Goal: Task Accomplishment & Management: Manage account settings

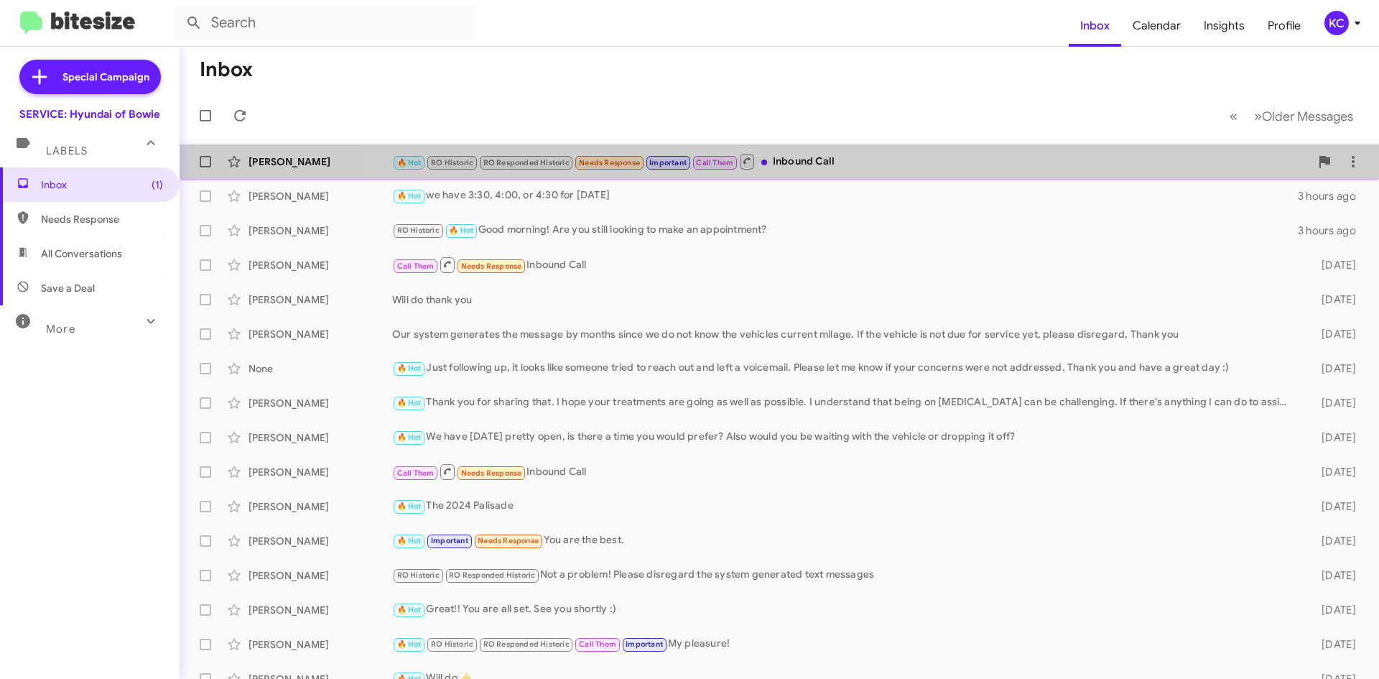
click at [853, 154] on div "🔥 Hot RO Historic RO Responded Historic Needs Response Important Call Them Inbo…" at bounding box center [851, 161] width 918 height 18
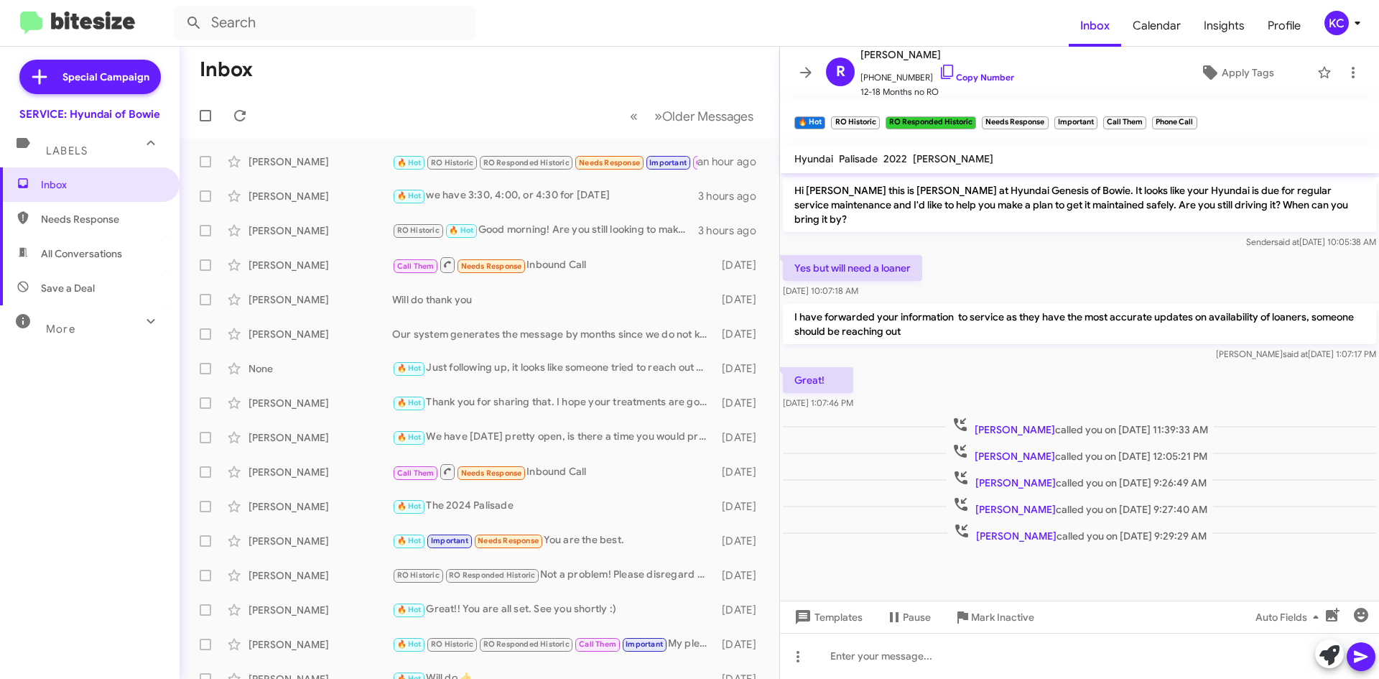
scroll to position [399, 0]
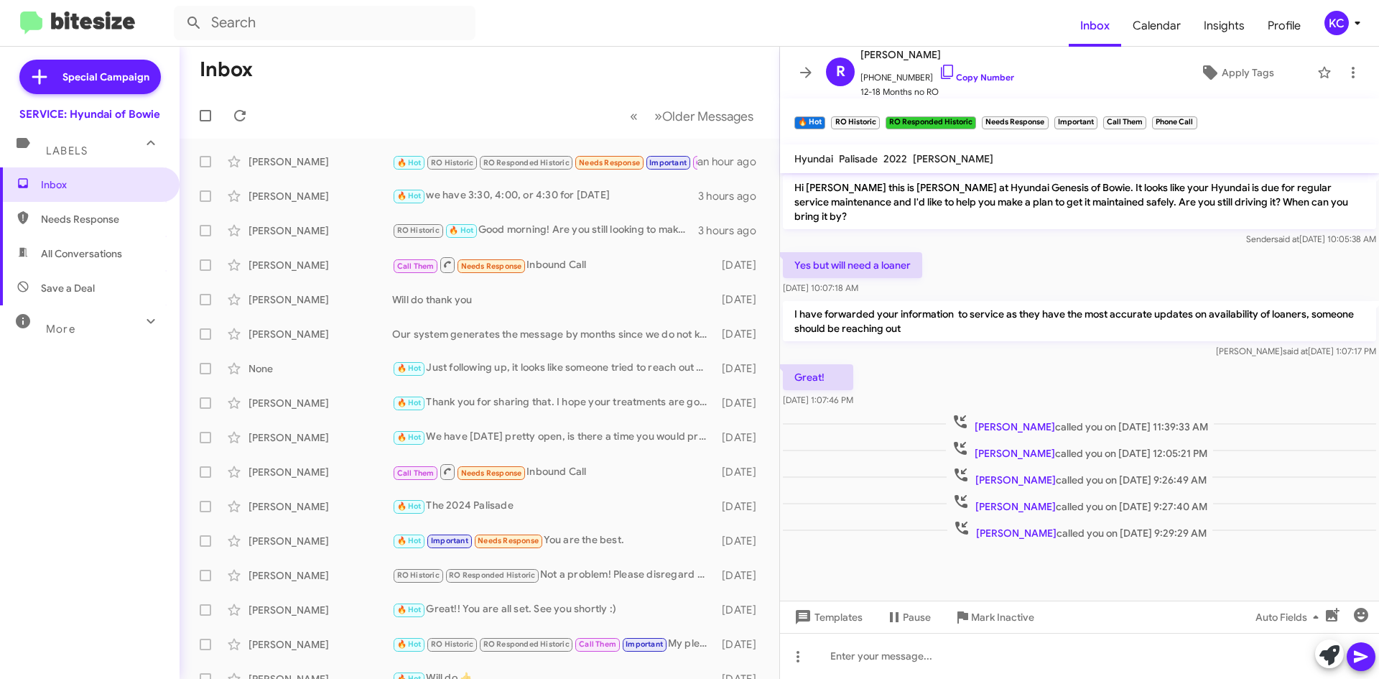
click at [96, 221] on span "Needs Response" at bounding box center [102, 219] width 122 height 14
type input "in:needs-response"
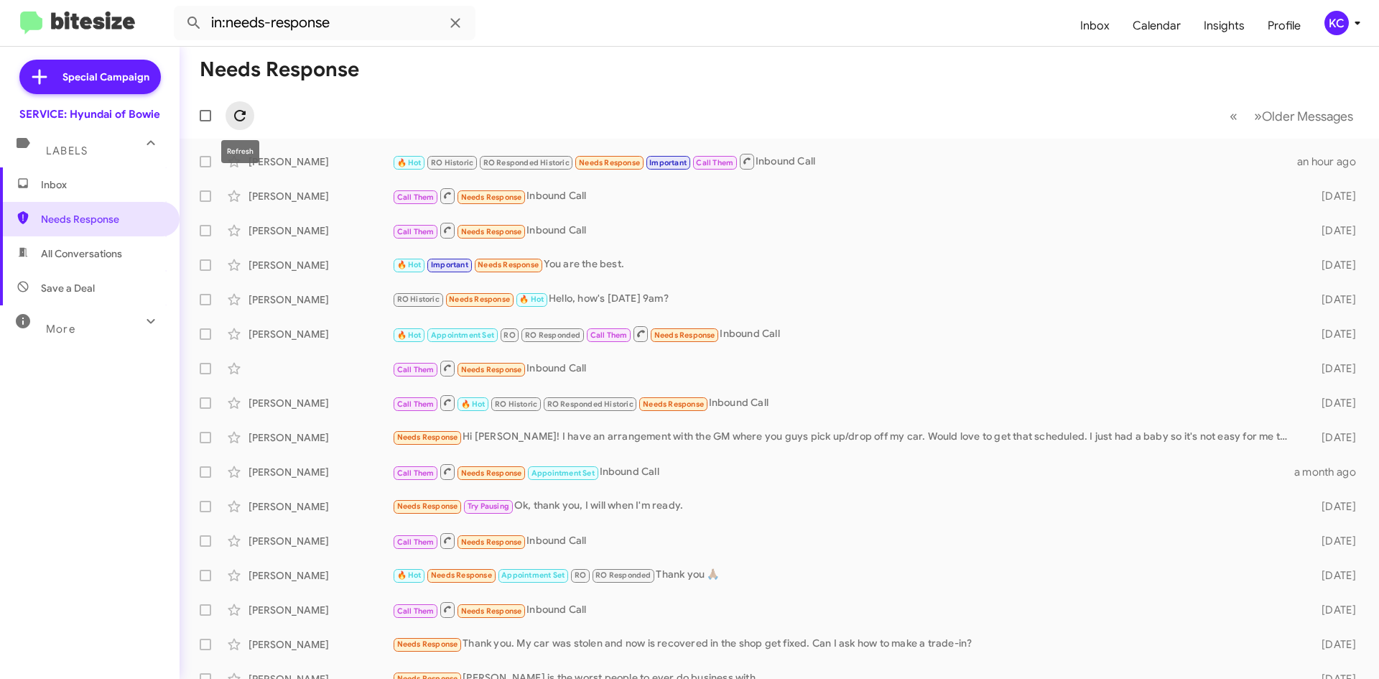
click at [236, 117] on icon at bounding box center [239, 115] width 11 height 11
click at [1325, 27] on div "KC" at bounding box center [1337, 23] width 24 height 24
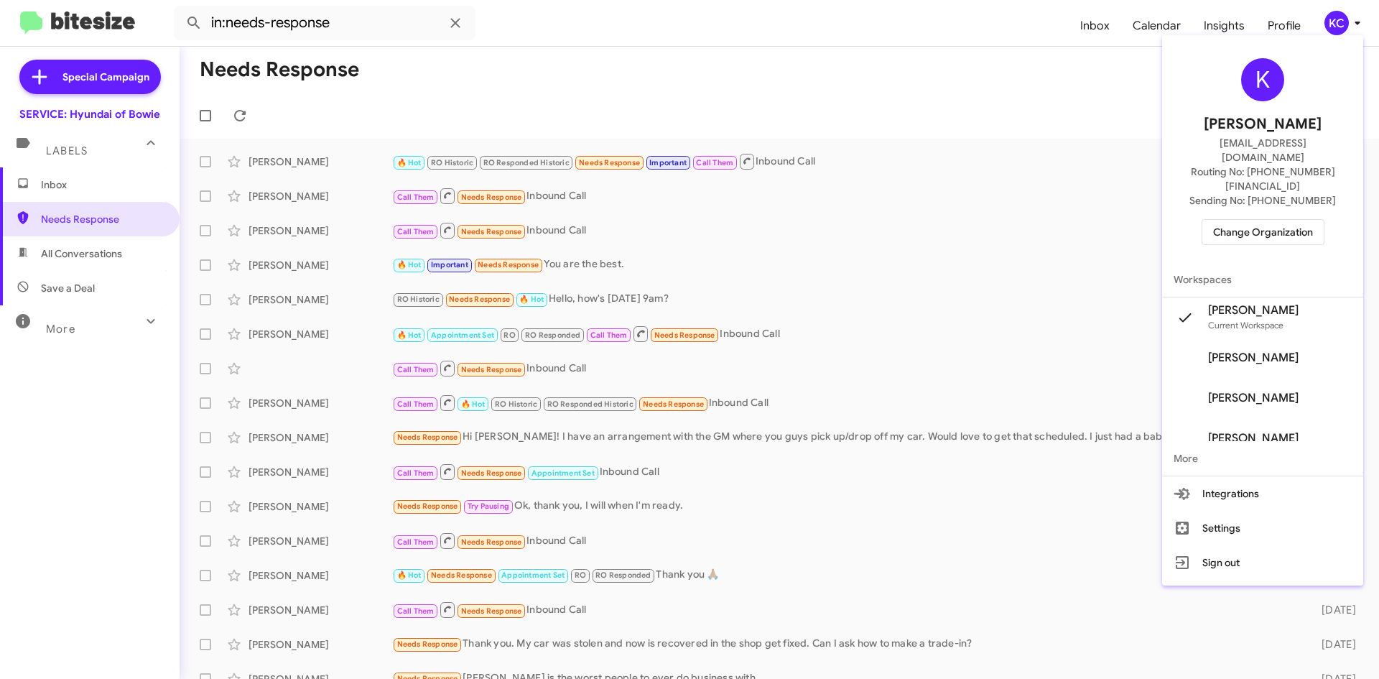
click at [1301, 220] on span "Change Organization" at bounding box center [1263, 232] width 100 height 24
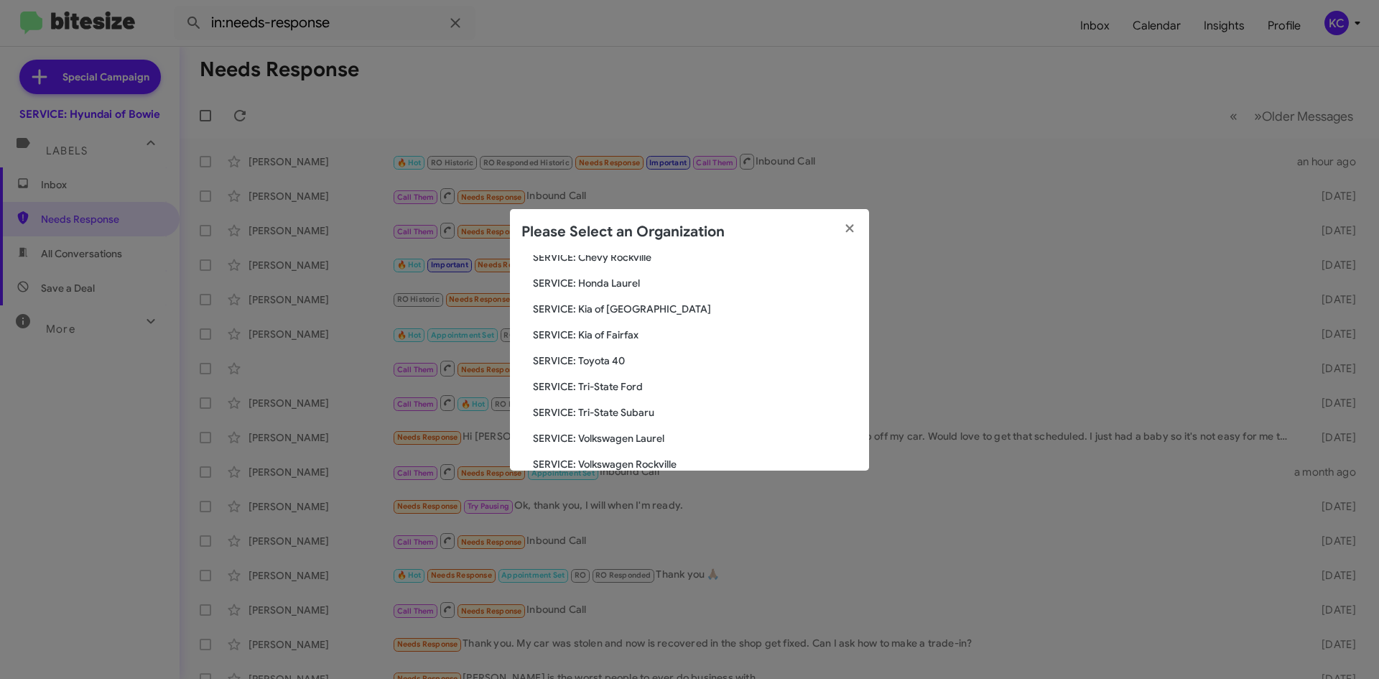
scroll to position [144, 0]
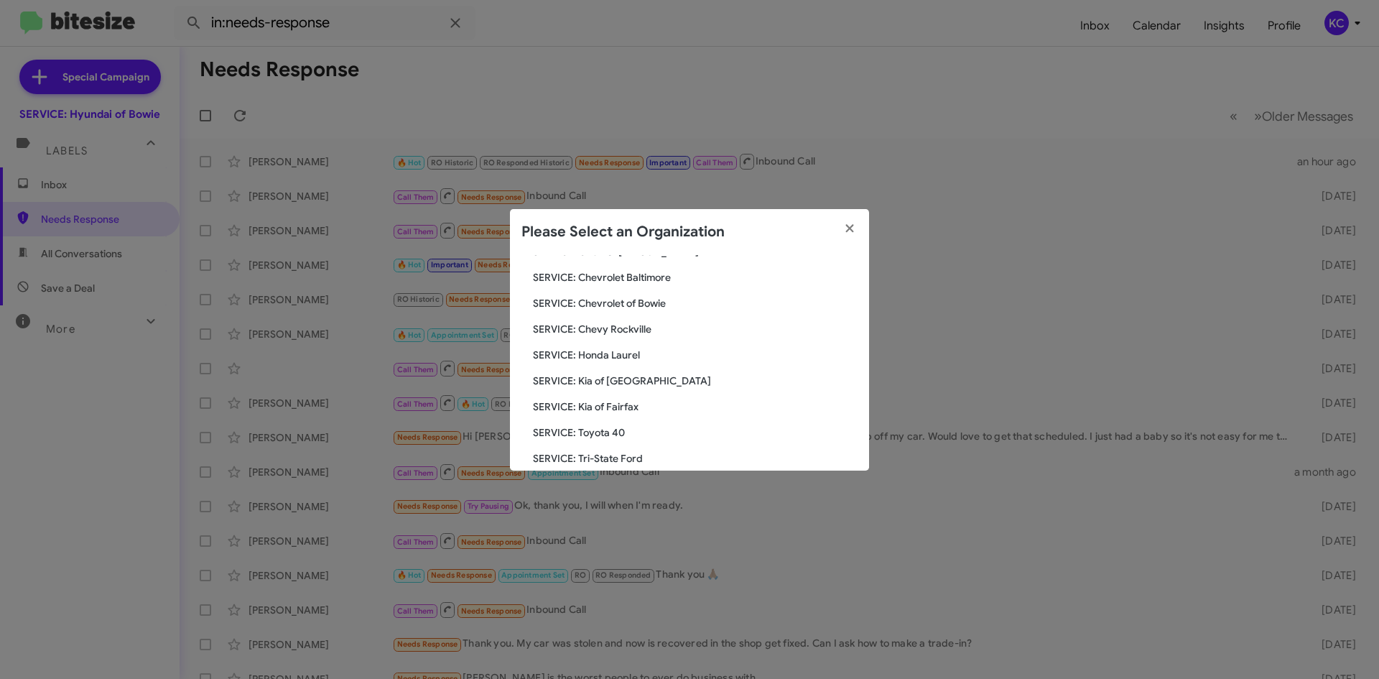
click at [654, 305] on span "SERVICE: Chevrolet of Bowie" at bounding box center [695, 303] width 325 height 14
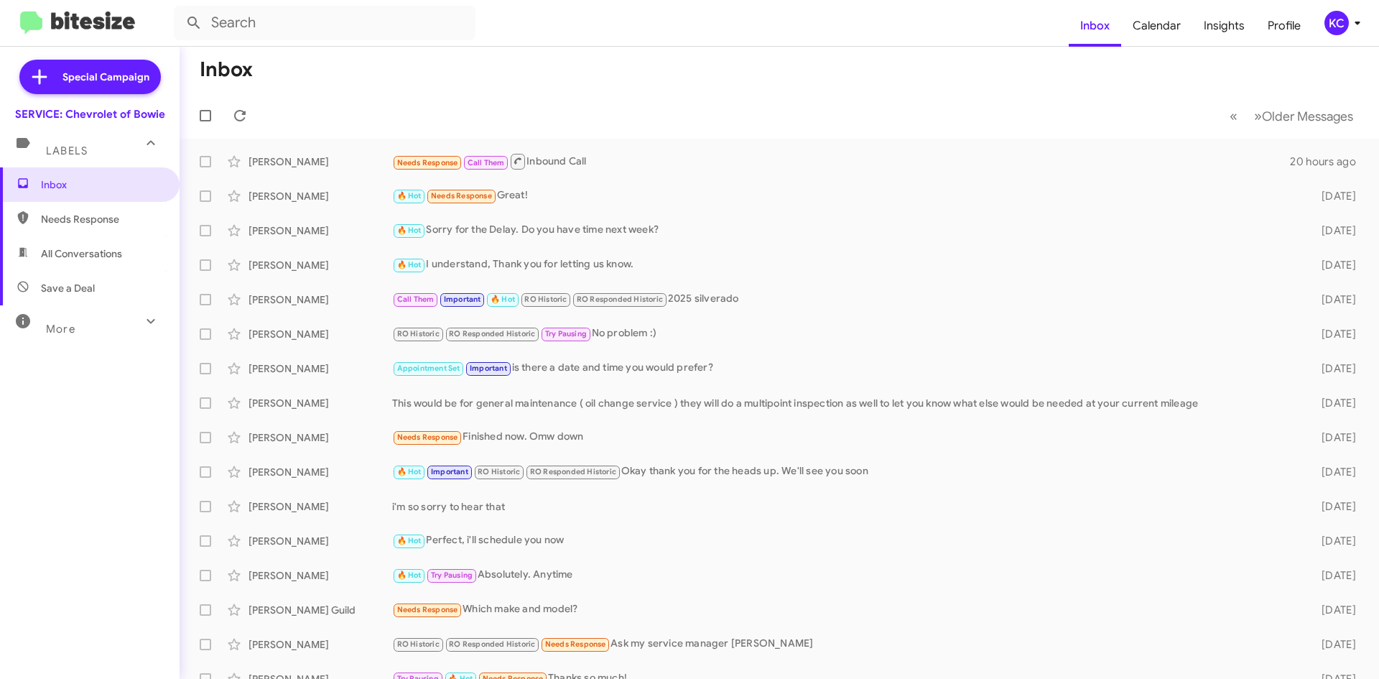
click at [1331, 26] on div "KC" at bounding box center [1337, 23] width 24 height 24
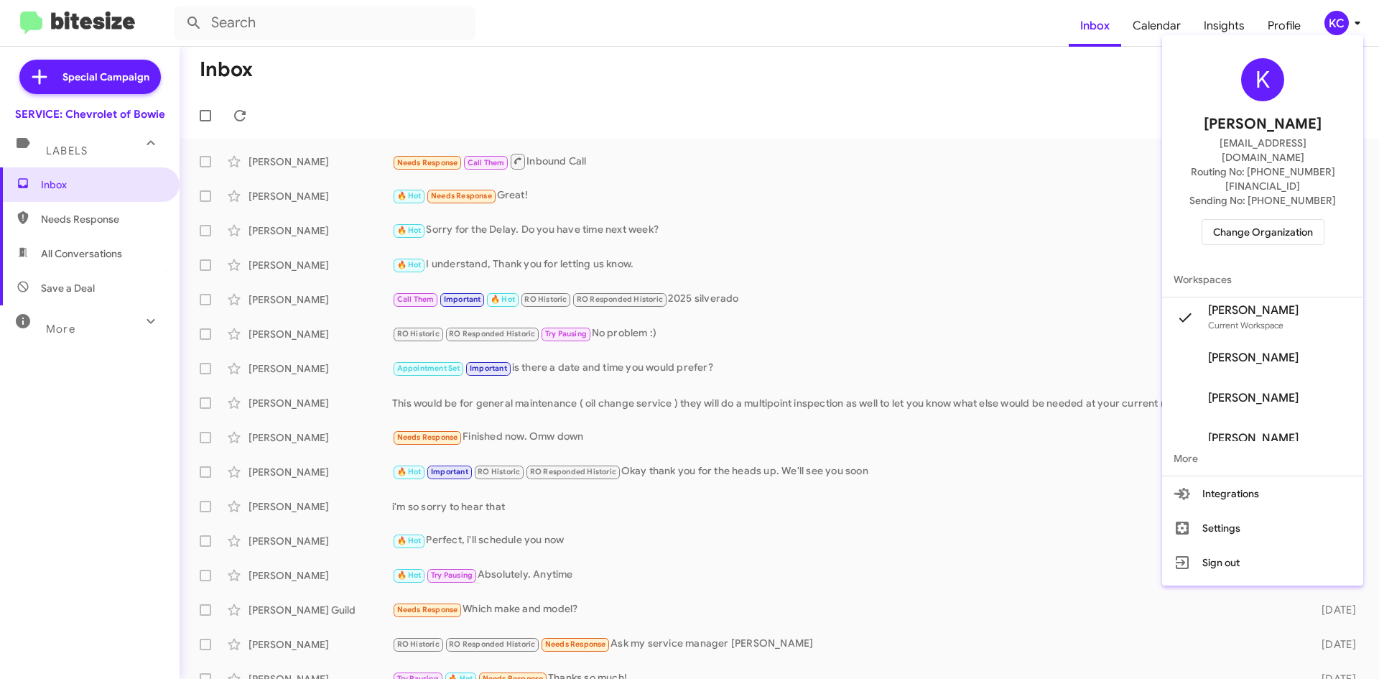
click at [1267, 220] on span "Change Organization" at bounding box center [1263, 232] width 100 height 24
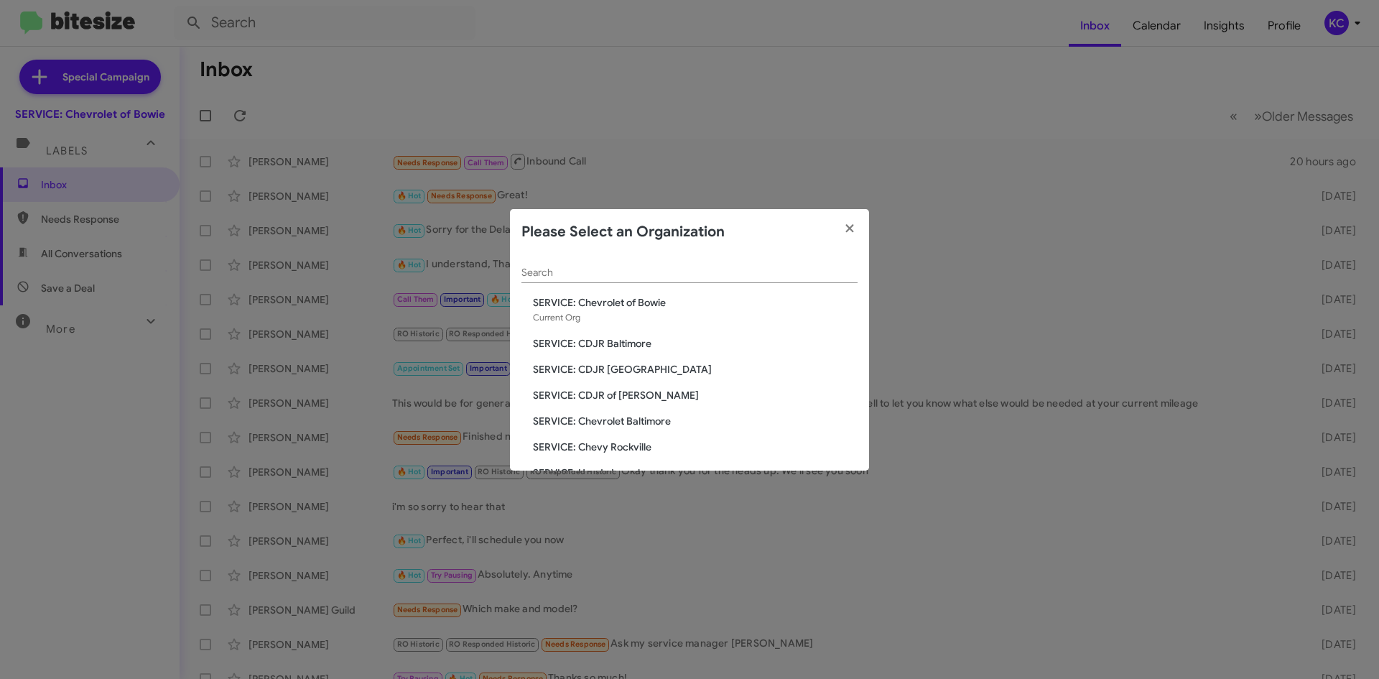
click at [593, 393] on span "SERVICE: CDJR of [PERSON_NAME]" at bounding box center [695, 395] width 325 height 14
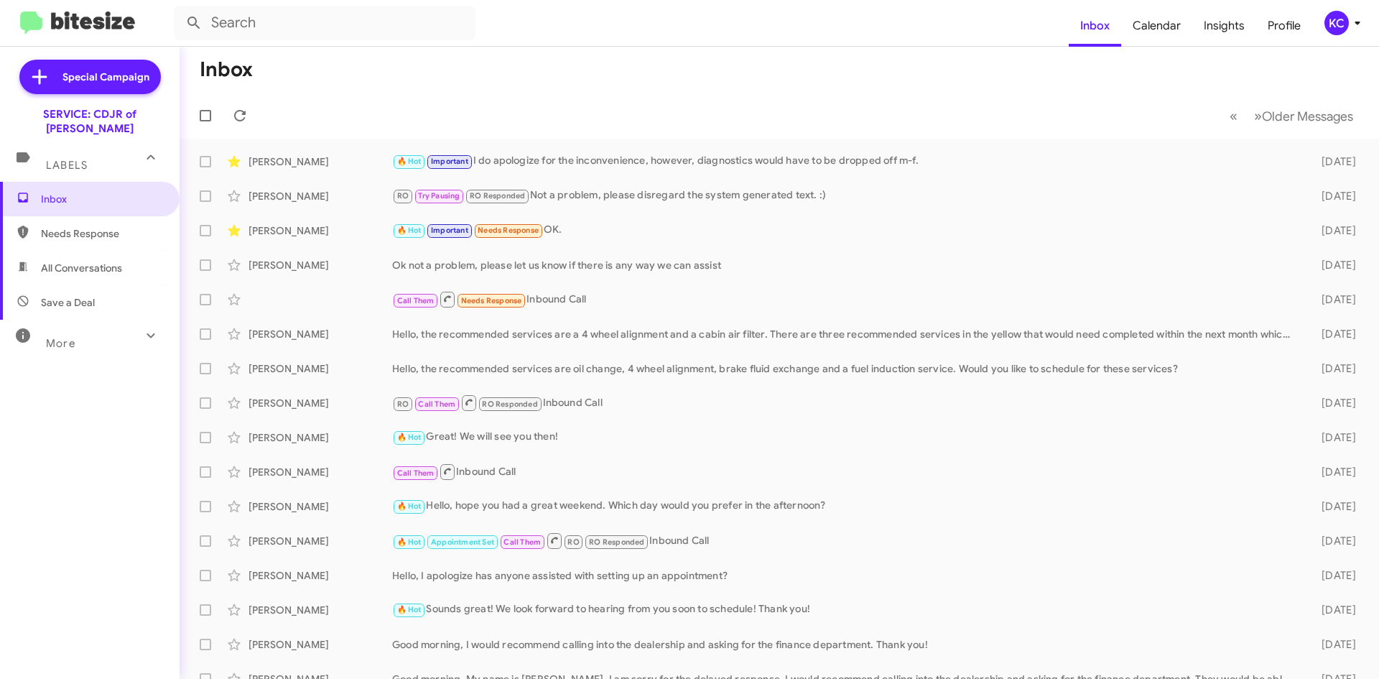
click at [1340, 27] on div "KC" at bounding box center [1337, 23] width 24 height 24
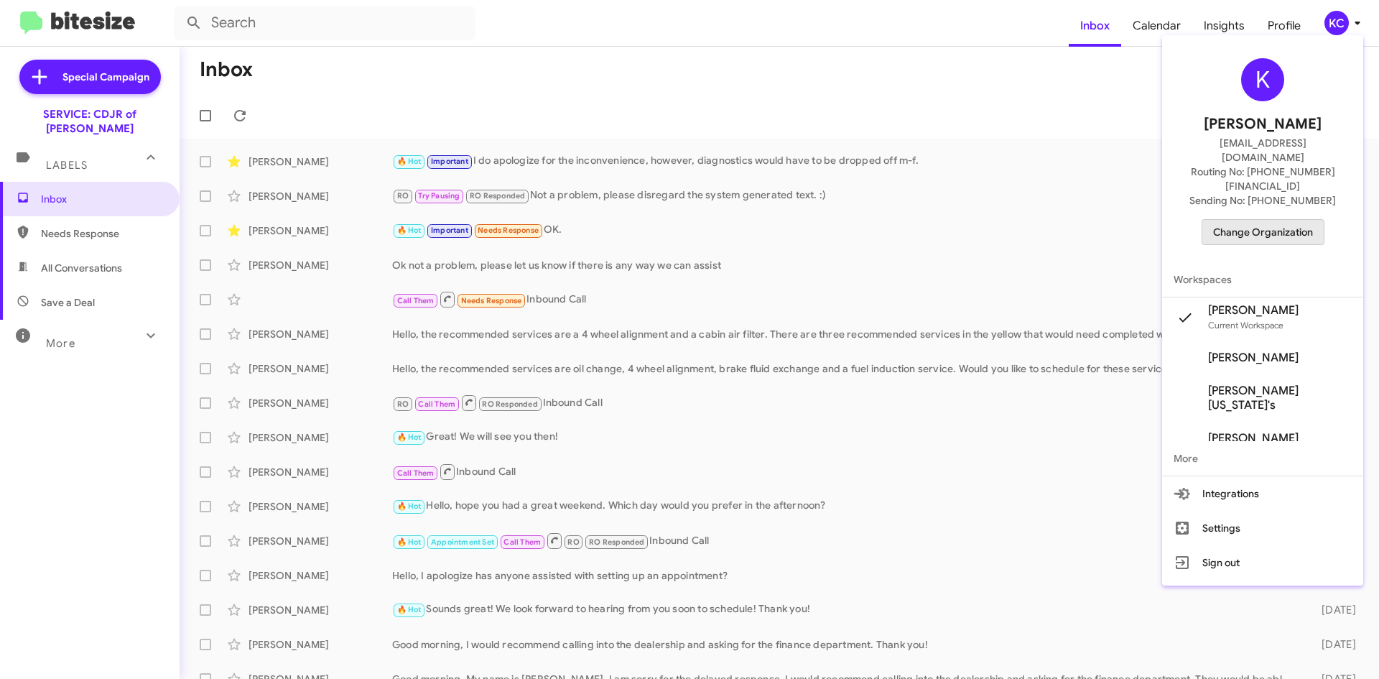
click at [1283, 220] on span "Change Organization" at bounding box center [1263, 232] width 100 height 24
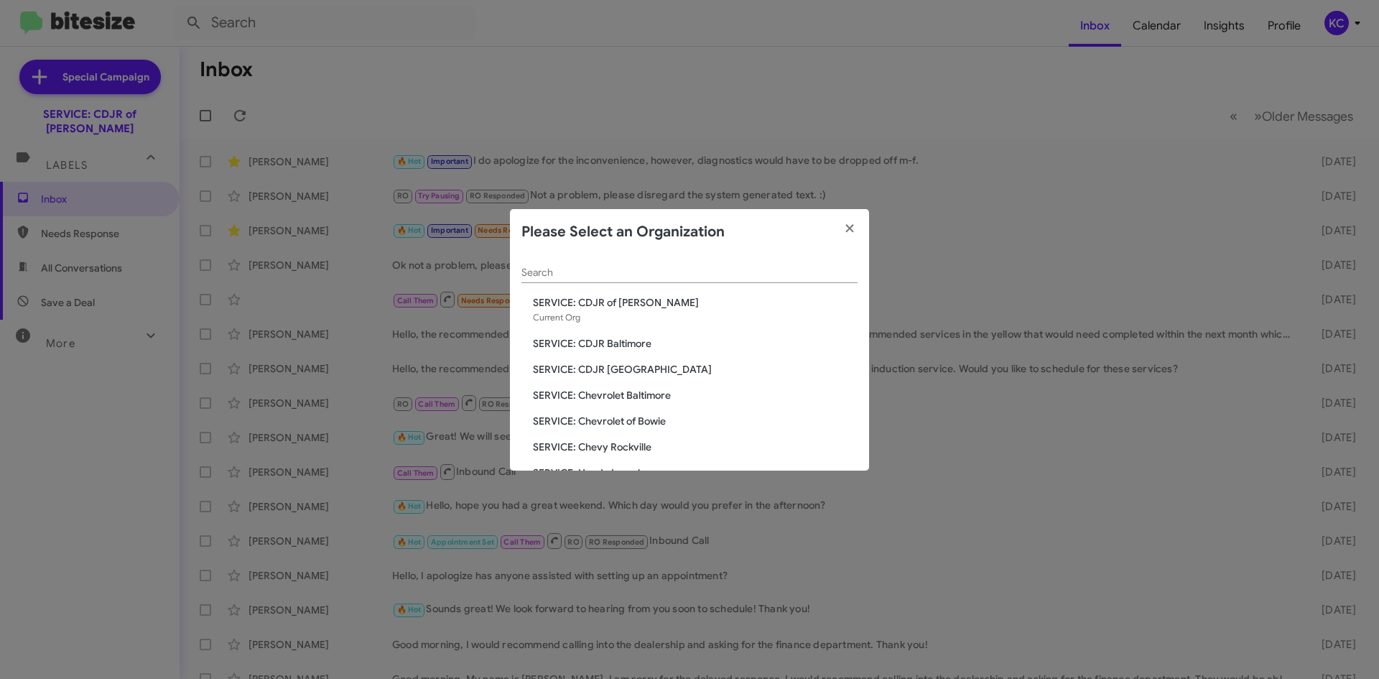
click at [632, 349] on span "SERVICE: CDJR Baltimore" at bounding box center [695, 343] width 325 height 14
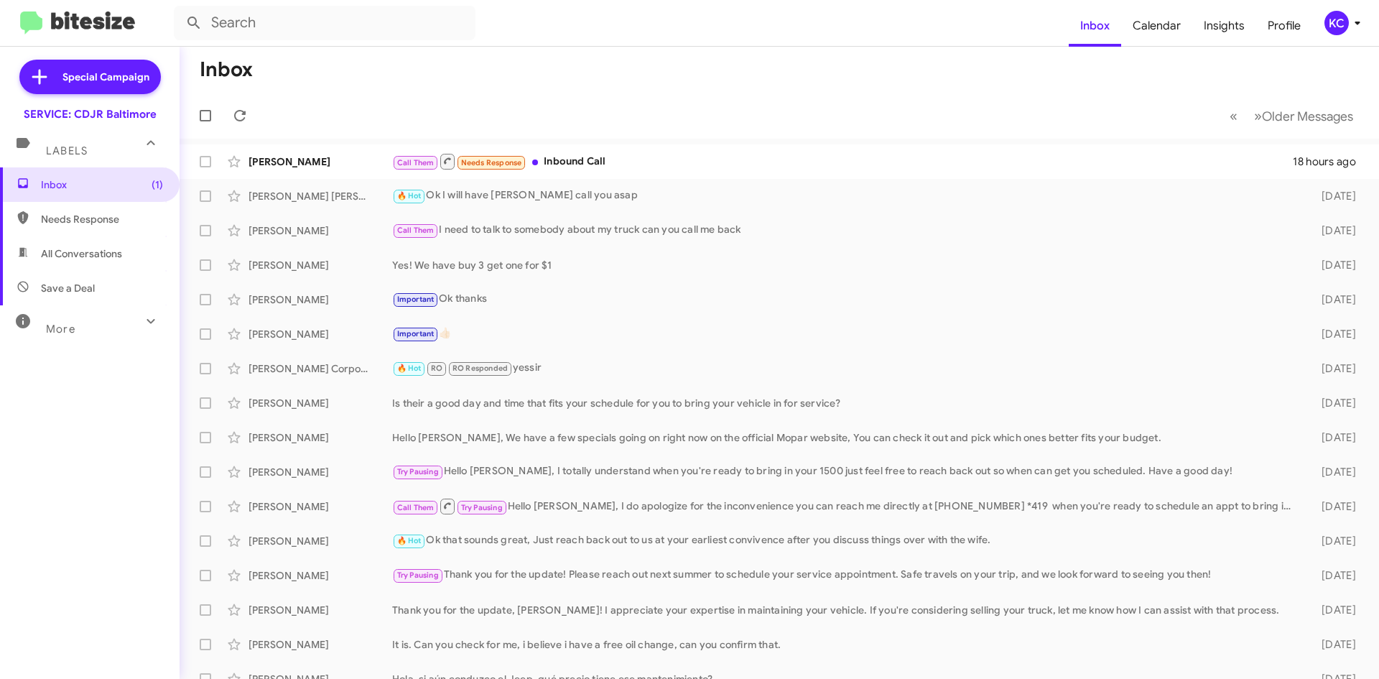
click at [1335, 11] on div "KC" at bounding box center [1337, 23] width 24 height 24
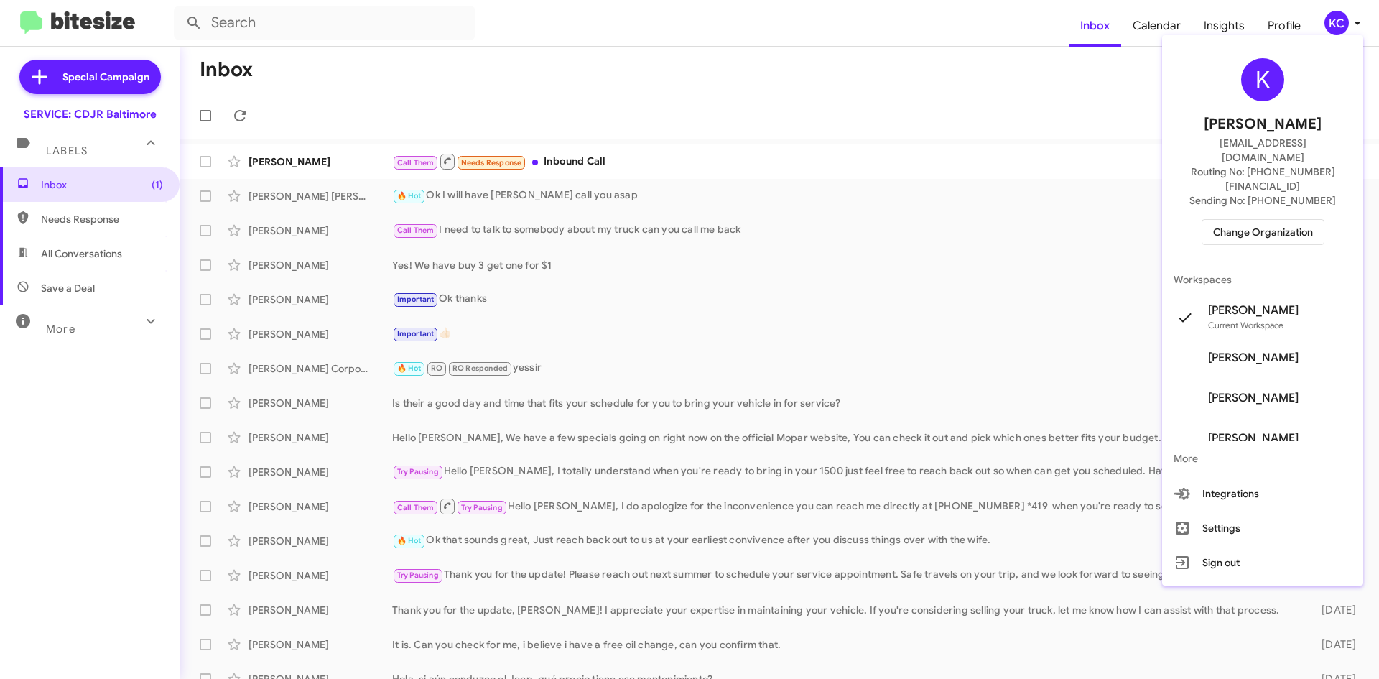
click at [1281, 220] on span "Change Organization" at bounding box center [1263, 232] width 100 height 24
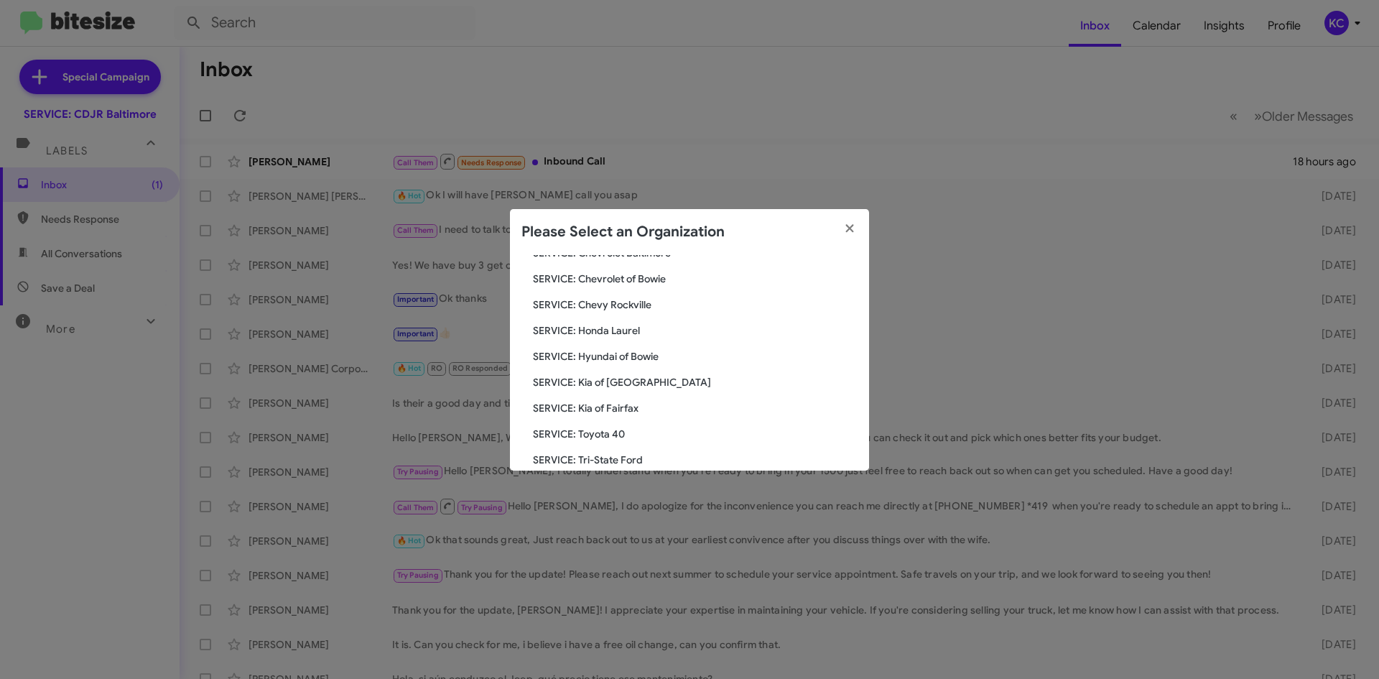
scroll to position [144, 0]
click at [626, 406] on span "SERVICE: Kia of Fairfax" at bounding box center [695, 406] width 325 height 14
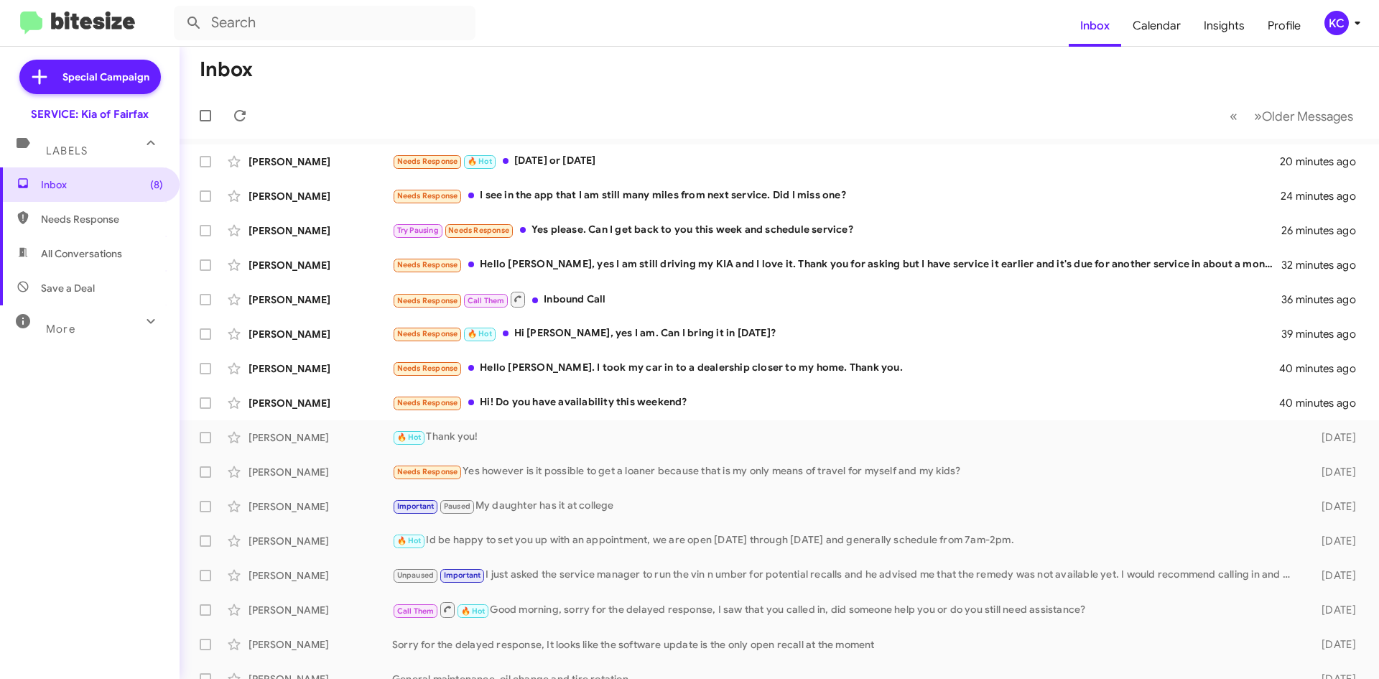
click at [1340, 23] on div "KC" at bounding box center [1337, 23] width 24 height 24
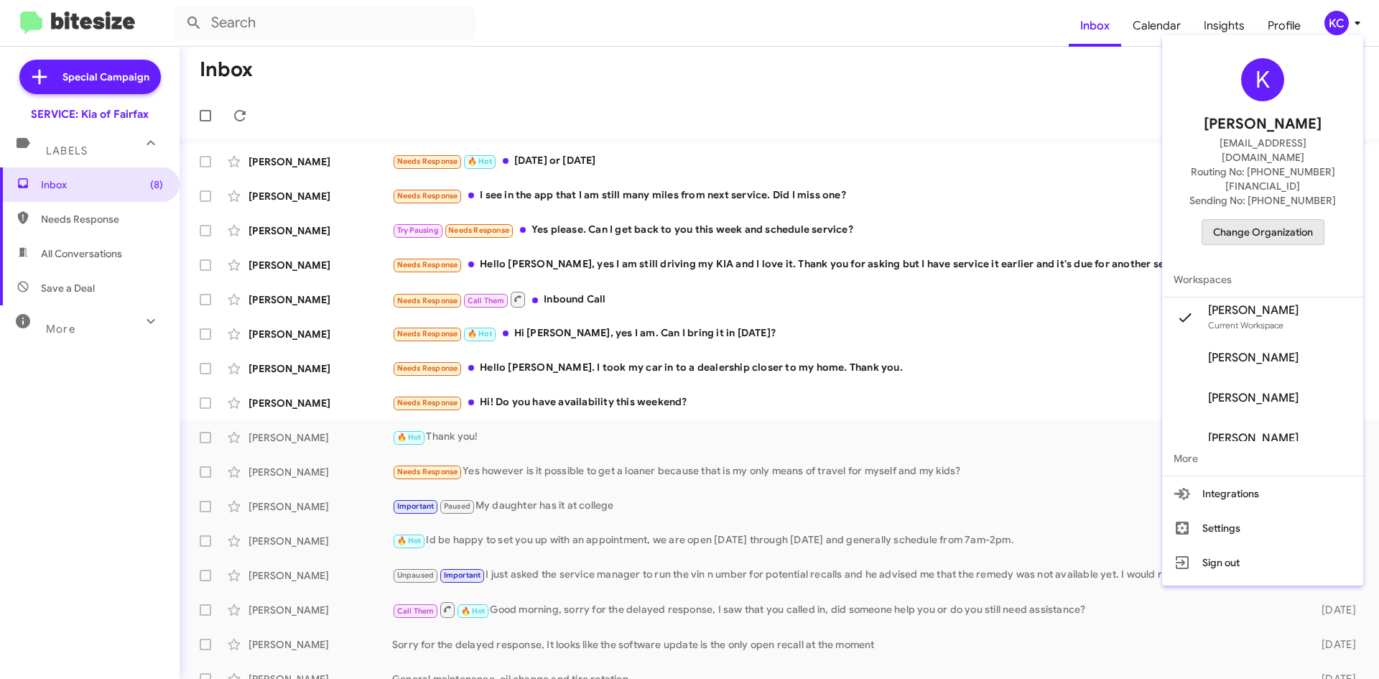
click at [1309, 220] on span "Change Organization" at bounding box center [1263, 232] width 100 height 24
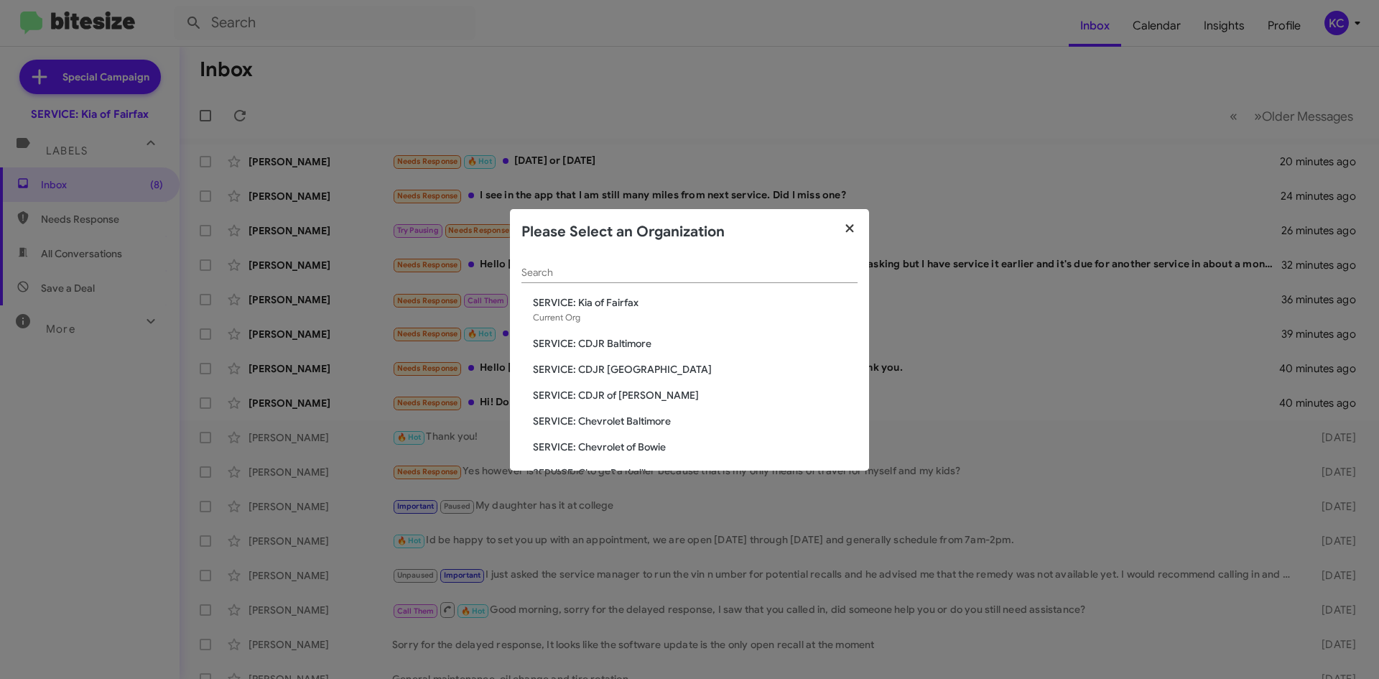
click at [858, 223] on button "button" at bounding box center [850, 229] width 40 height 40
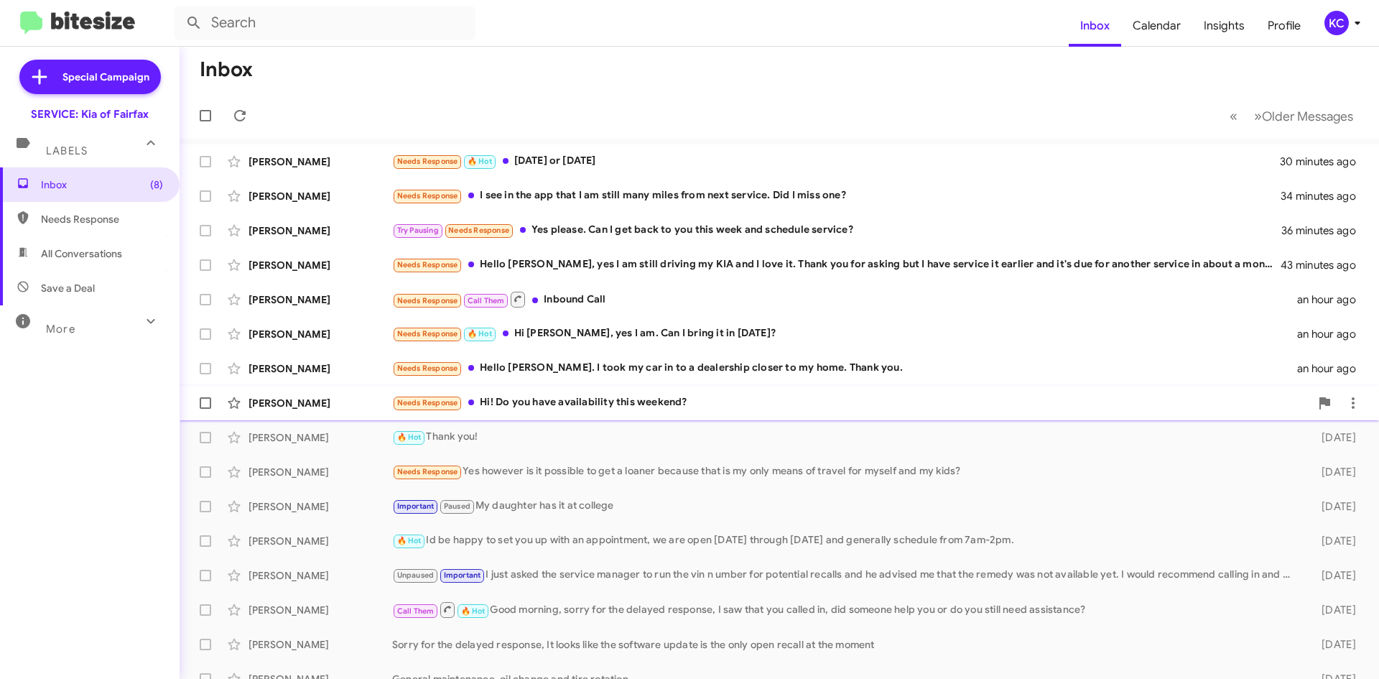
click at [540, 409] on div "Needs Response Hi! Do you have availability this weekend?" at bounding box center [851, 402] width 918 height 17
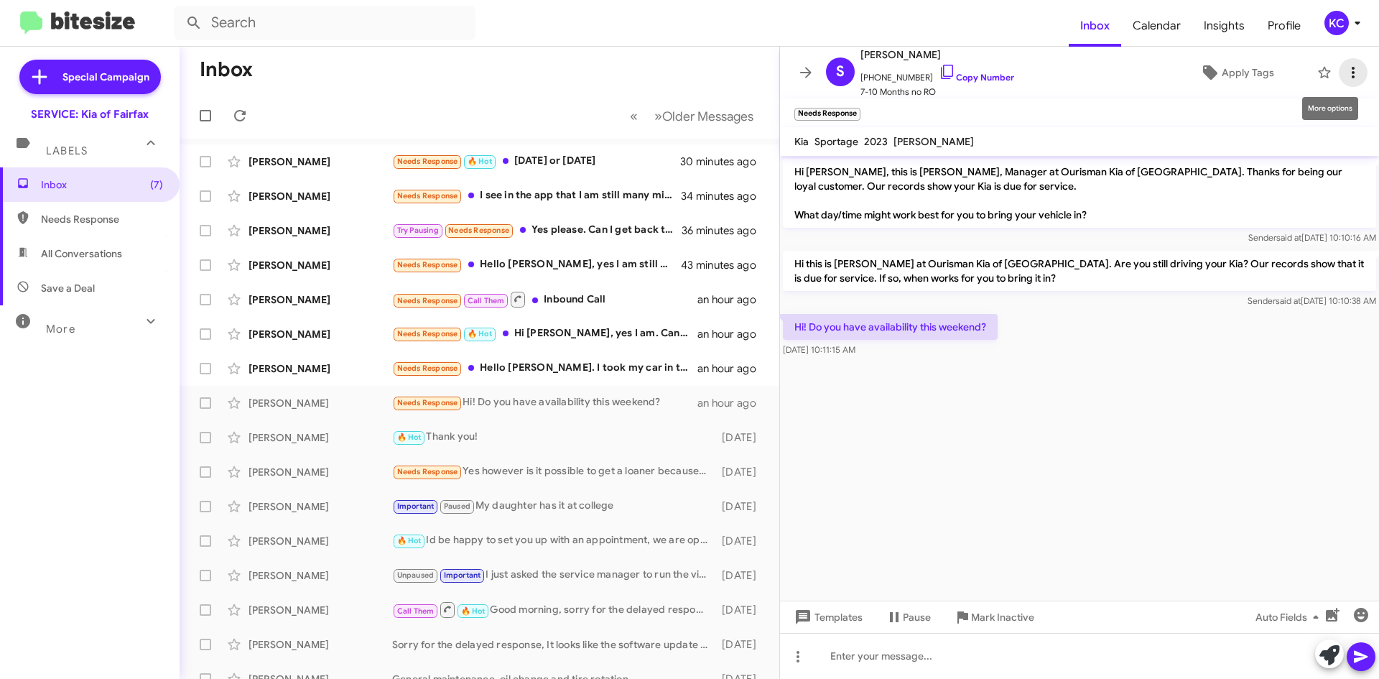
click at [1353, 76] on span at bounding box center [1353, 72] width 29 height 17
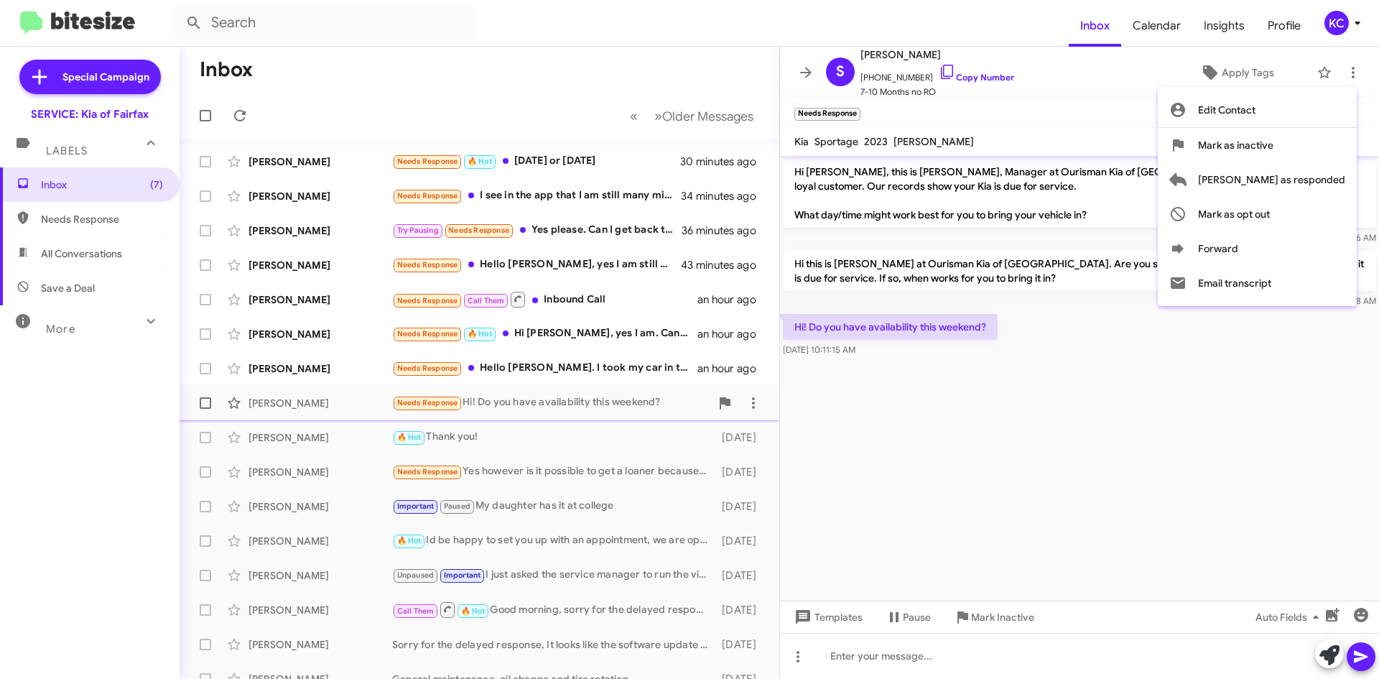
click at [622, 403] on div at bounding box center [689, 339] width 1379 height 679
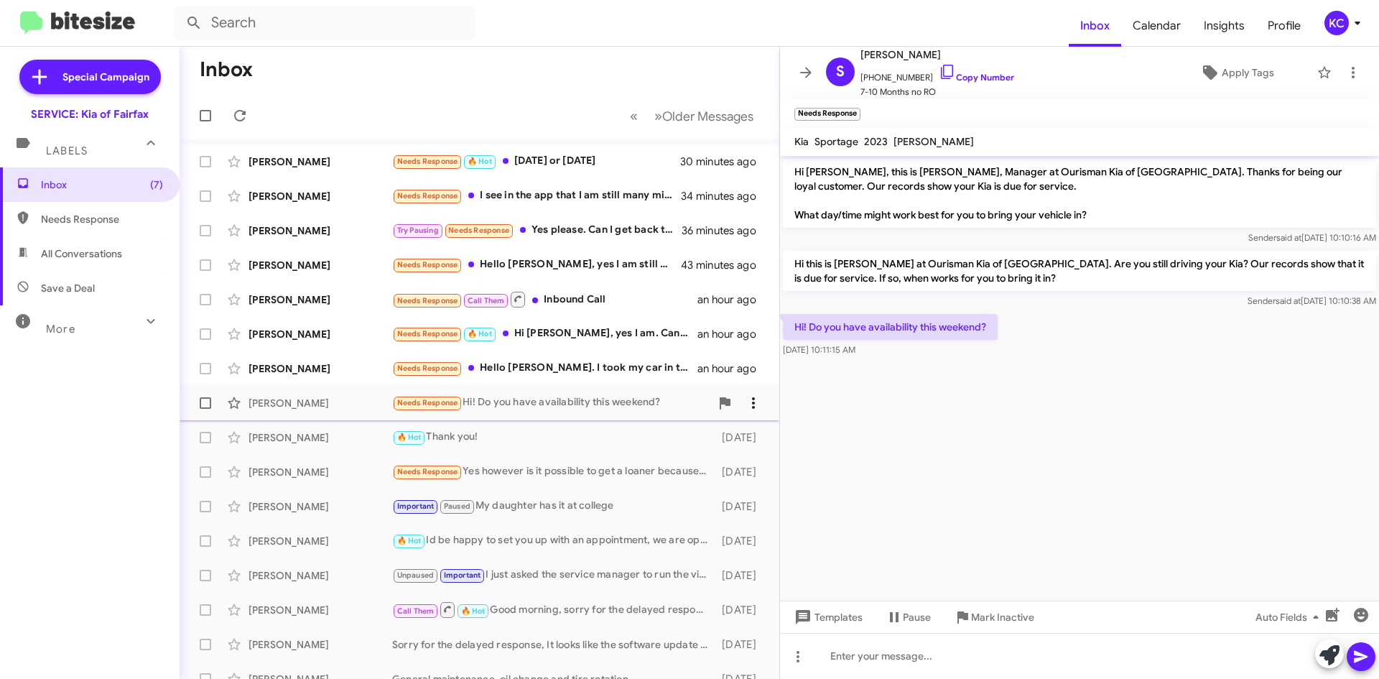
click at [745, 395] on icon at bounding box center [753, 402] width 17 height 17
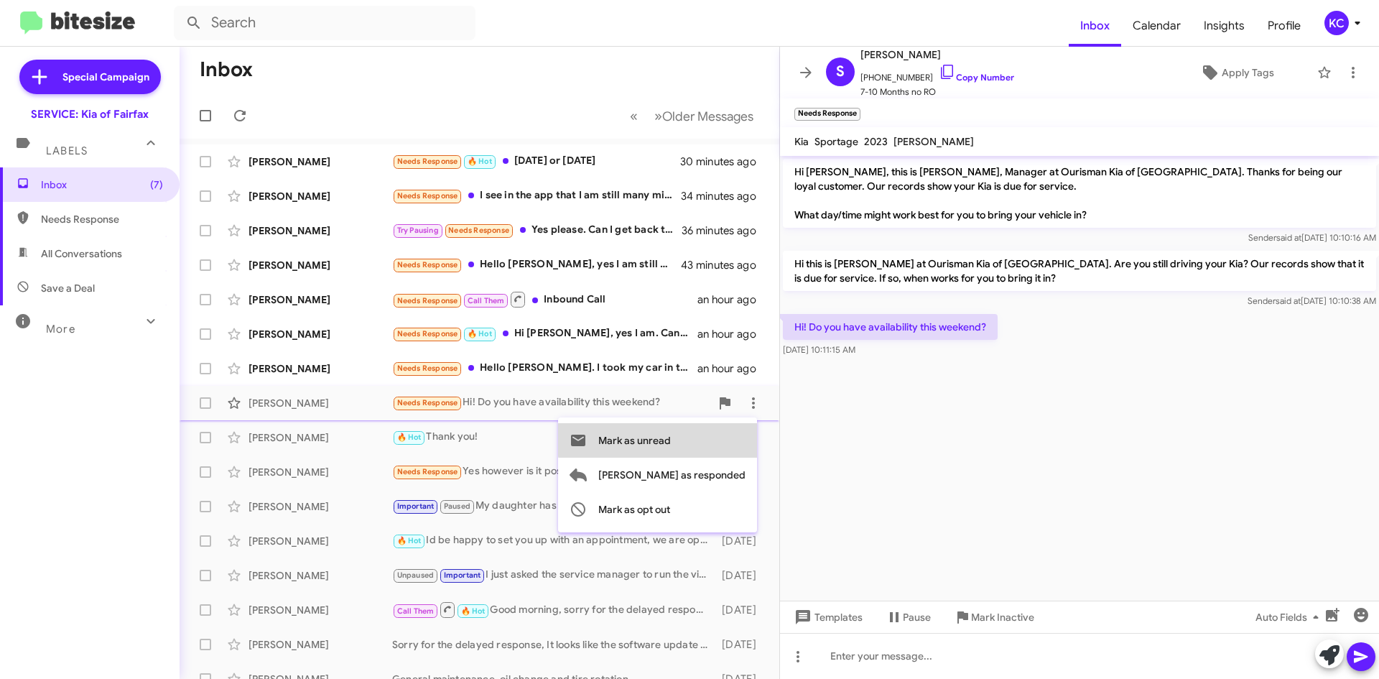
click at [671, 438] on span "Mark as unread" at bounding box center [634, 440] width 73 height 34
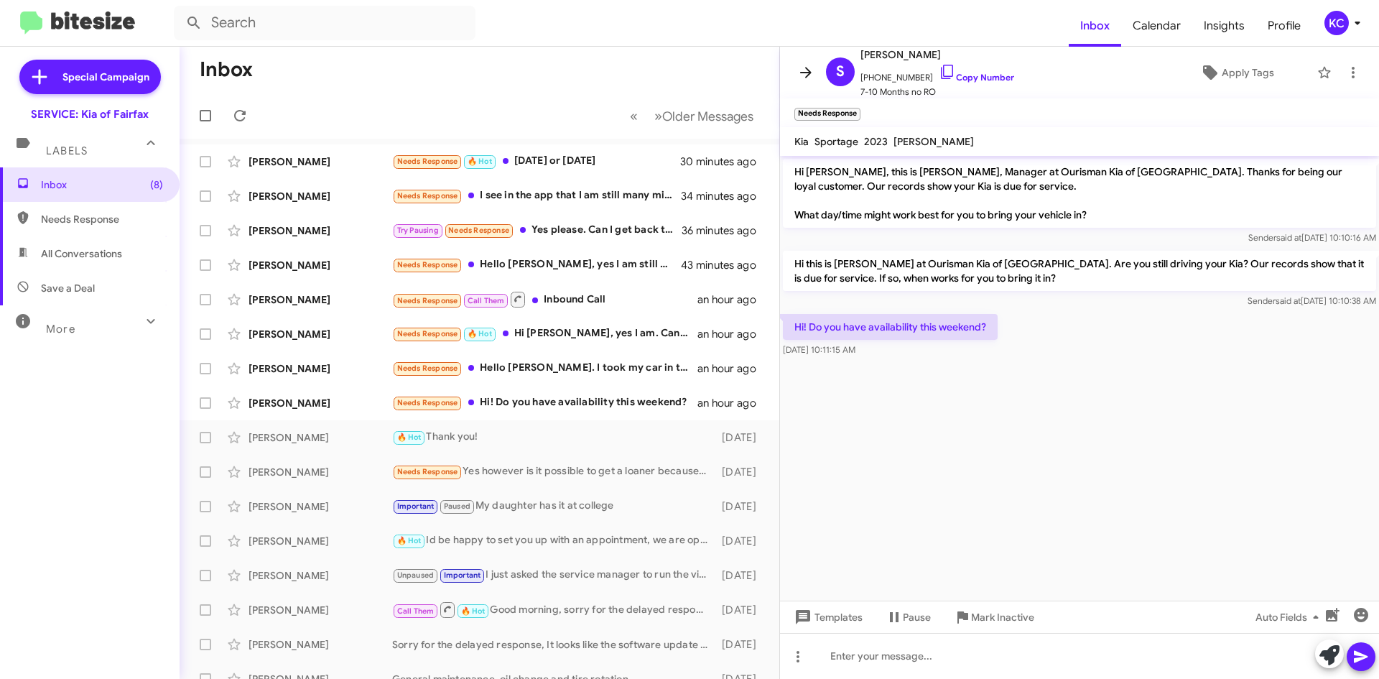
click at [815, 71] on span at bounding box center [806, 72] width 29 height 17
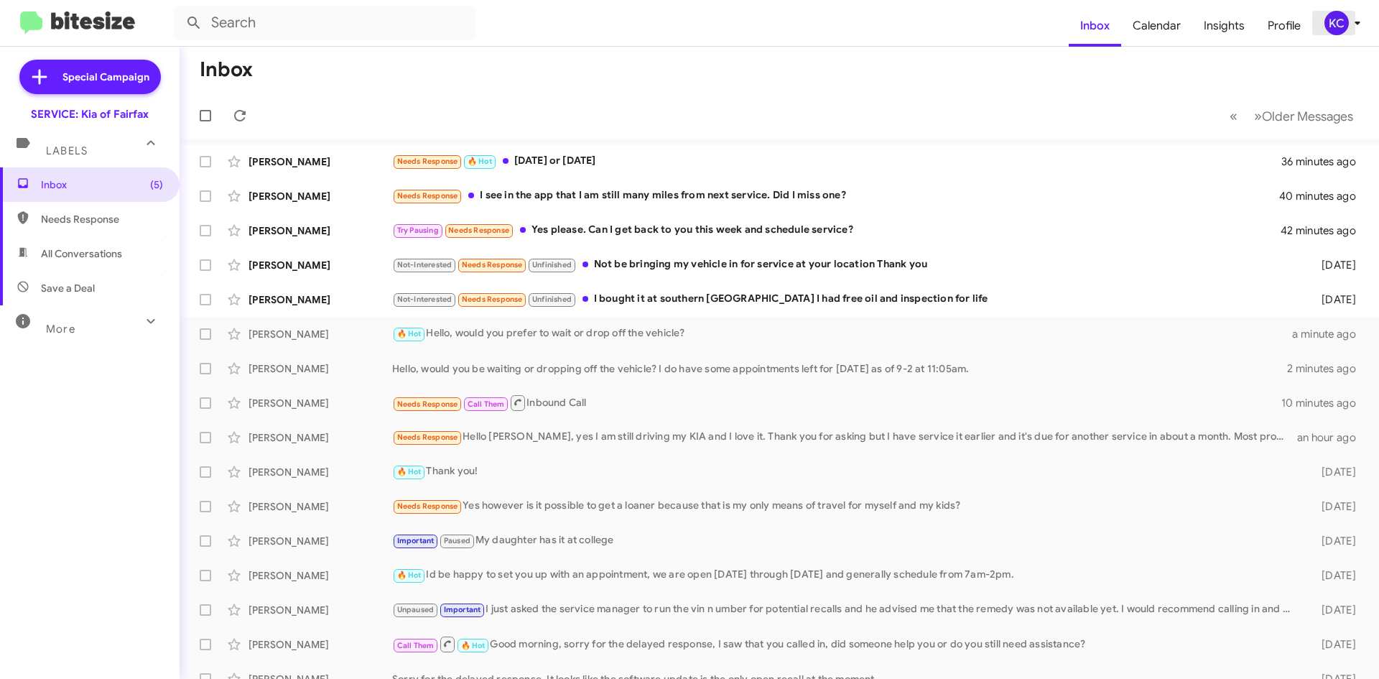
click at [1340, 23] on div "KC" at bounding box center [1337, 23] width 24 height 24
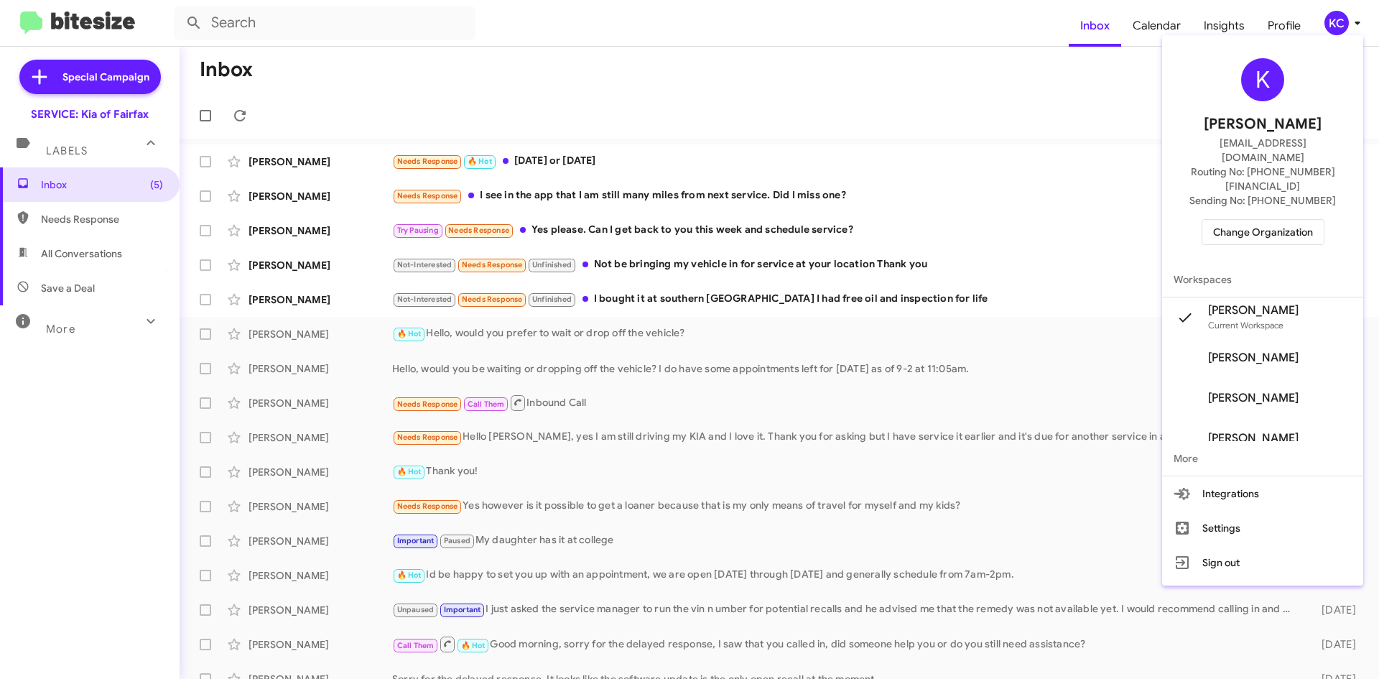
click at [1304, 220] on span "Change Organization" at bounding box center [1263, 232] width 100 height 24
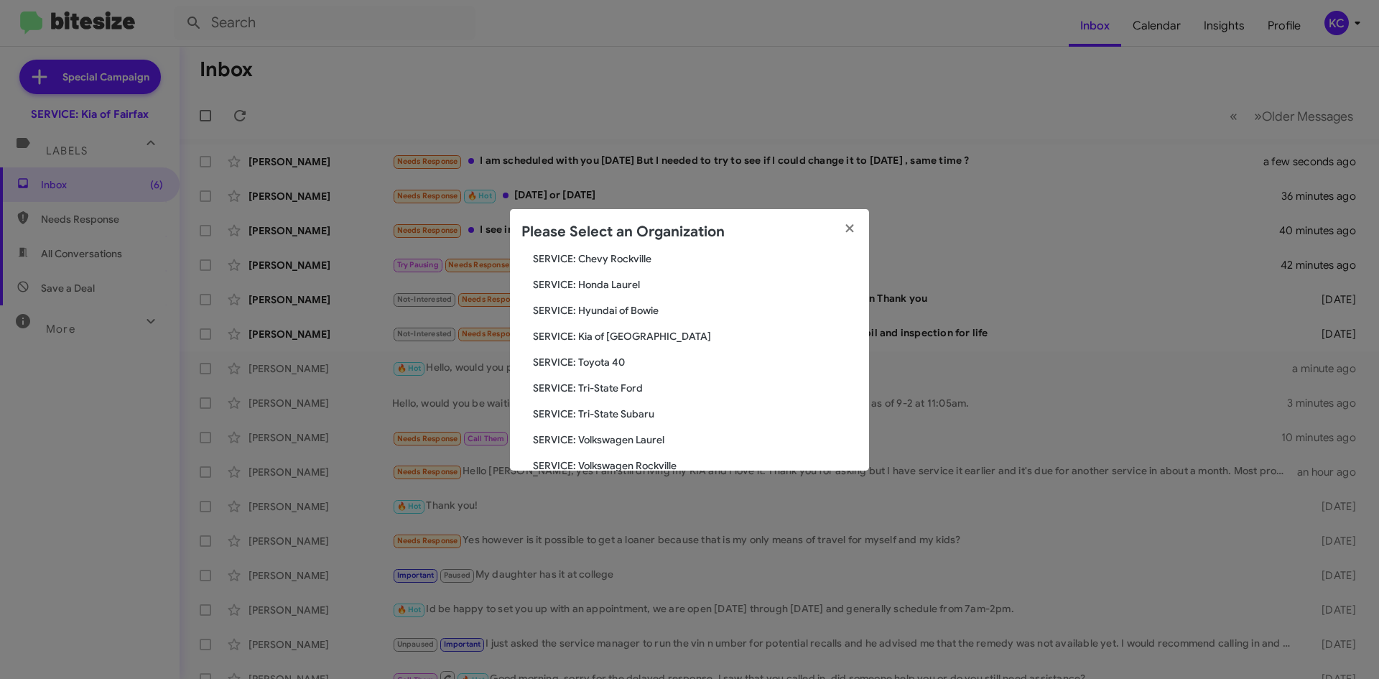
scroll to position [215, 0]
click at [646, 310] on span "SERVICE: Hyundai of Bowie" at bounding box center [695, 309] width 325 height 14
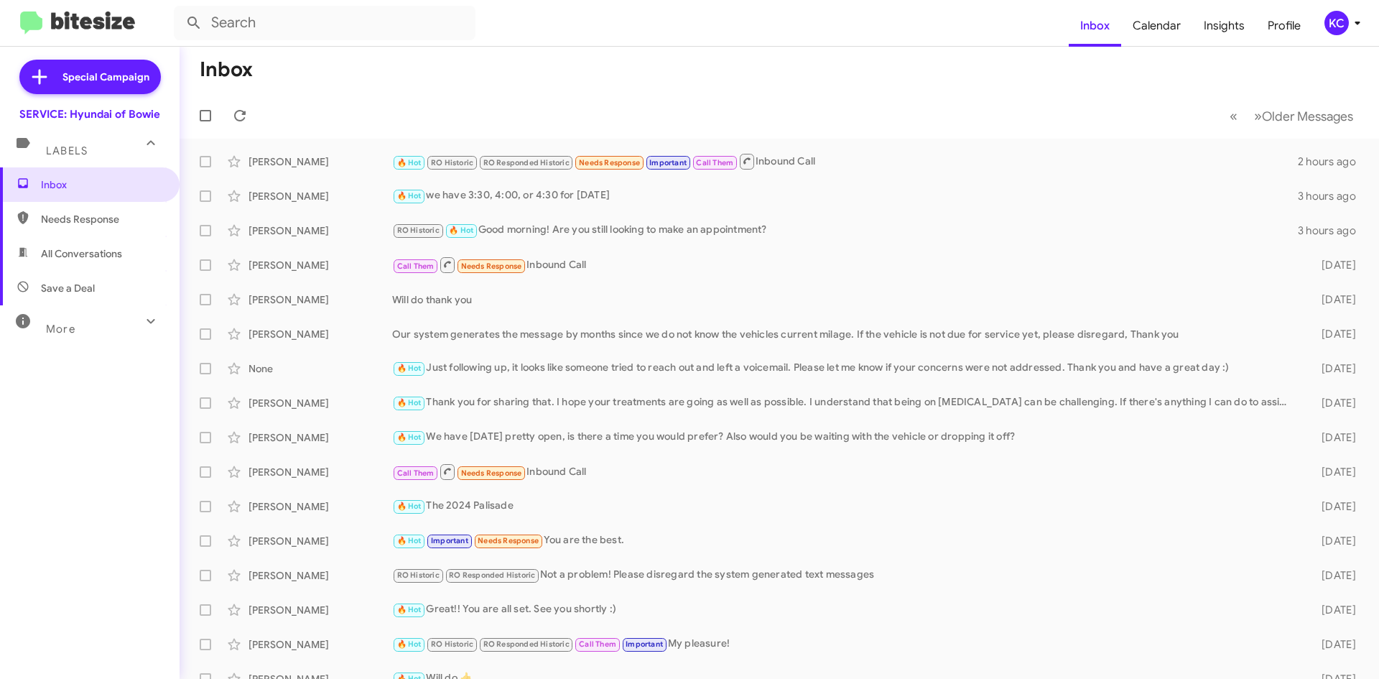
click at [93, 218] on span "Needs Response" at bounding box center [102, 219] width 122 height 14
type input "in:needs-response"
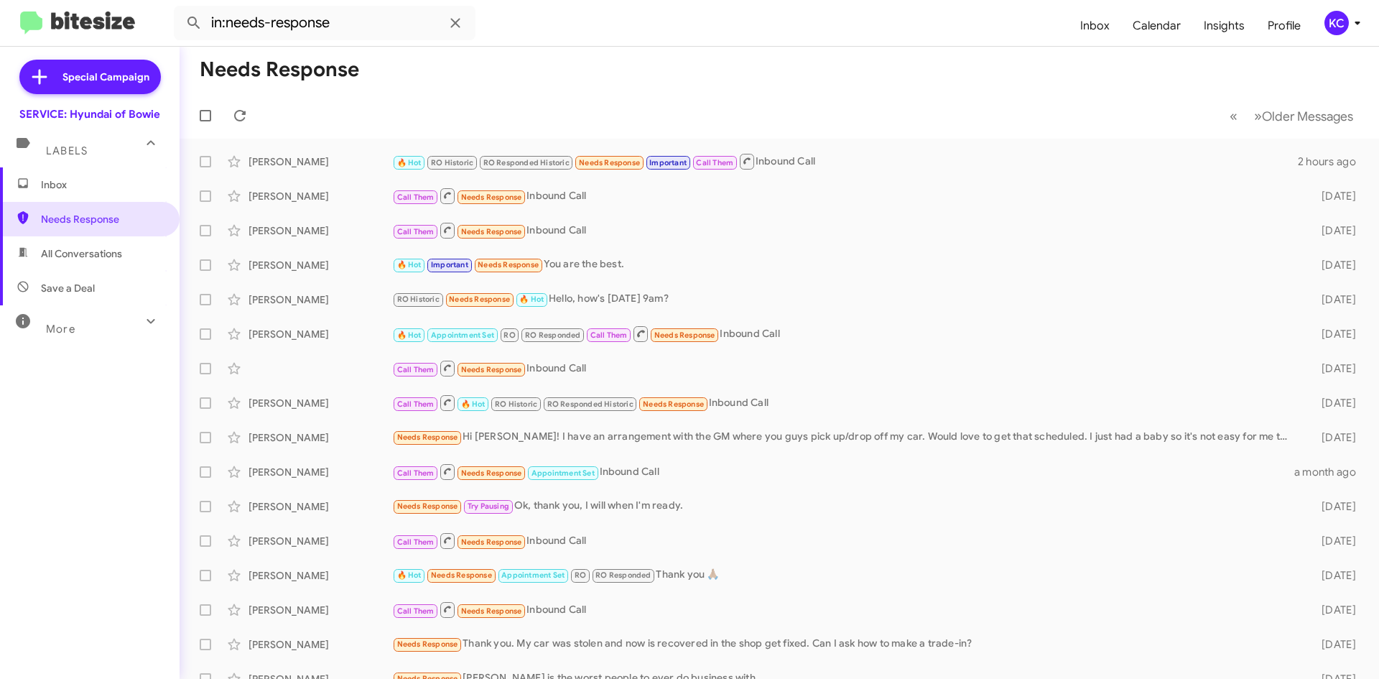
click at [1336, 17] on div "KC" at bounding box center [1337, 23] width 24 height 24
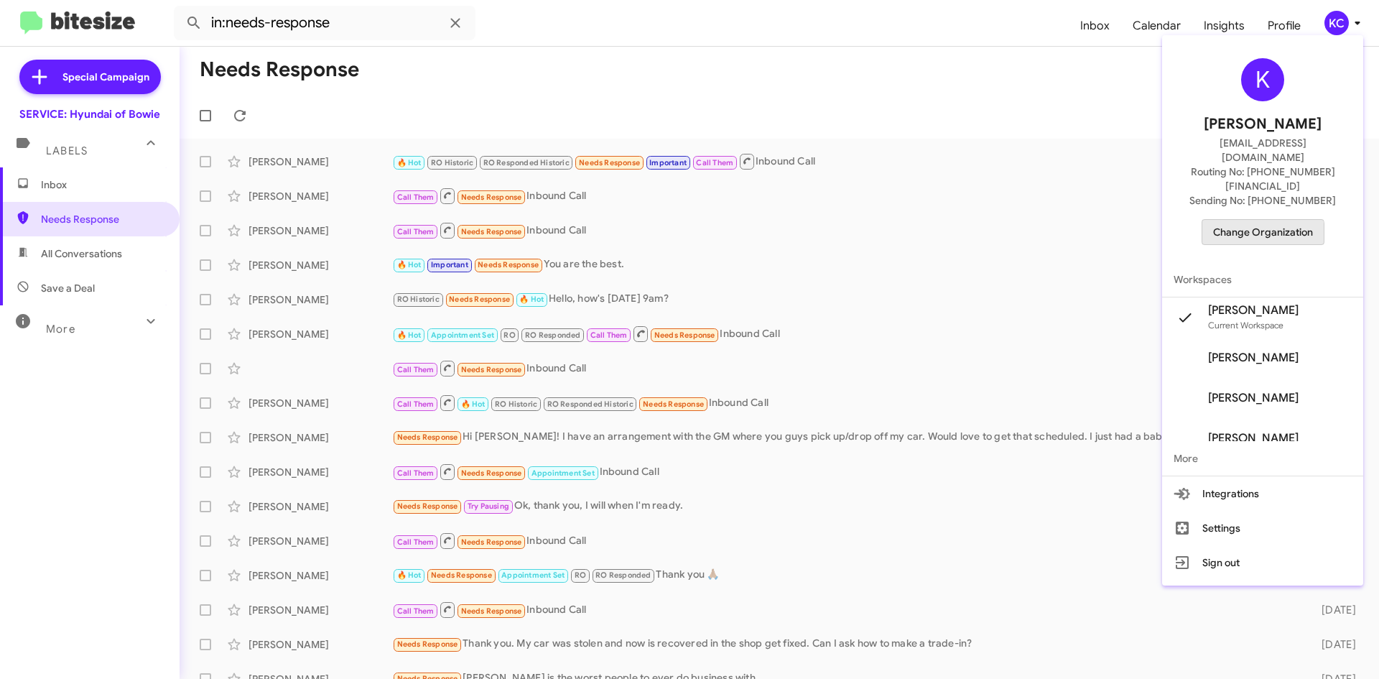
click at [1254, 220] on span "Change Organization" at bounding box center [1263, 232] width 100 height 24
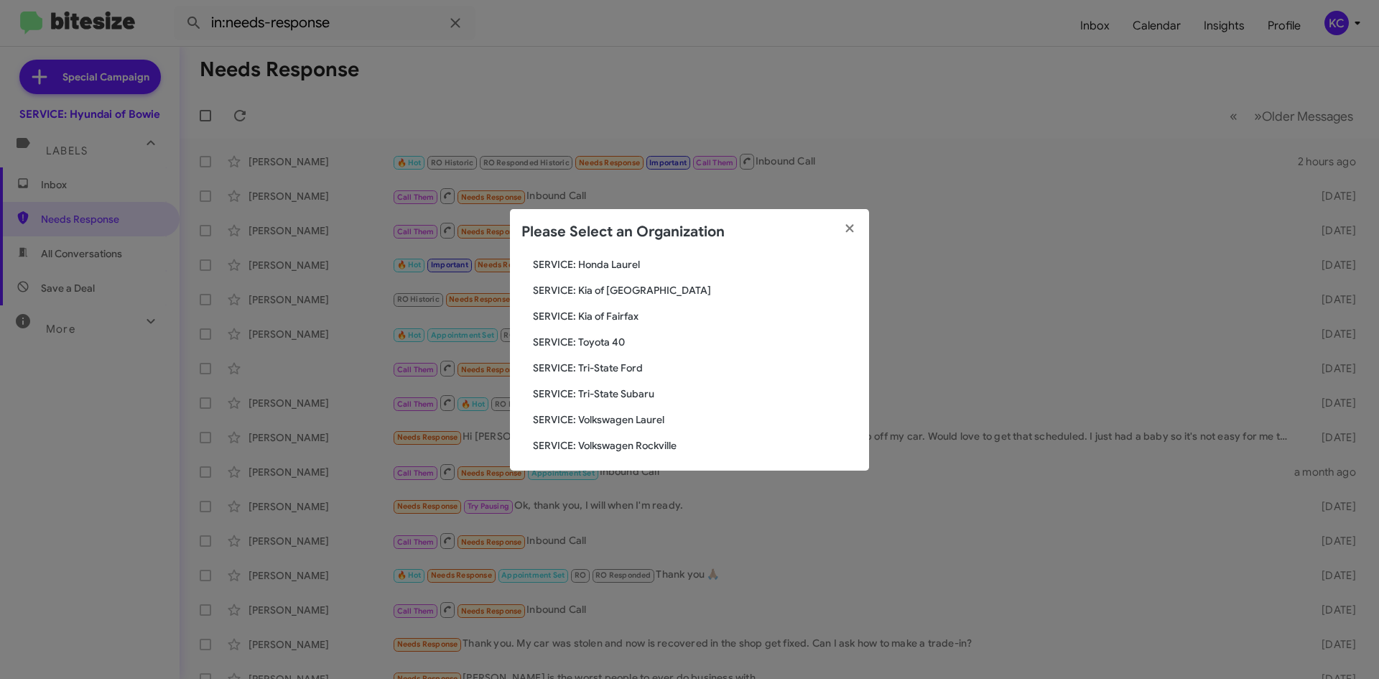
scroll to position [239, 0]
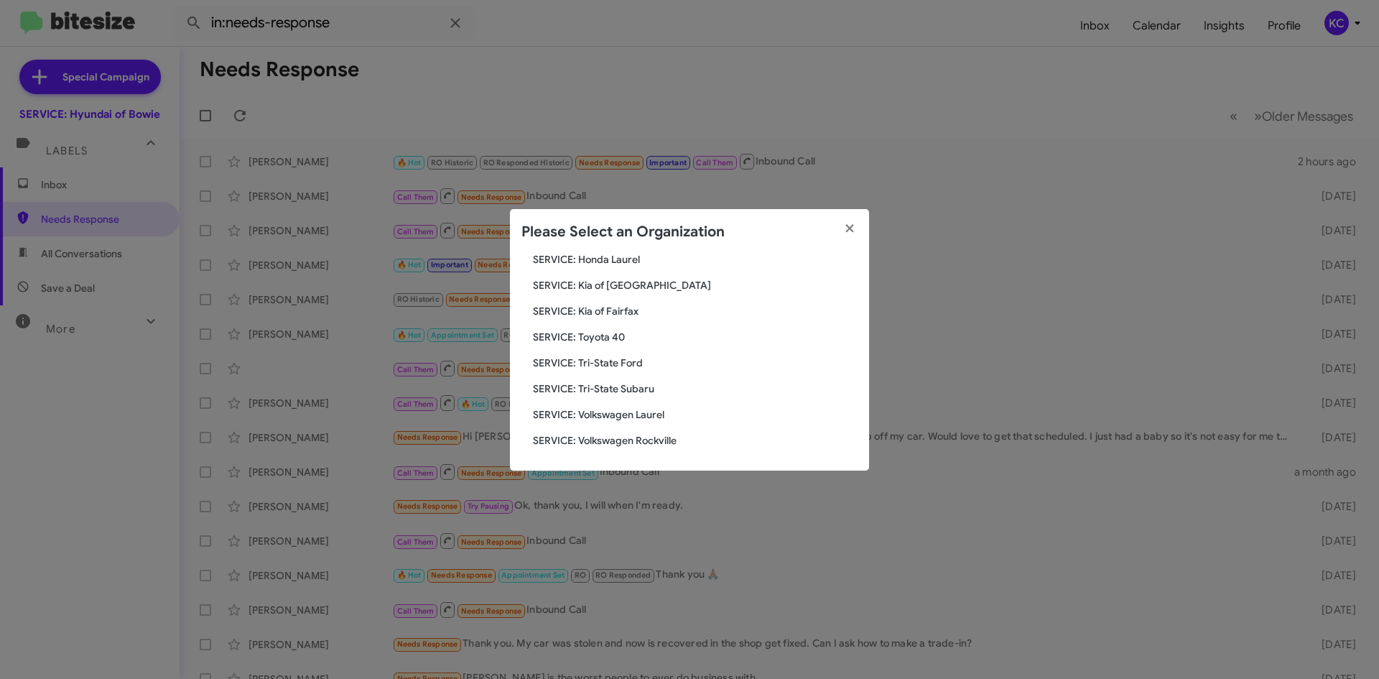
click at [595, 394] on span "SERVICE: Tri-State Subaru" at bounding box center [695, 388] width 325 height 14
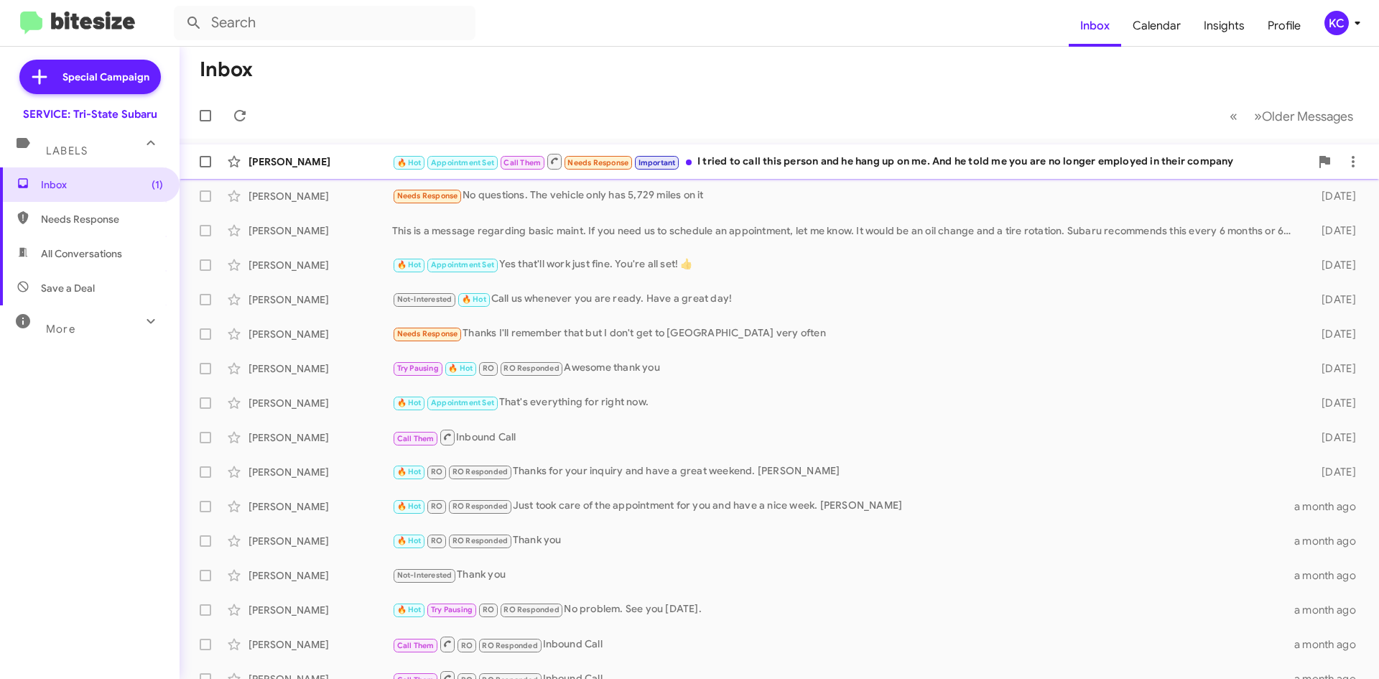
click at [850, 168] on div "🔥 Hot Appointment Set Call Them Needs Response Important I tried to call this p…" at bounding box center [851, 161] width 918 height 18
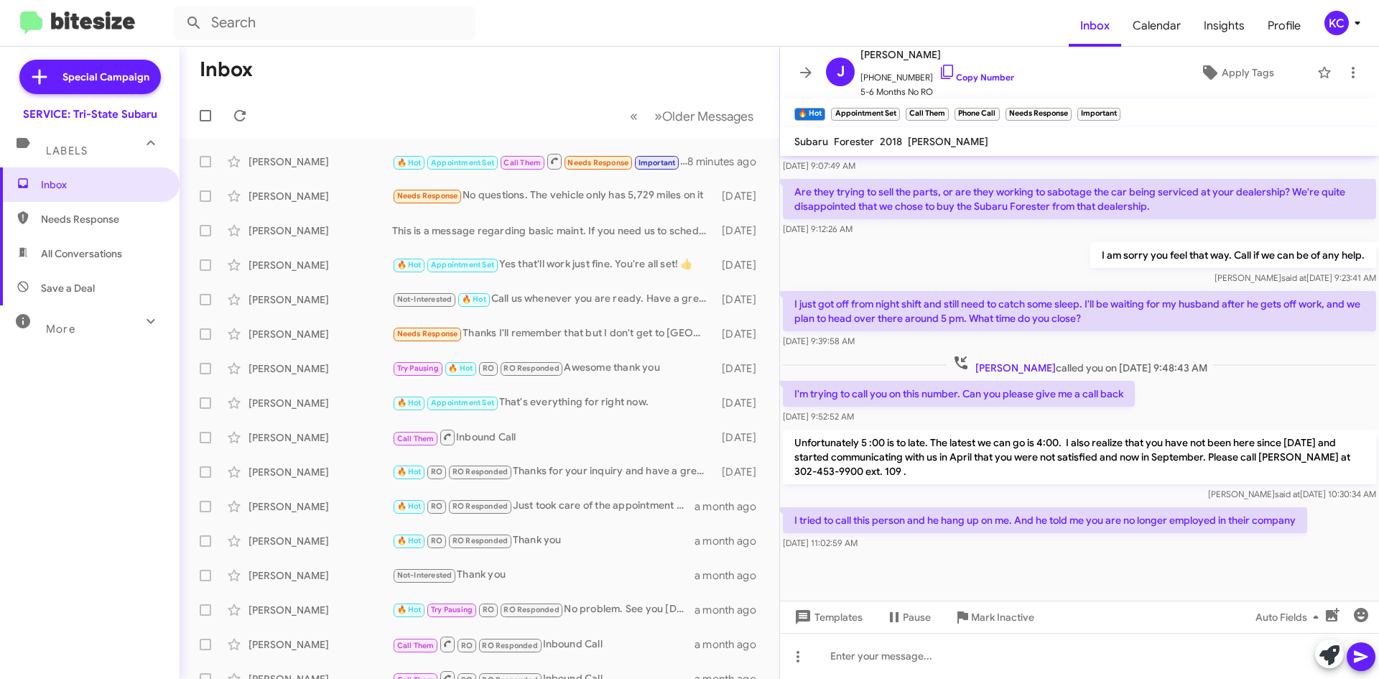
scroll to position [761, 0]
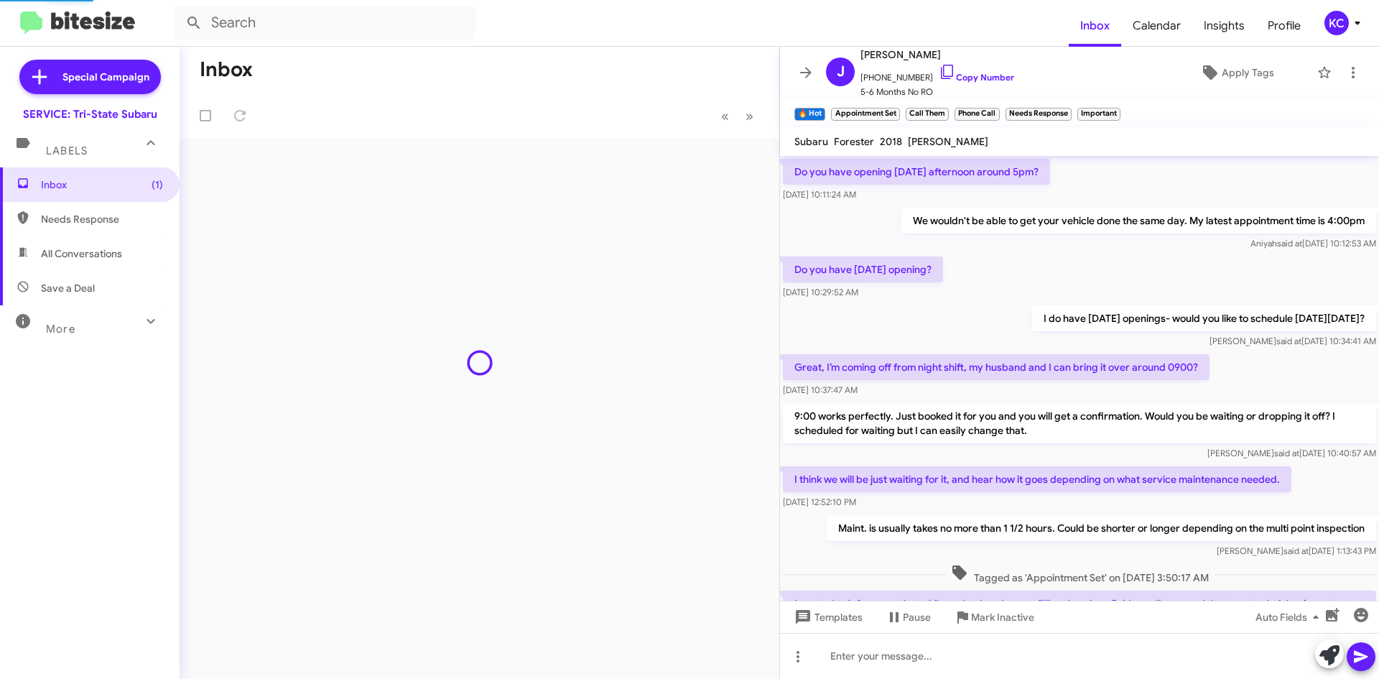
scroll to position [718, 0]
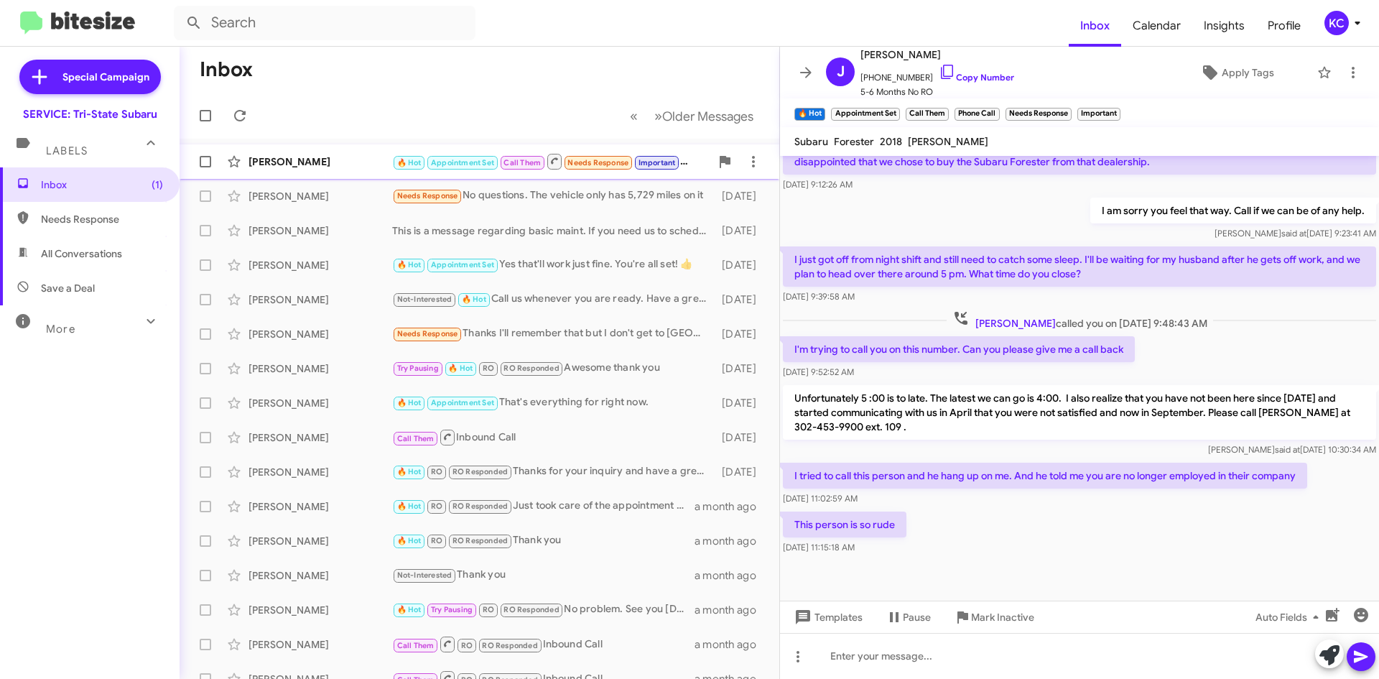
click at [320, 165] on div "[PERSON_NAME]" at bounding box center [321, 161] width 144 height 14
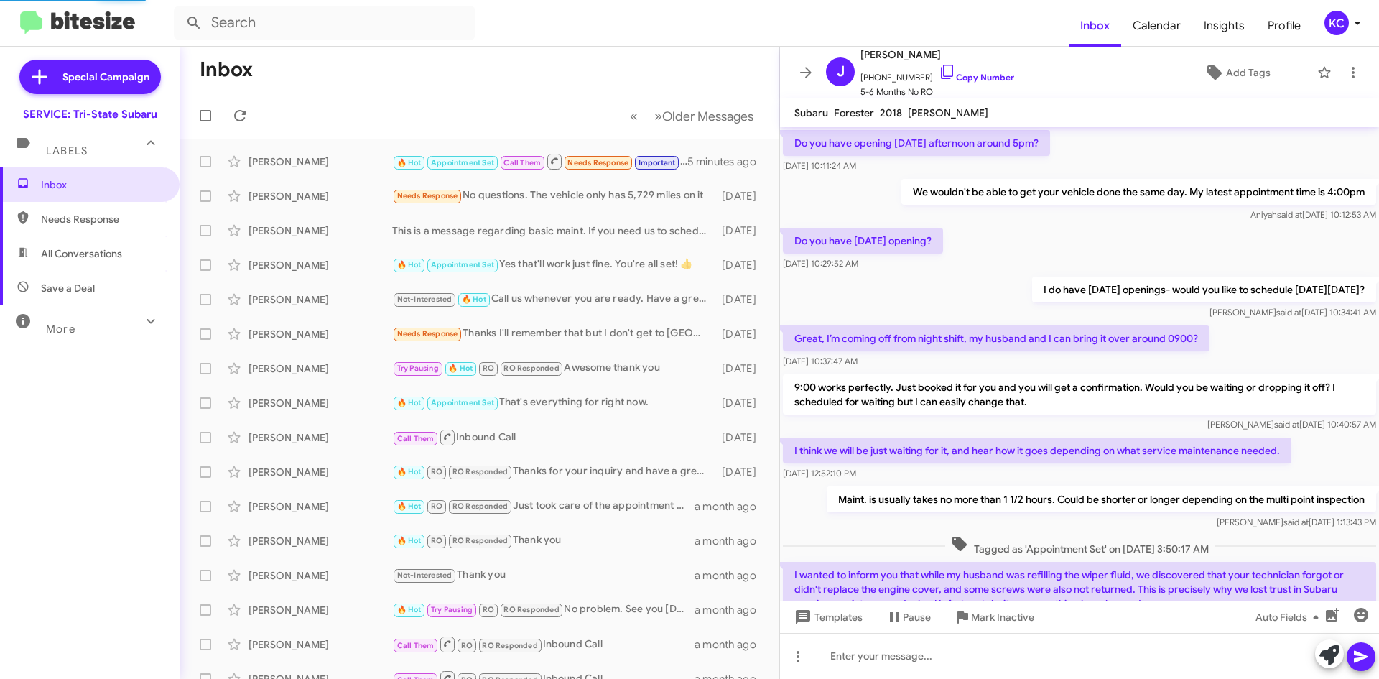
scroll to position [718, 0]
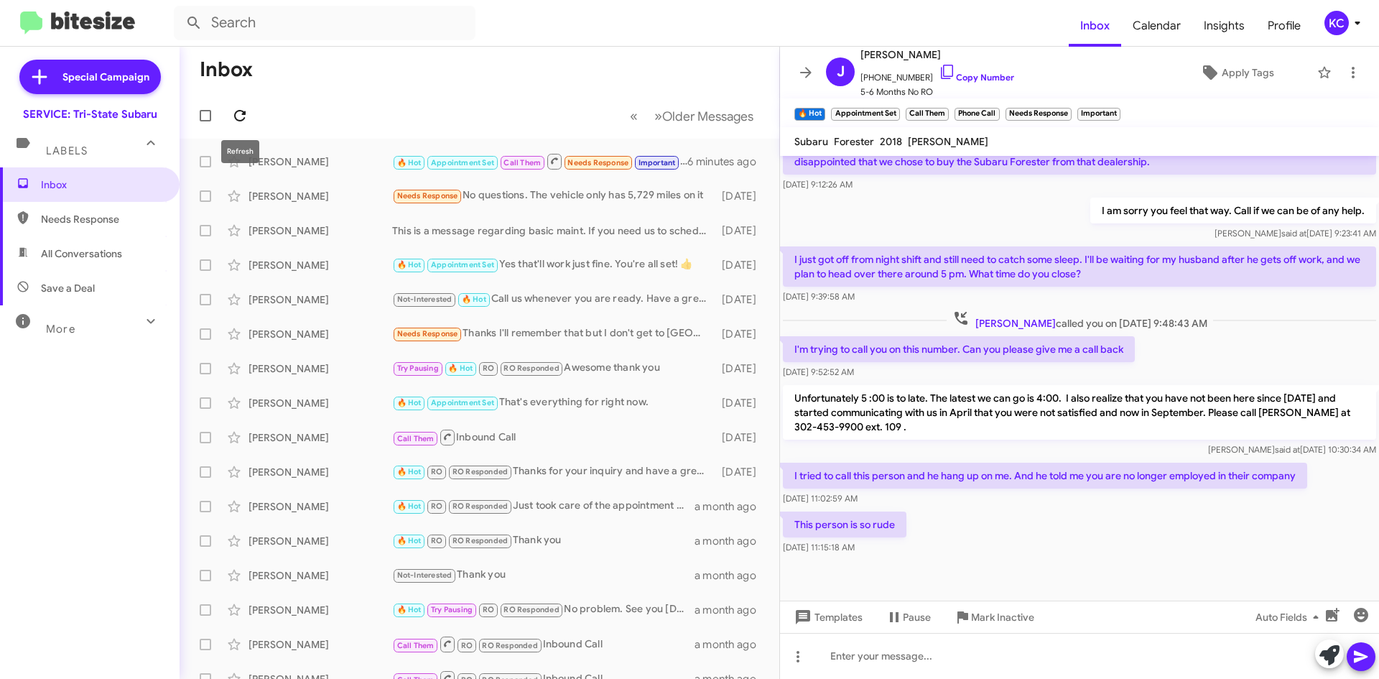
click at [249, 119] on span at bounding box center [240, 115] width 29 height 17
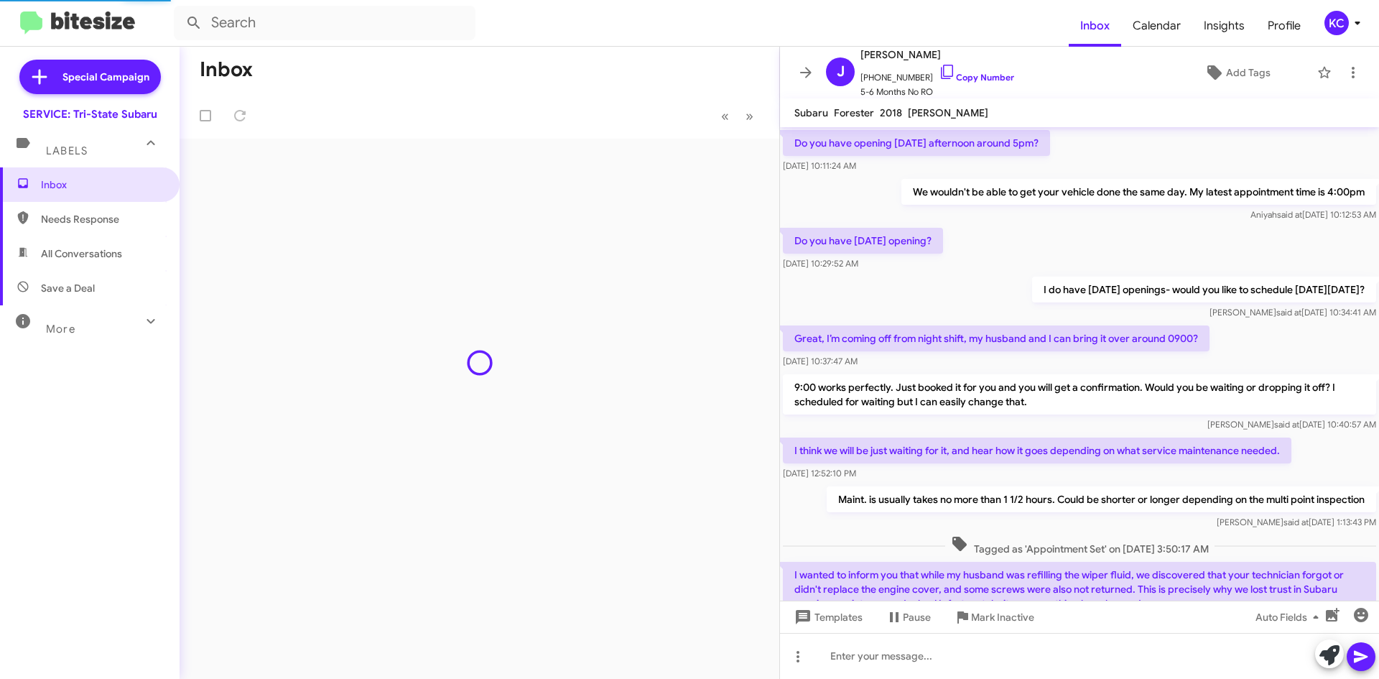
scroll to position [718, 0]
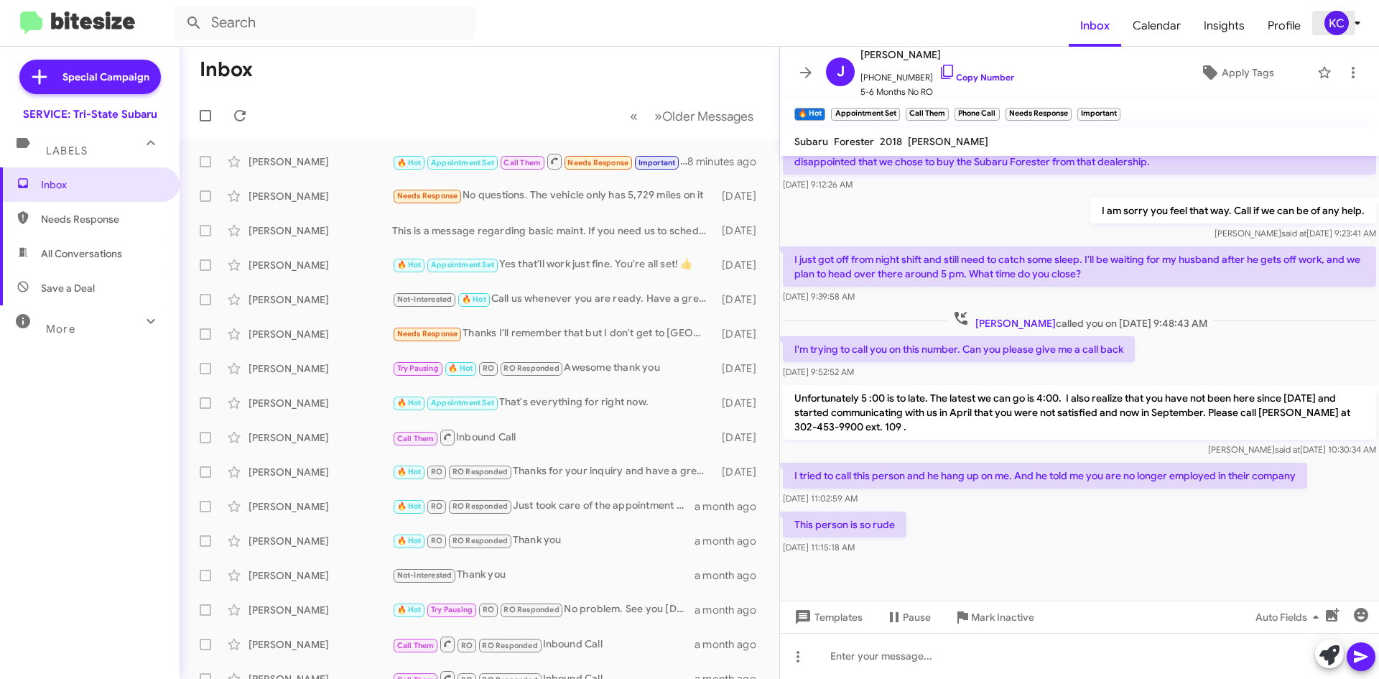
click at [1349, 25] on icon at bounding box center [1357, 22] width 17 height 17
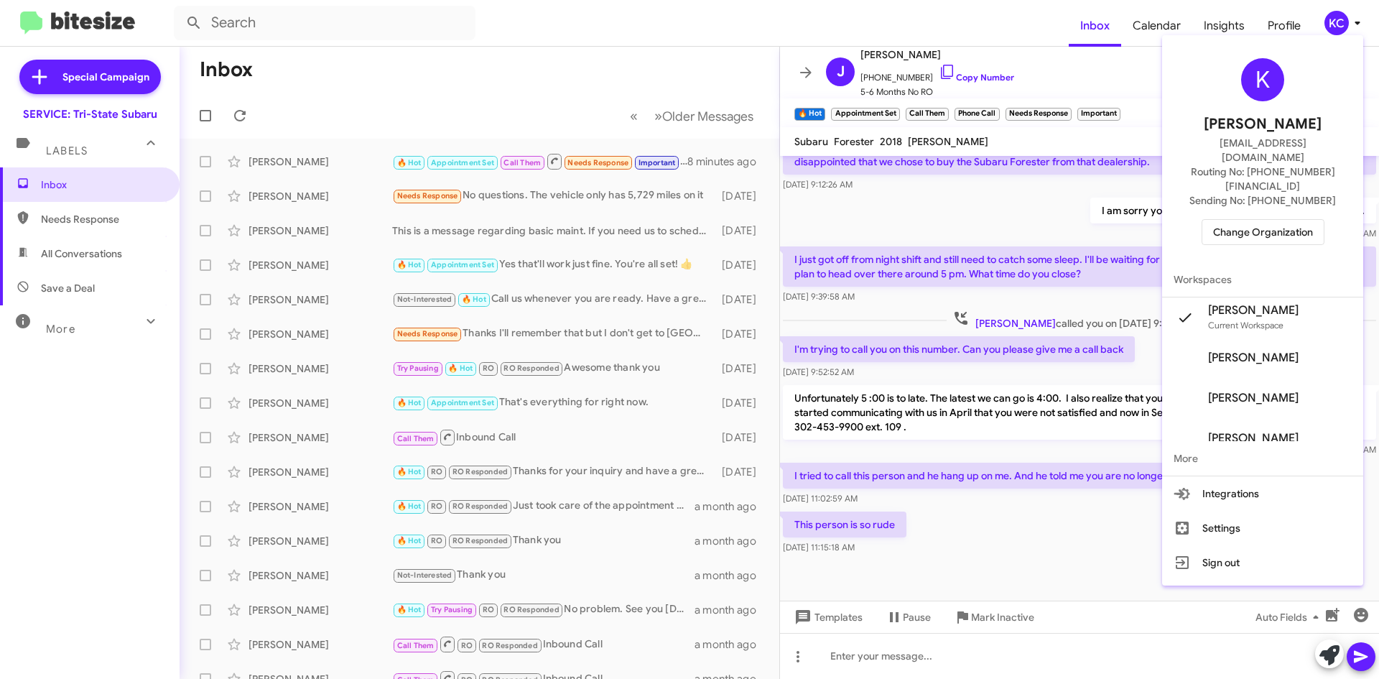
click at [1261, 220] on span "Change Organization" at bounding box center [1263, 232] width 100 height 24
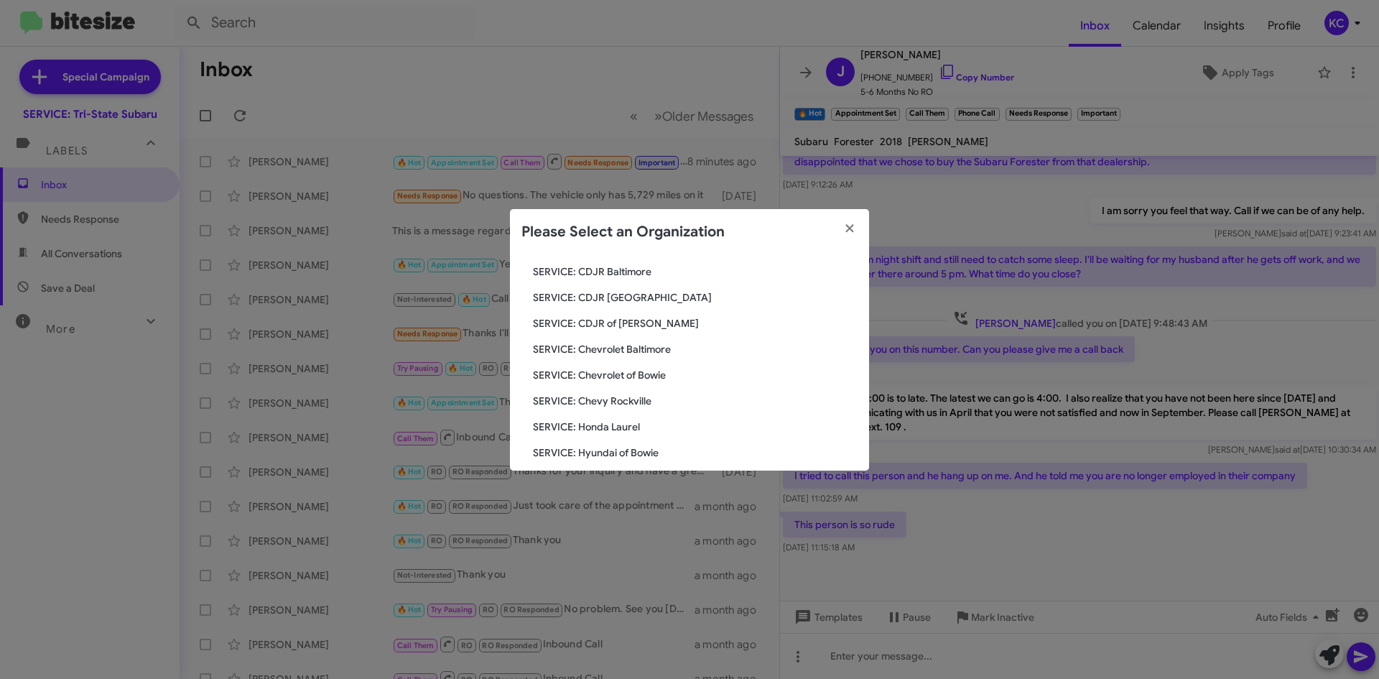
scroll to position [144, 0]
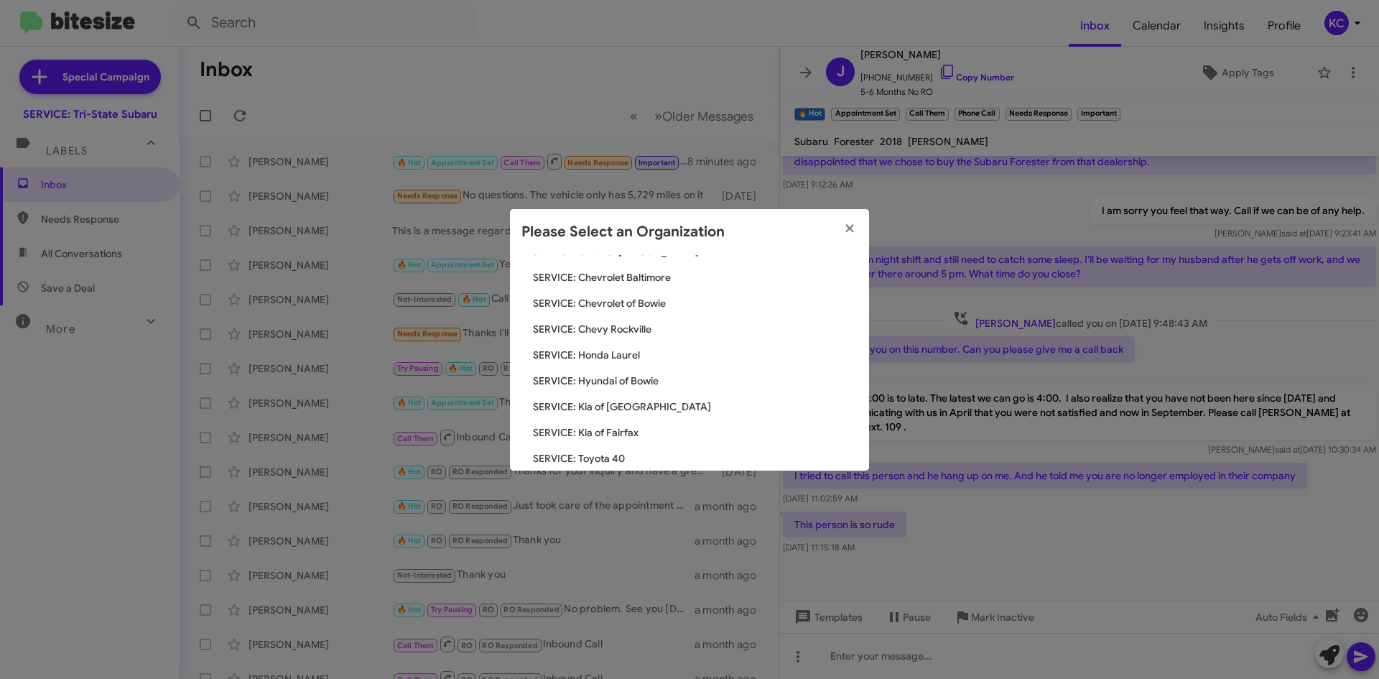
click at [610, 383] on span "SERVICE: Hyundai of Bowie" at bounding box center [695, 381] width 325 height 14
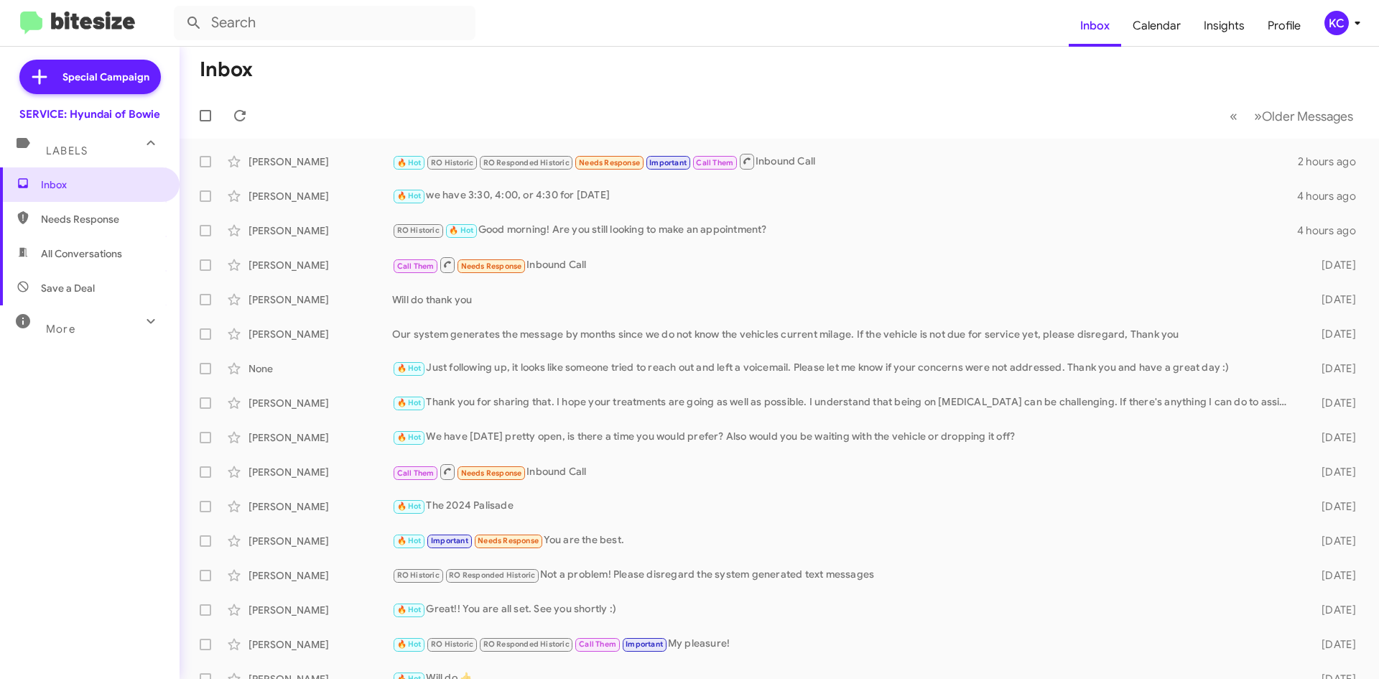
click at [101, 223] on span "Needs Response" at bounding box center [102, 219] width 122 height 14
type input "in:needs-response"
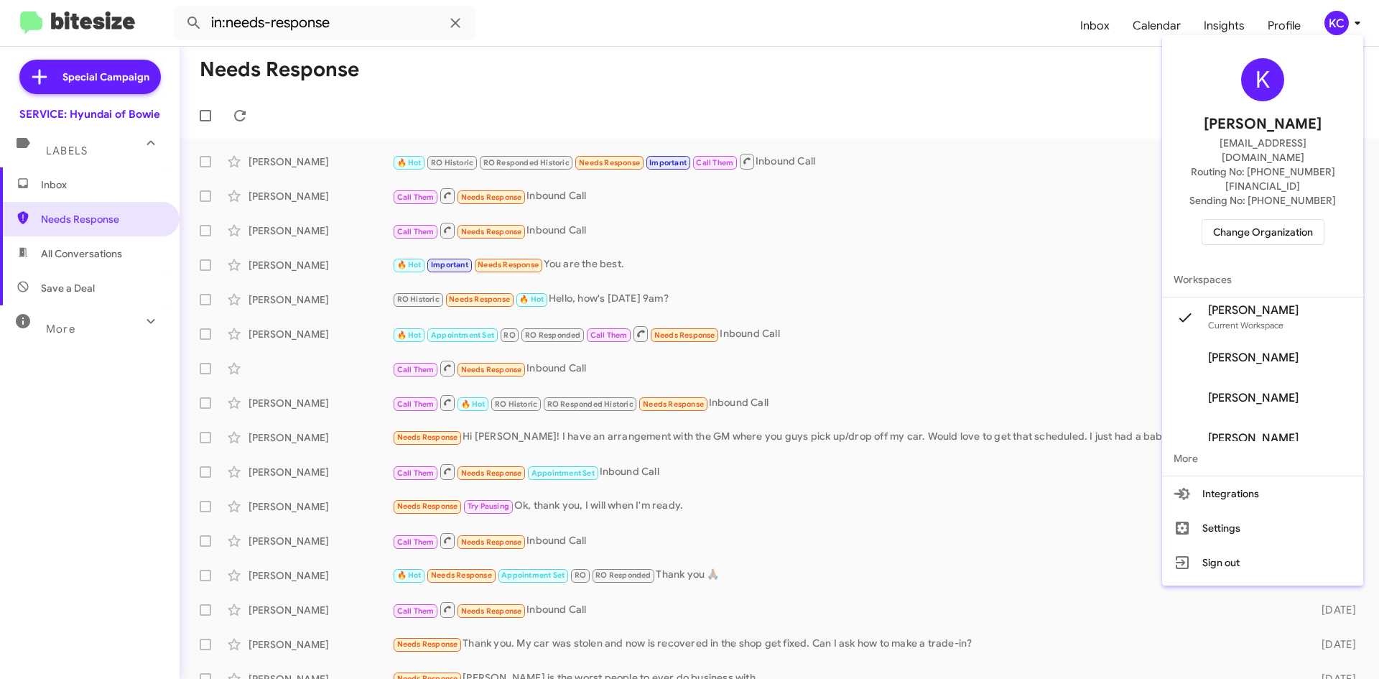
click at [1254, 220] on span "Change Organization" at bounding box center [1263, 232] width 100 height 24
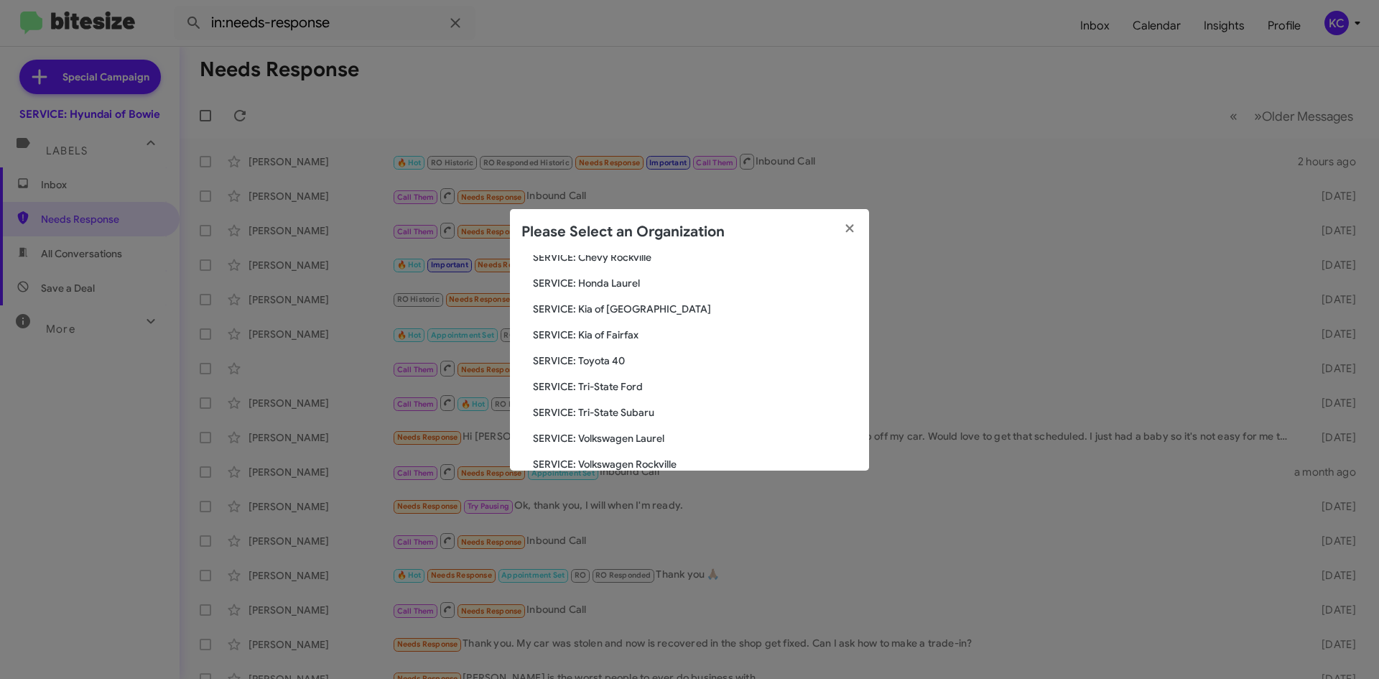
scroll to position [239, 0]
click at [617, 391] on span "SERVICE: Tri-State Subaru" at bounding box center [695, 388] width 325 height 14
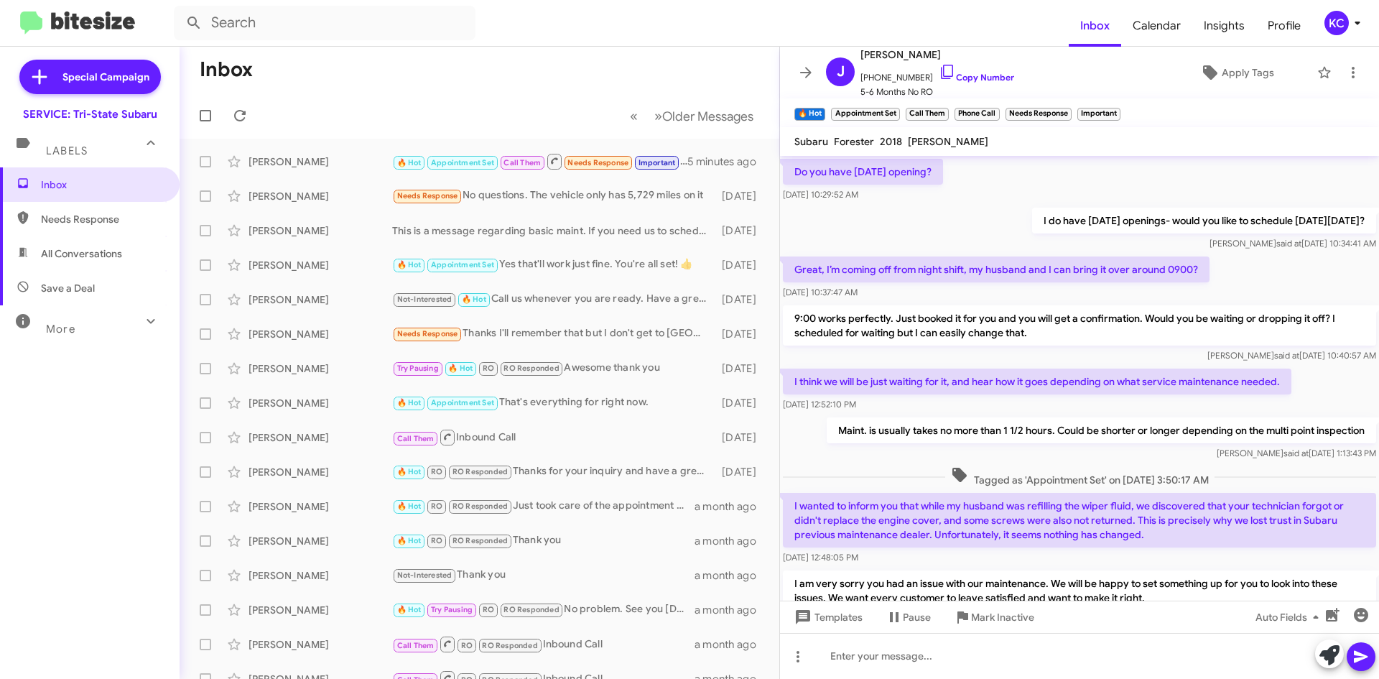
scroll to position [724, 0]
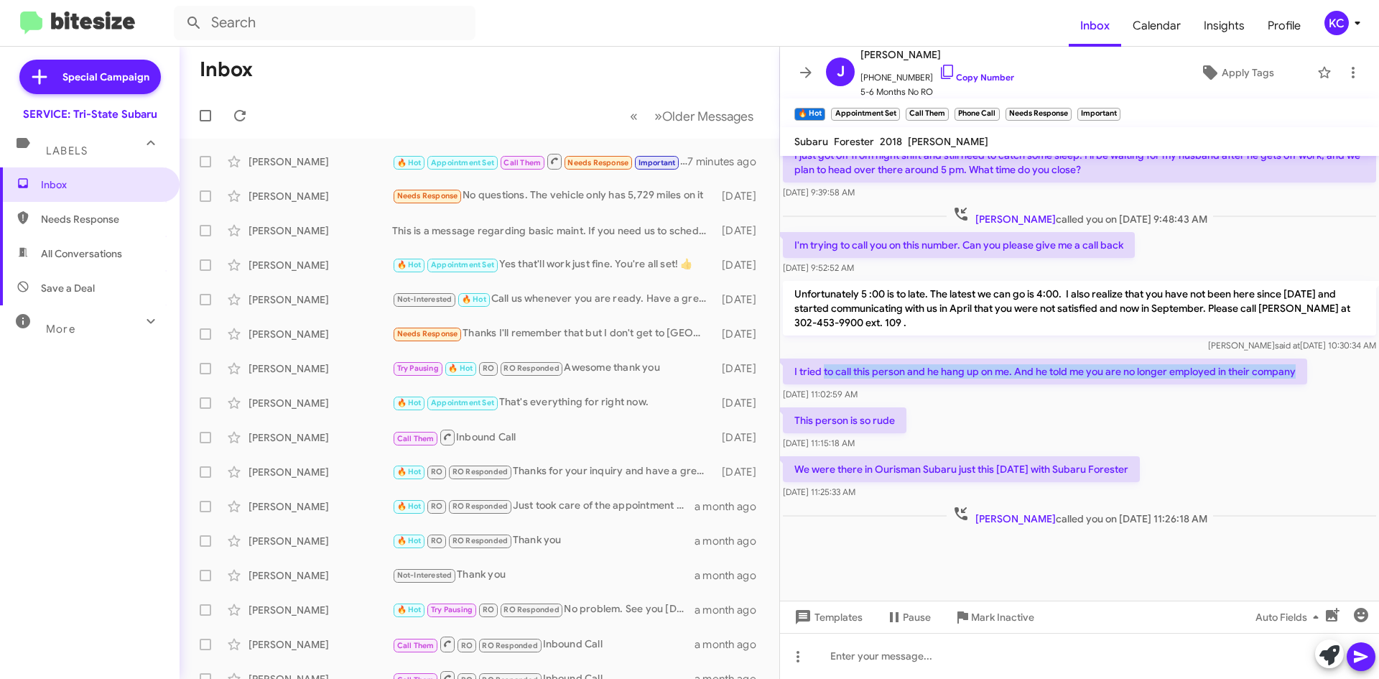
drag, startPoint x: 825, startPoint y: 365, endPoint x: 1297, endPoint y: 364, distance: 471.9
click at [1297, 364] on p "I tried to call this person and he hang up on me. And he told me you are no lon…" at bounding box center [1045, 371] width 524 height 26
click at [1283, 305] on p "Unfortunately 5 :00 is to late. The latest we can go is 4:00. I also realize th…" at bounding box center [1079, 308] width 593 height 55
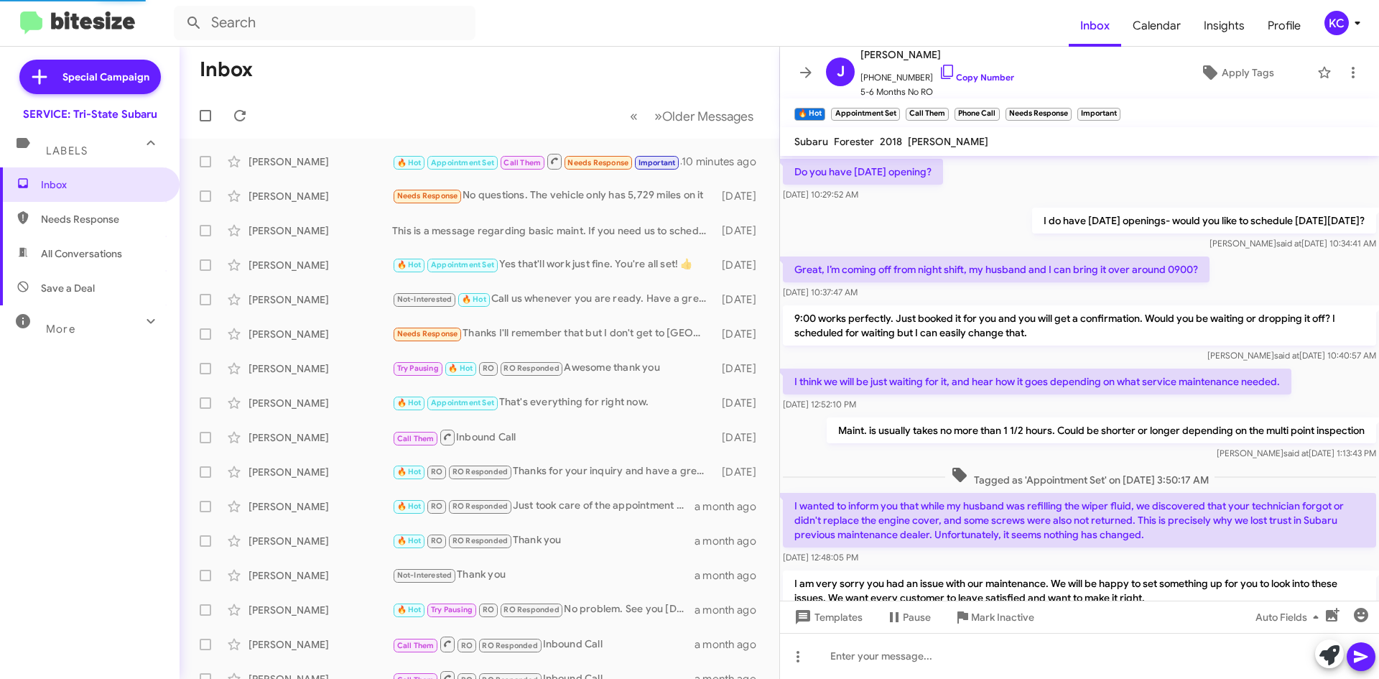
scroll to position [695, 0]
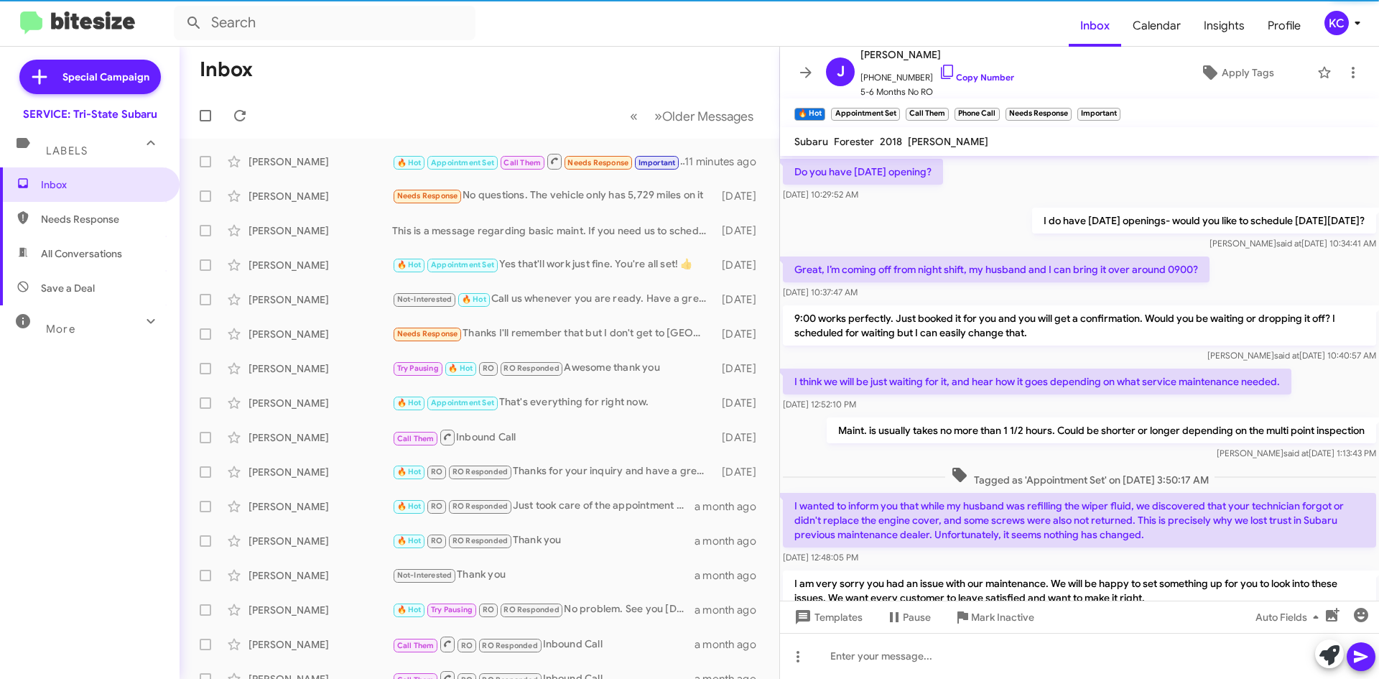
scroll to position [695, 0]
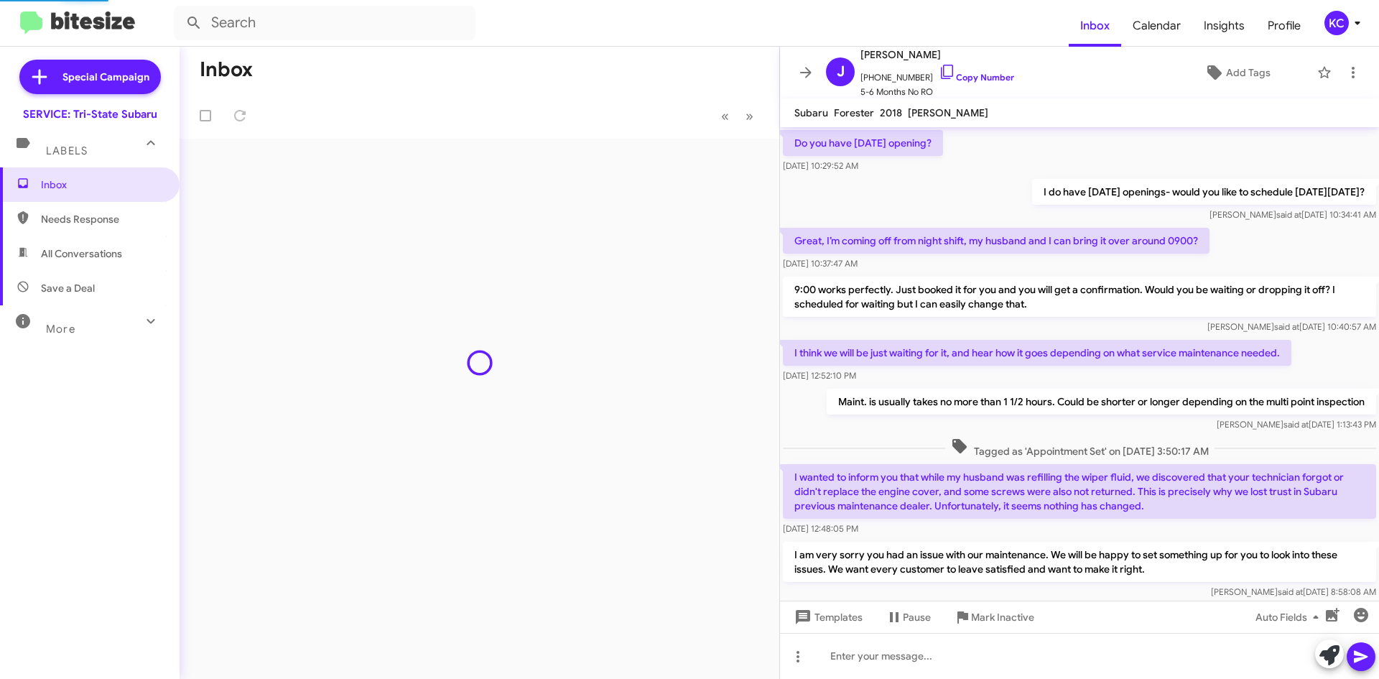
scroll to position [695, 0]
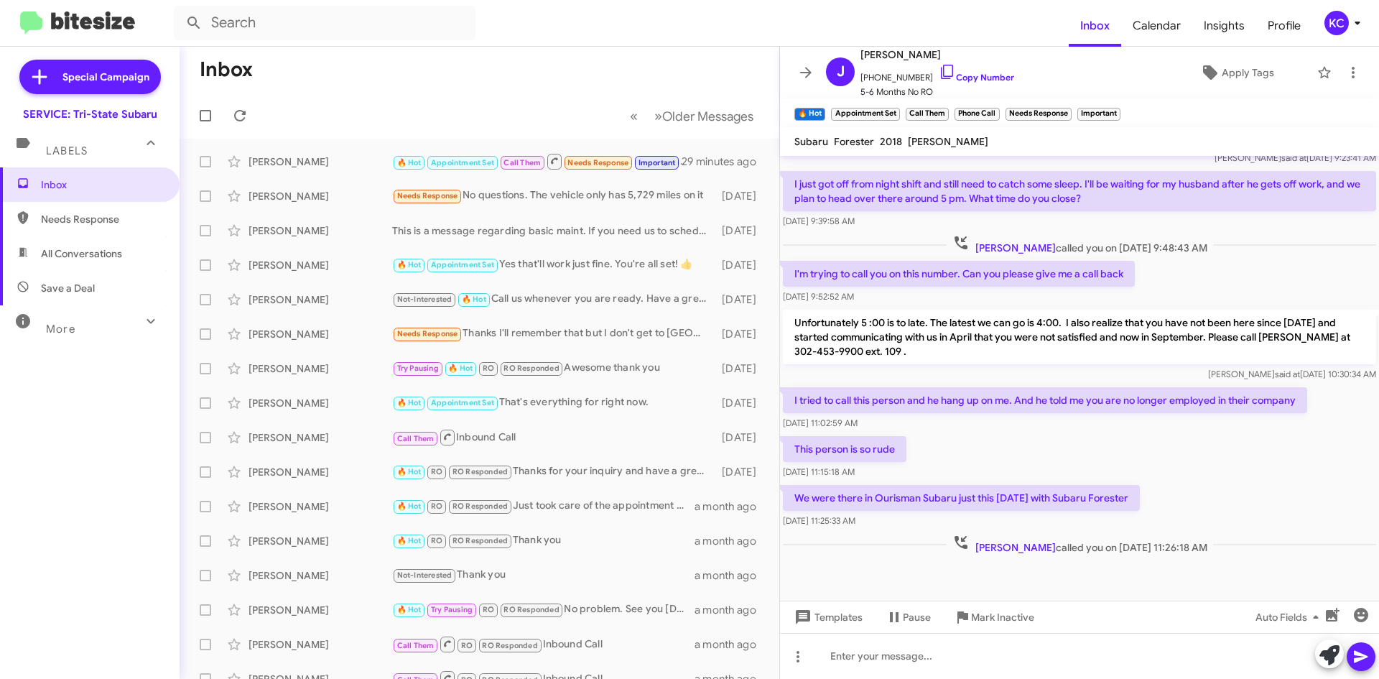
click at [1331, 20] on div "KC" at bounding box center [1337, 23] width 24 height 24
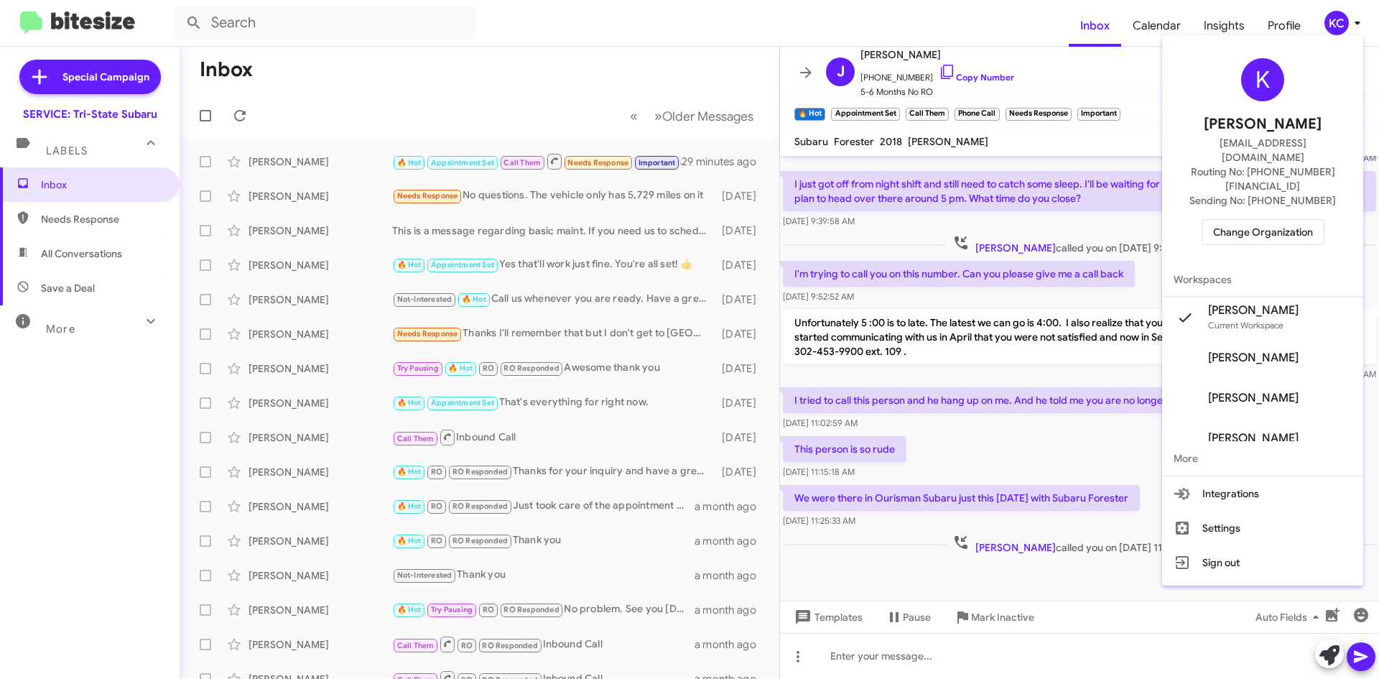
click at [1297, 220] on span "Change Organization" at bounding box center [1263, 232] width 100 height 24
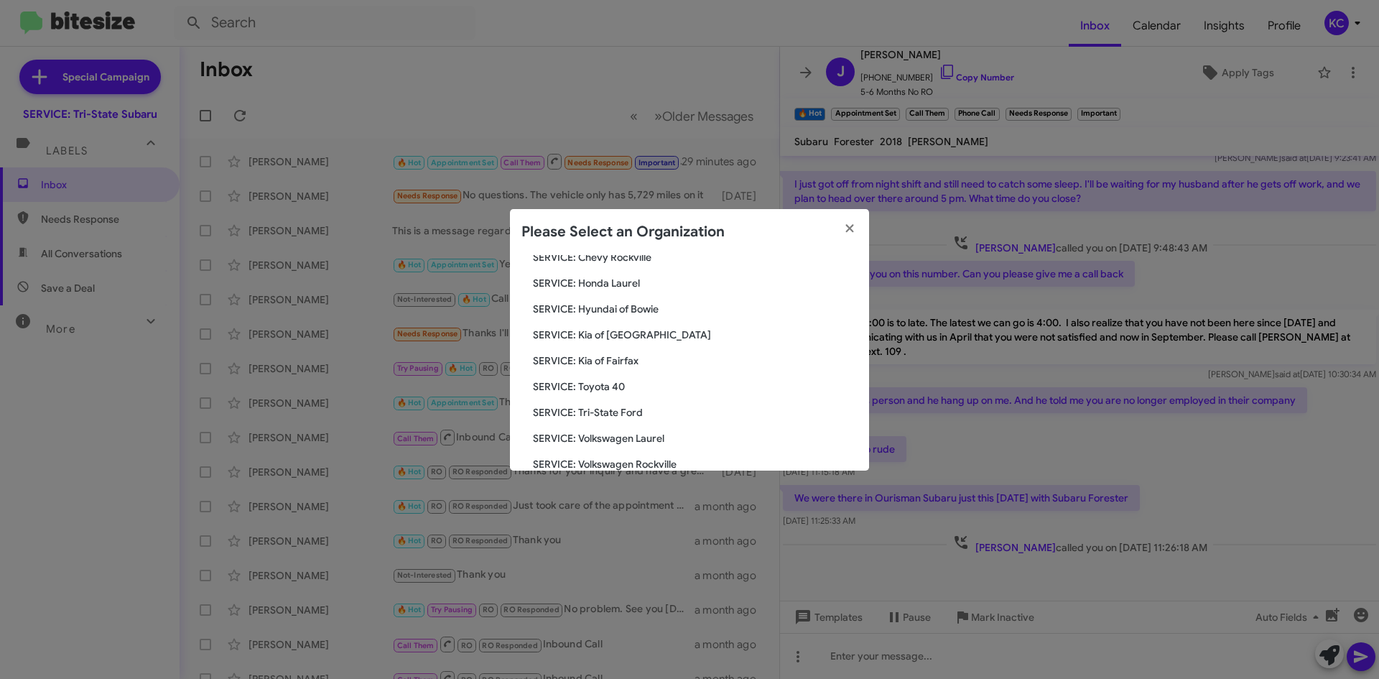
scroll to position [239, 0]
click at [631, 338] on span "SERVICE: Kia of Fairfax" at bounding box center [695, 337] width 325 height 14
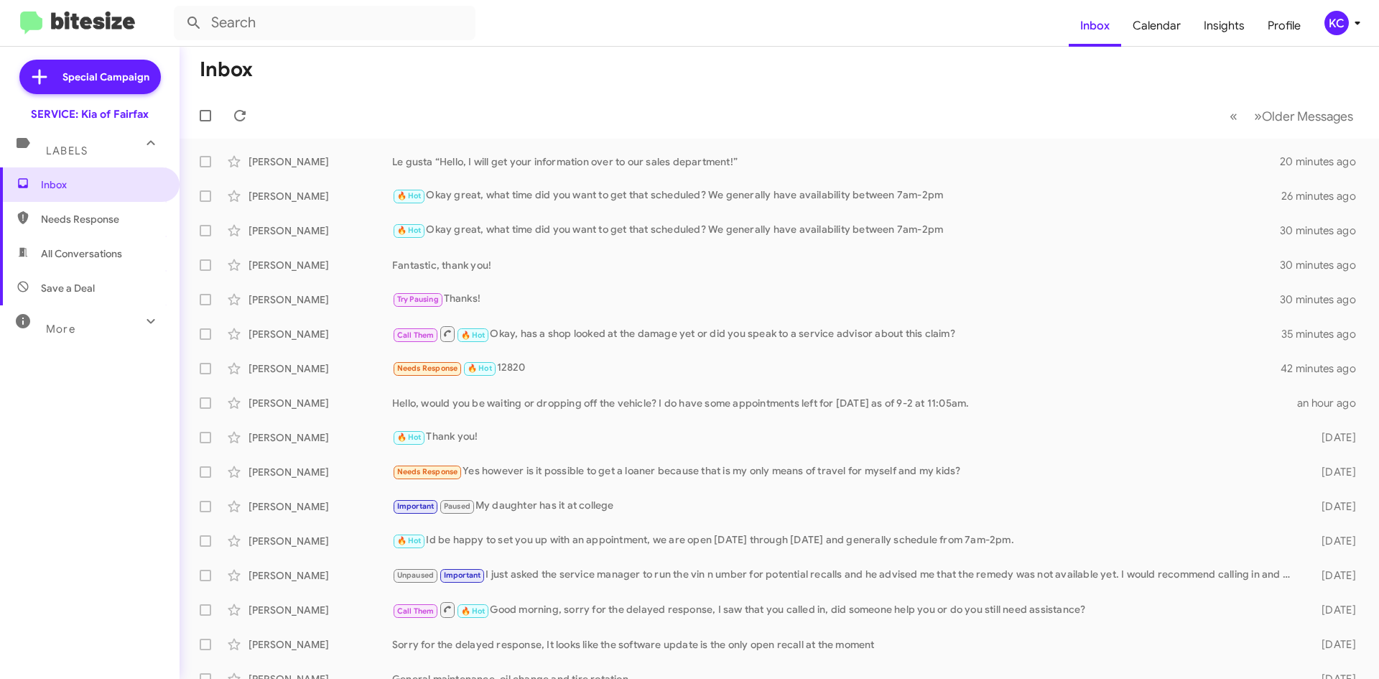
click at [1327, 18] on div "KC" at bounding box center [1337, 23] width 24 height 24
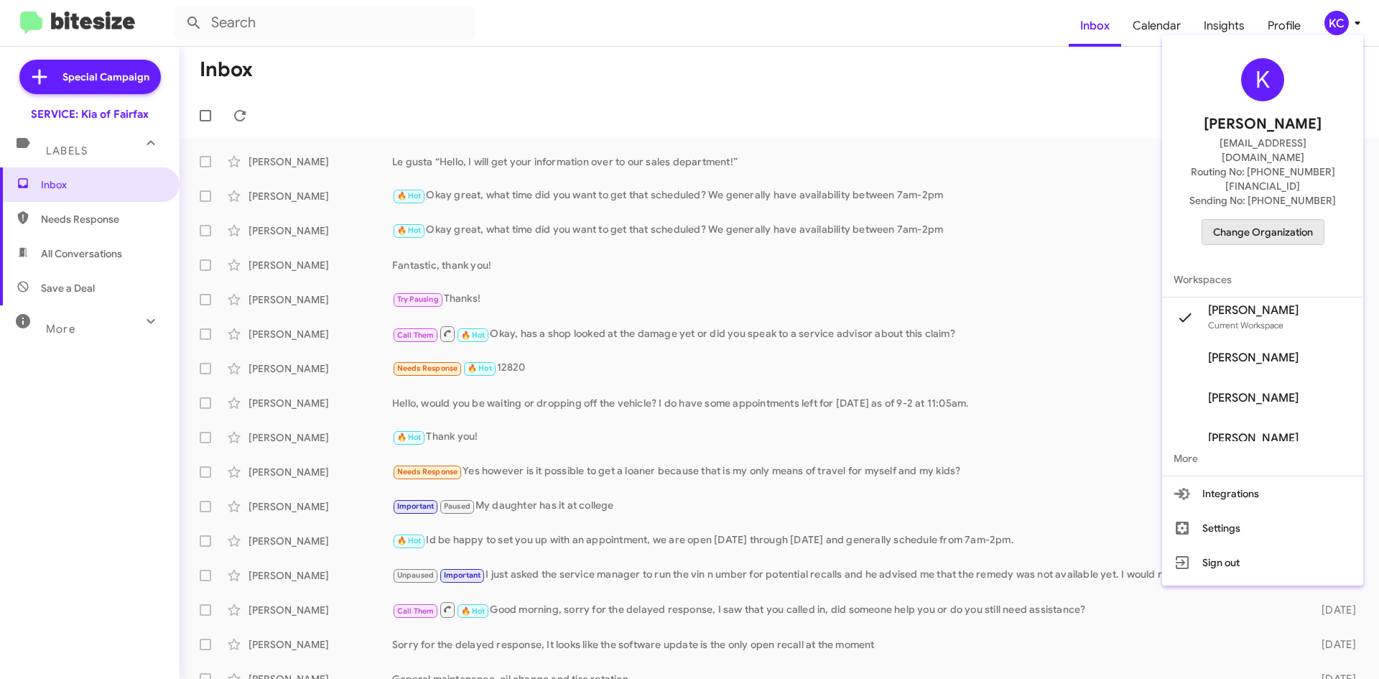
click at [1270, 220] on span "Change Organization" at bounding box center [1263, 232] width 100 height 24
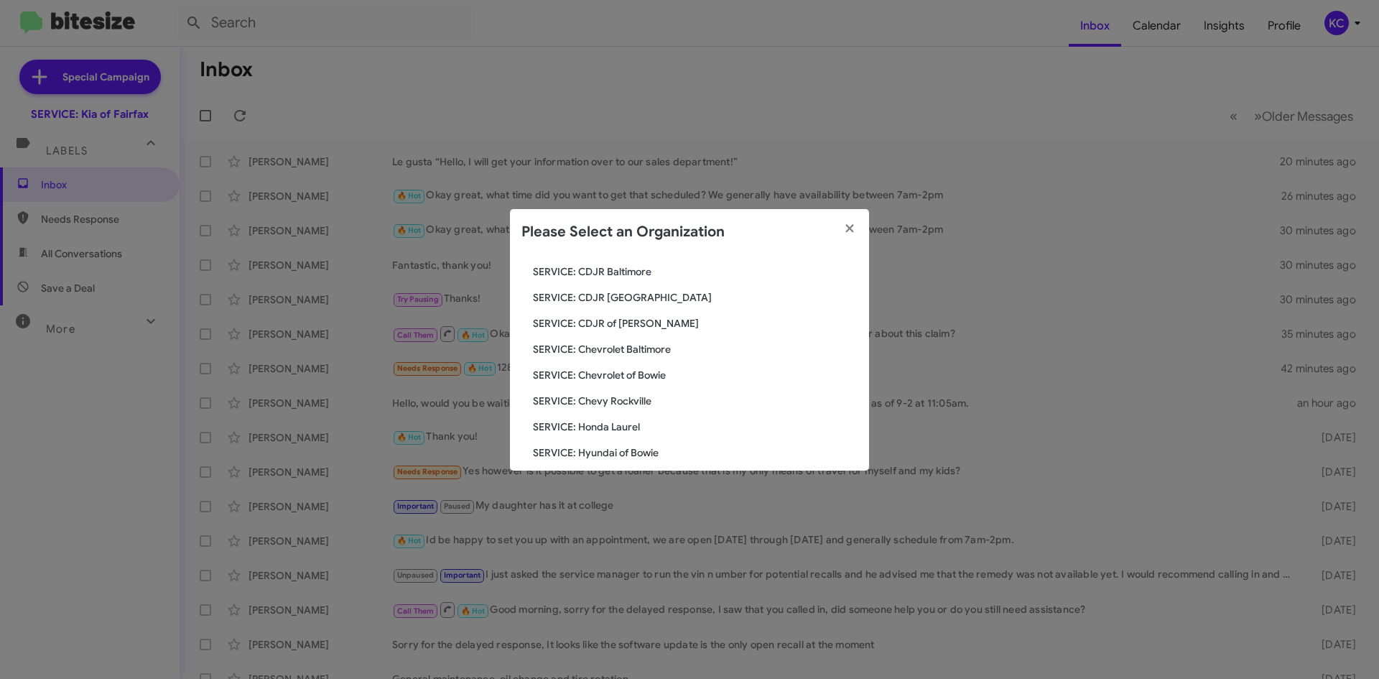
scroll to position [144, 0]
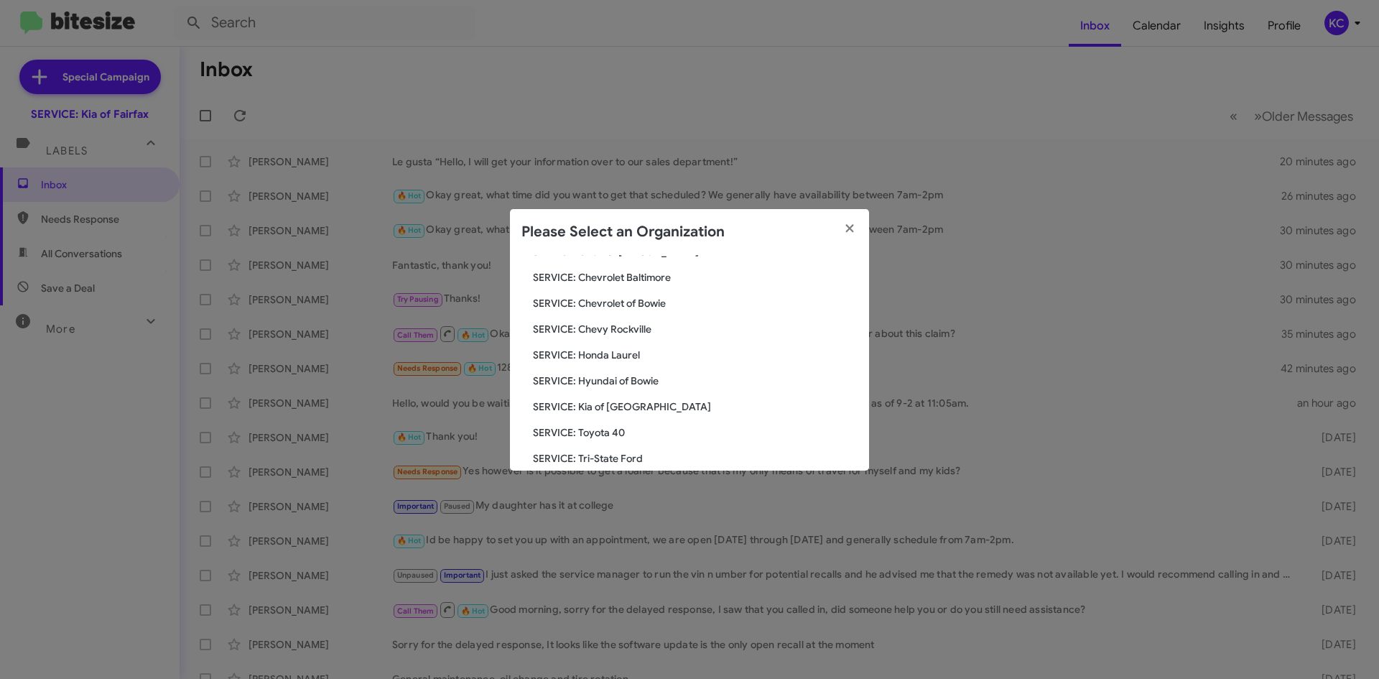
click at [651, 385] on span "SERVICE: Hyundai of Bowie" at bounding box center [695, 381] width 325 height 14
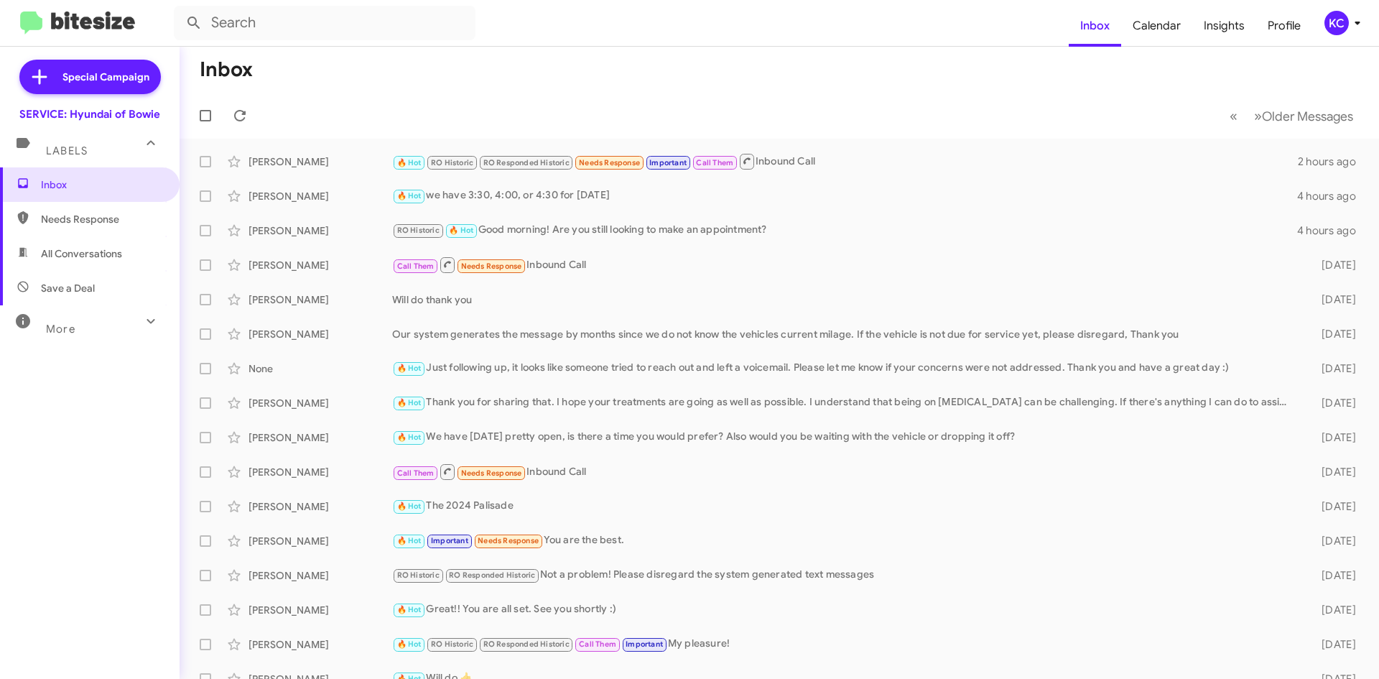
click at [73, 216] on span "Needs Response" at bounding box center [102, 219] width 122 height 14
type input "in:needs-response"
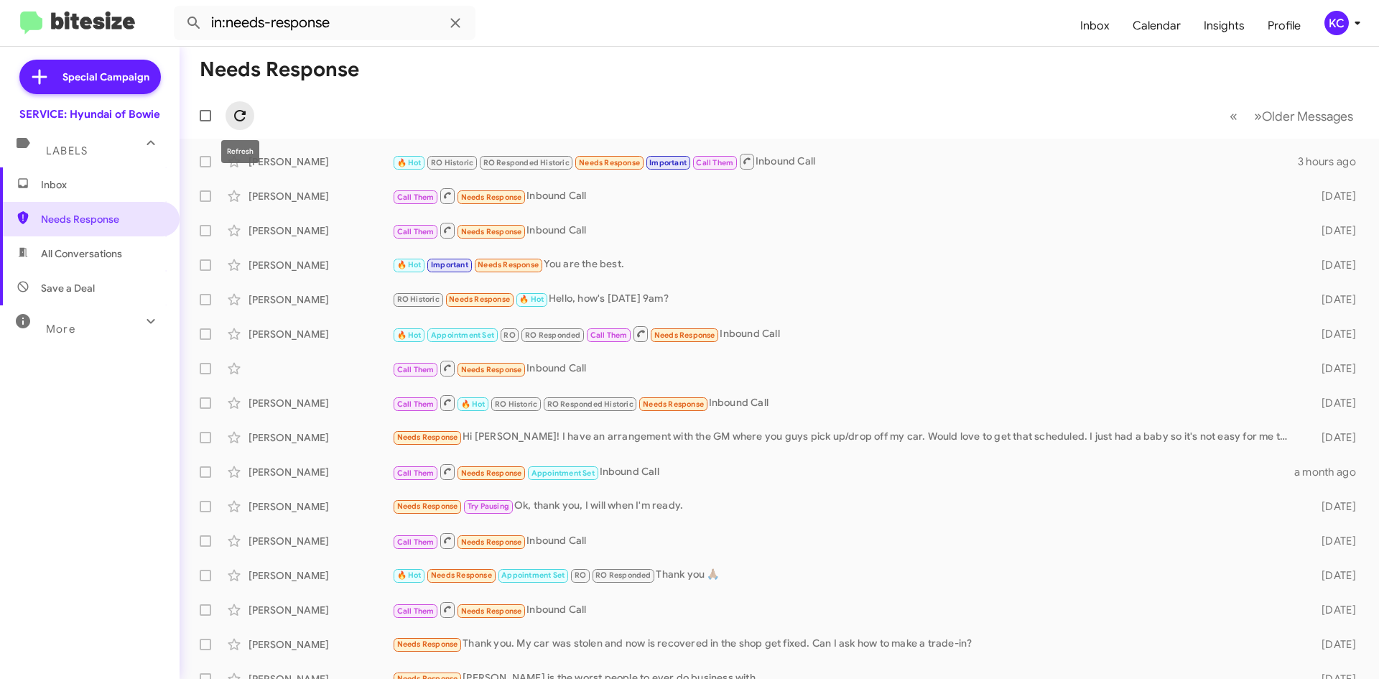
click at [238, 111] on icon at bounding box center [239, 115] width 11 height 11
click at [1337, 26] on div "KC" at bounding box center [1337, 23] width 24 height 24
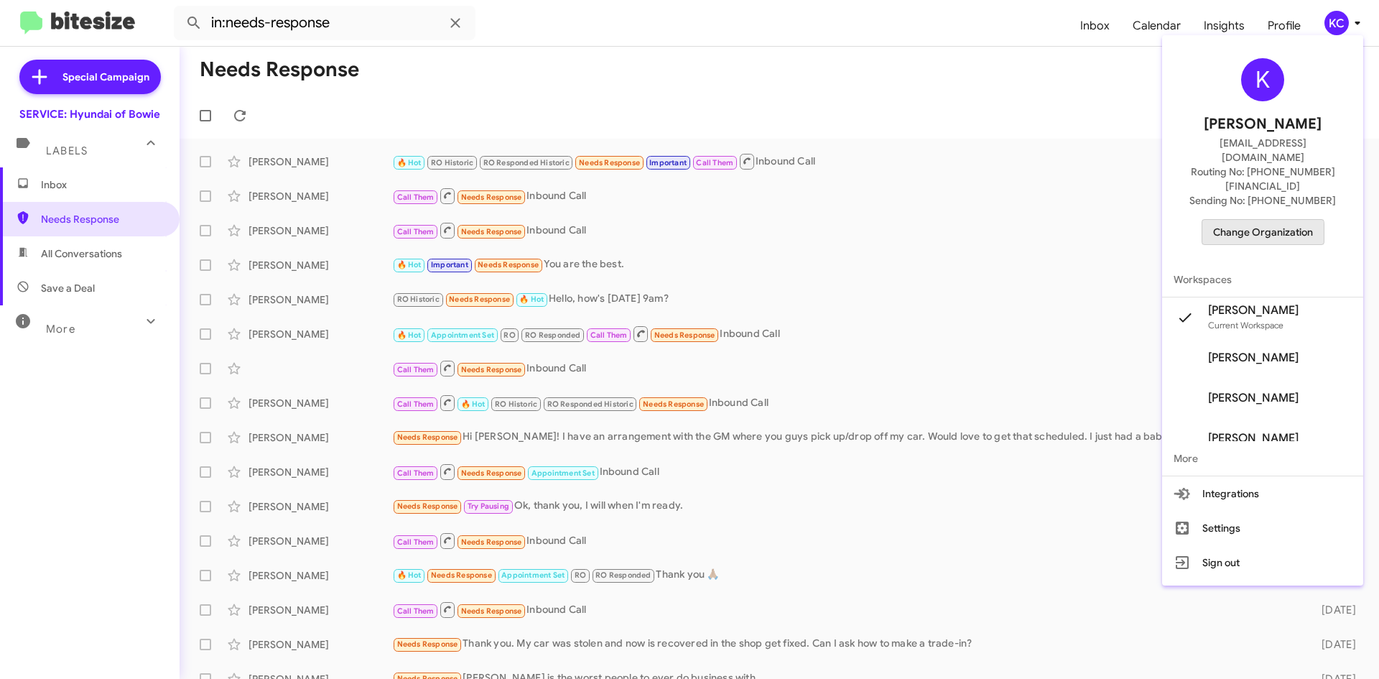
click at [1264, 220] on span "Change Organization" at bounding box center [1263, 232] width 100 height 24
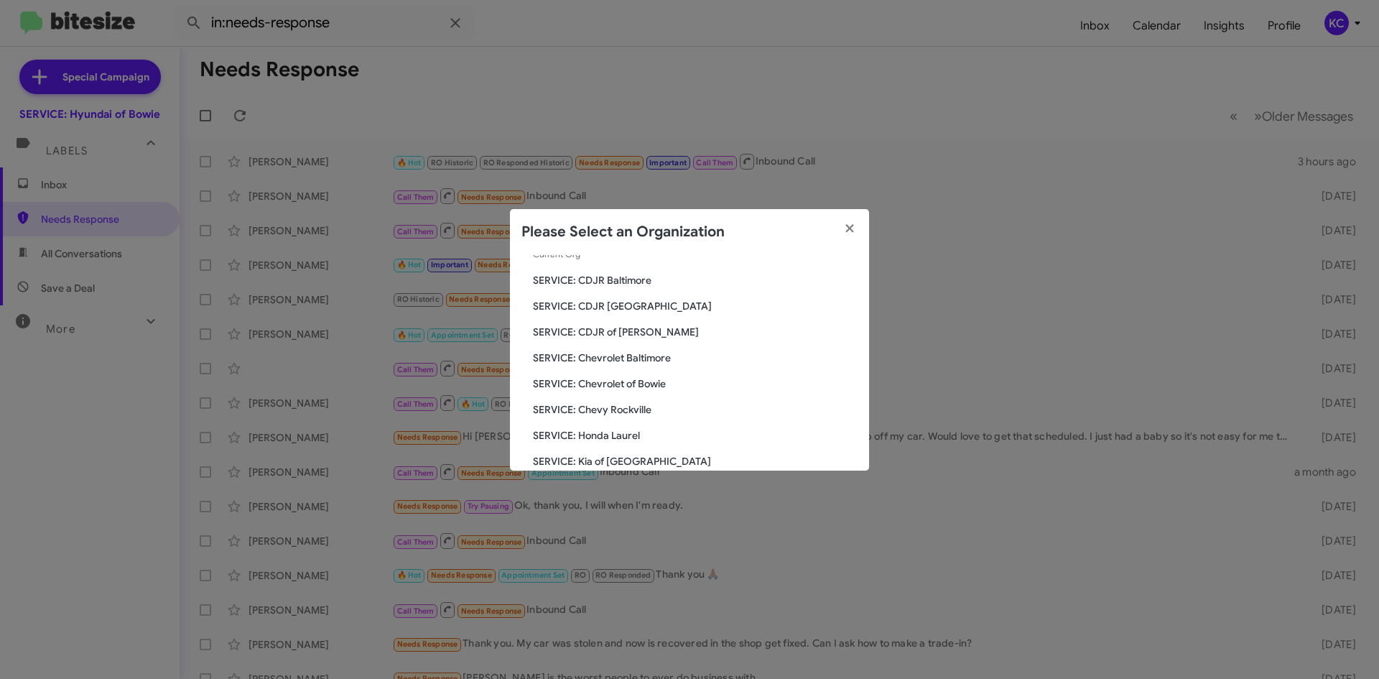
scroll to position [144, 0]
click at [636, 405] on span "SERVICE: Kia of Fairfax" at bounding box center [695, 406] width 325 height 14
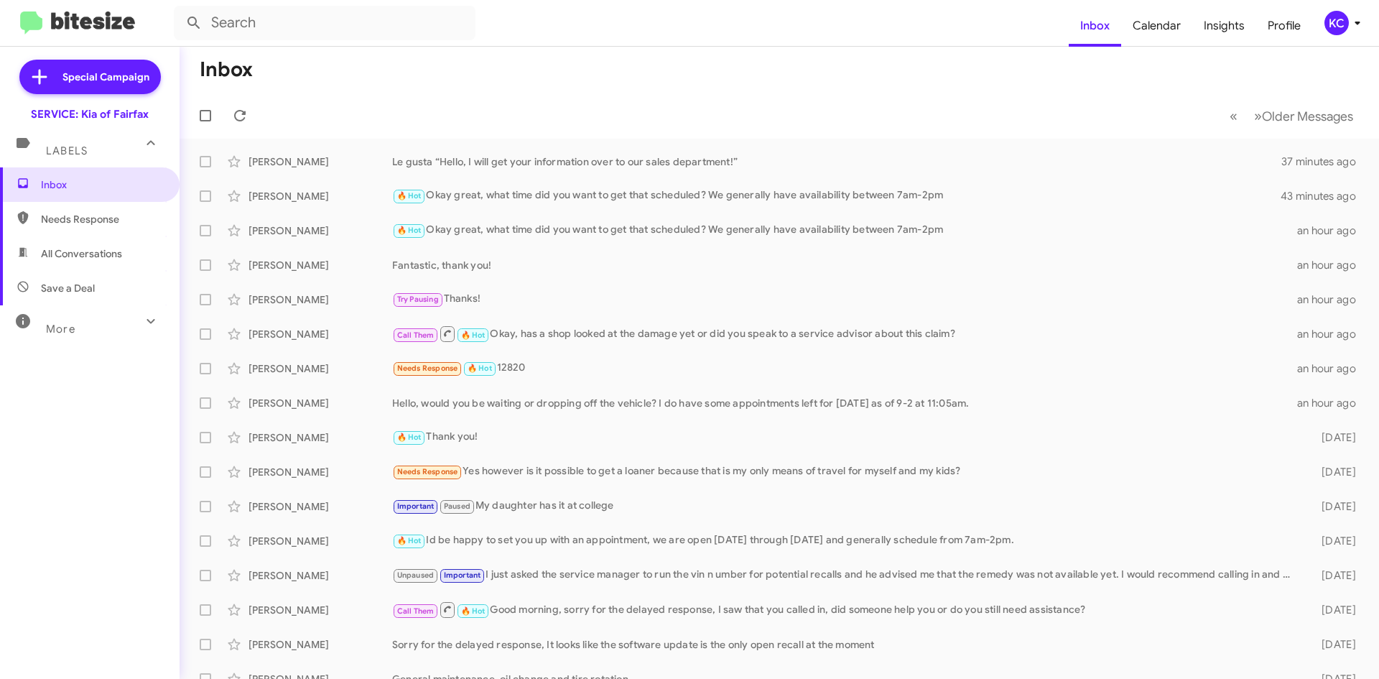
click at [1335, 19] on div "KC" at bounding box center [1337, 23] width 24 height 24
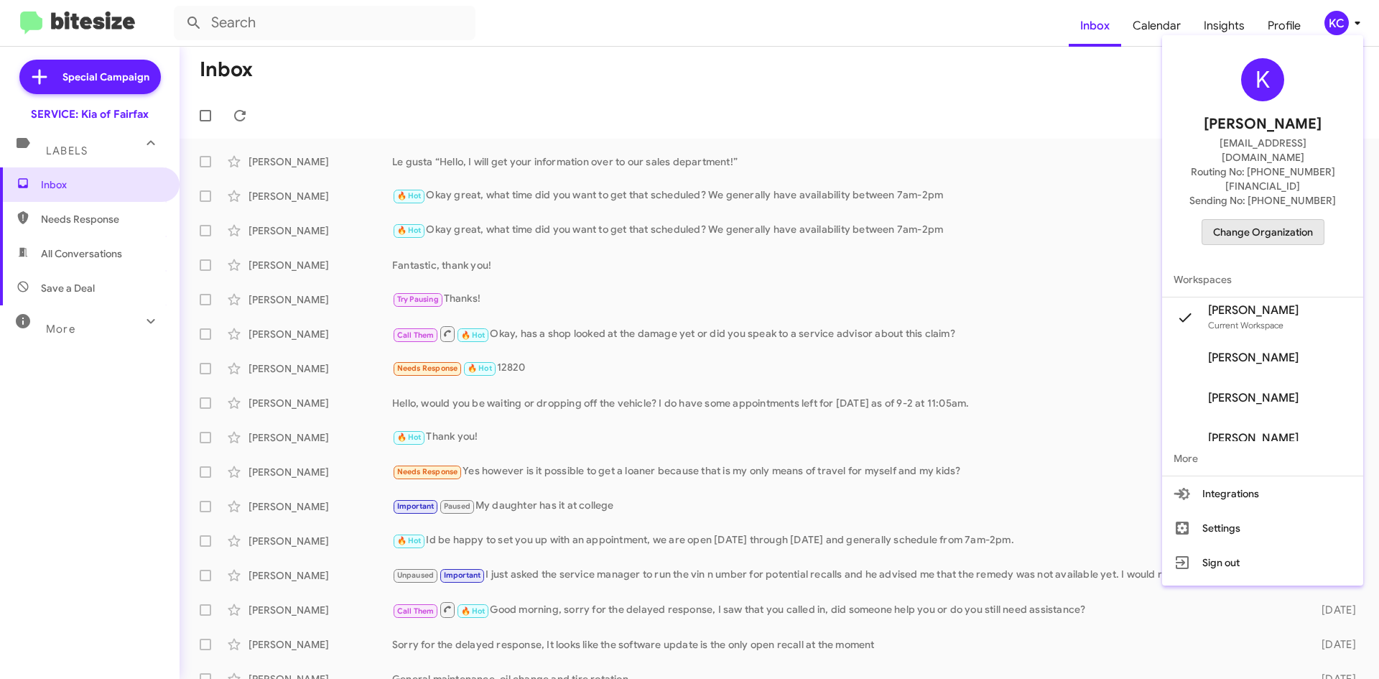
click at [1313, 220] on span "Change Organization" at bounding box center [1263, 232] width 100 height 24
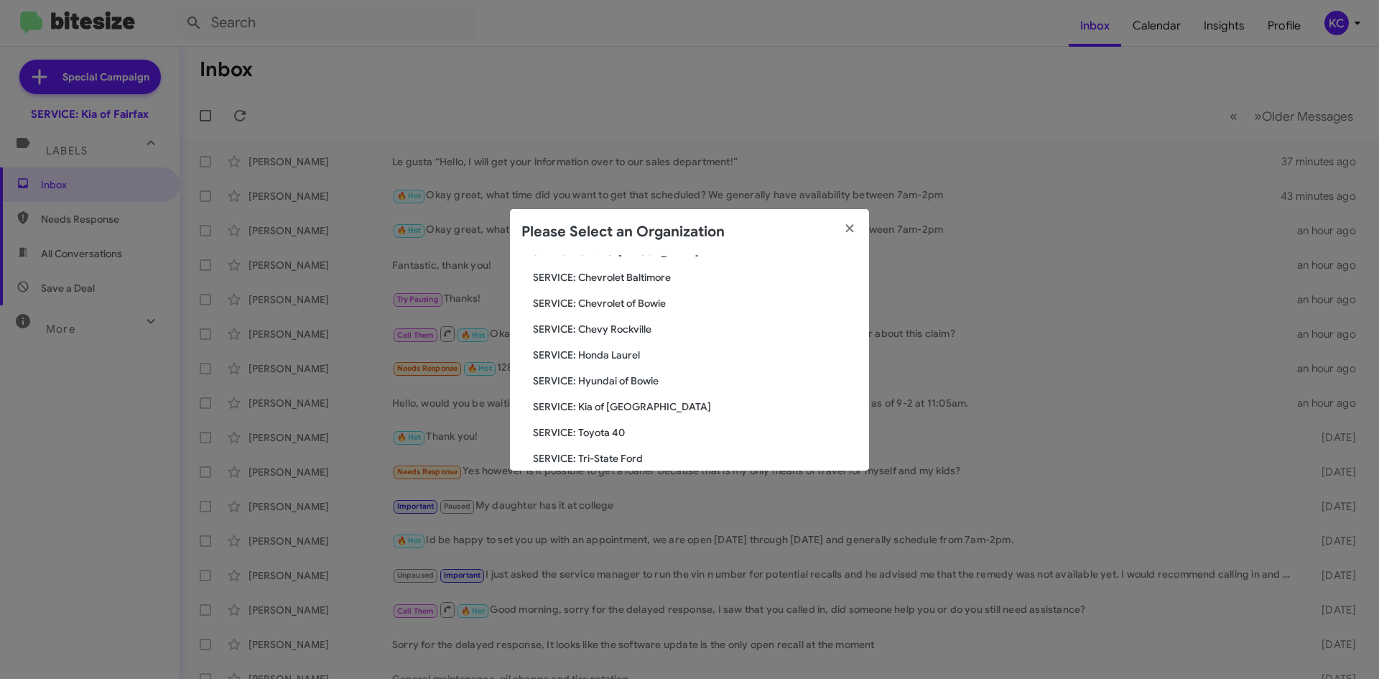
scroll to position [72, 0]
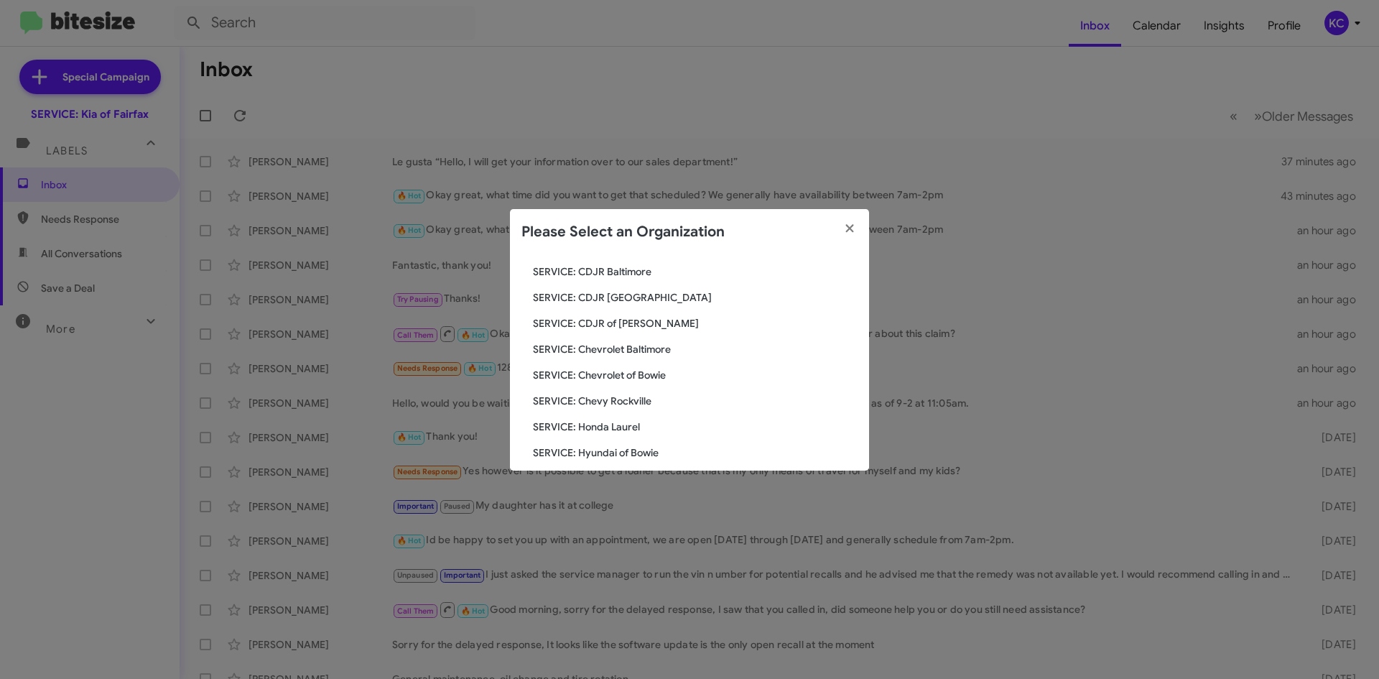
click at [638, 322] on span "SERVICE: CDJR of Bowie" at bounding box center [695, 323] width 325 height 14
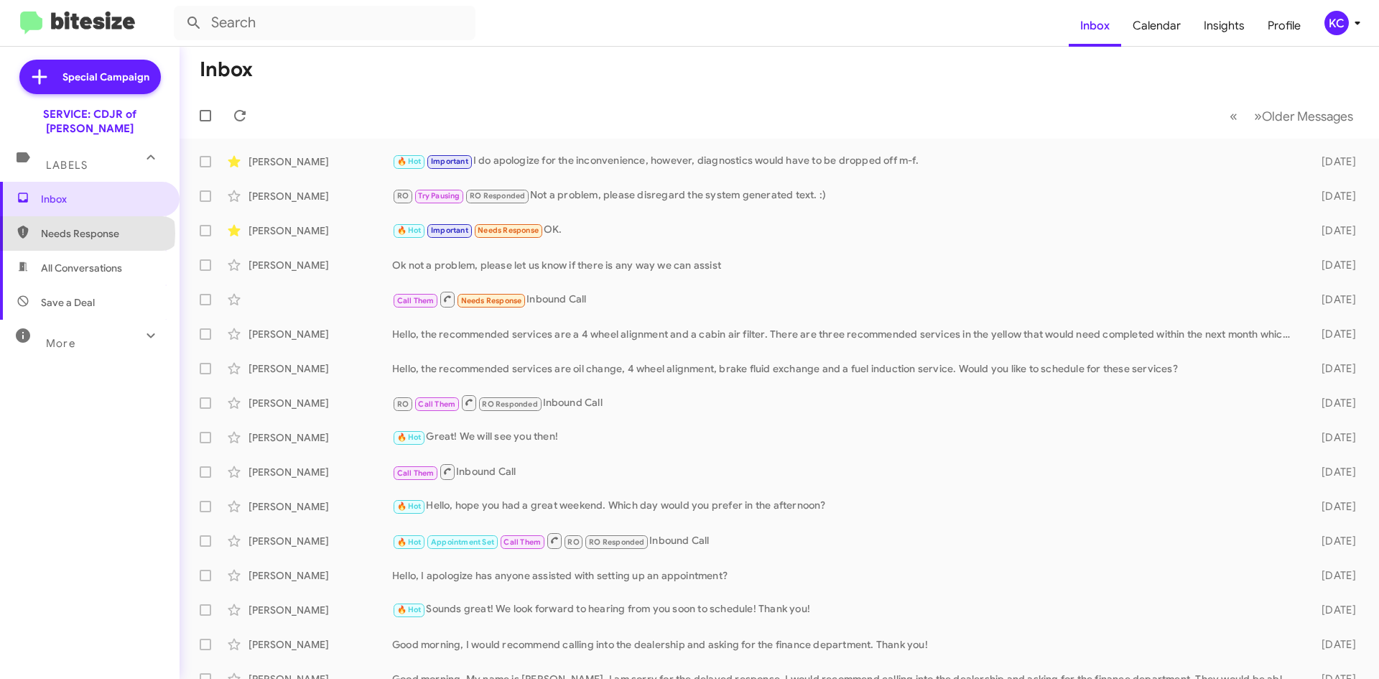
click at [87, 226] on span "Needs Response" at bounding box center [102, 233] width 122 height 14
type input "in:needs-response"
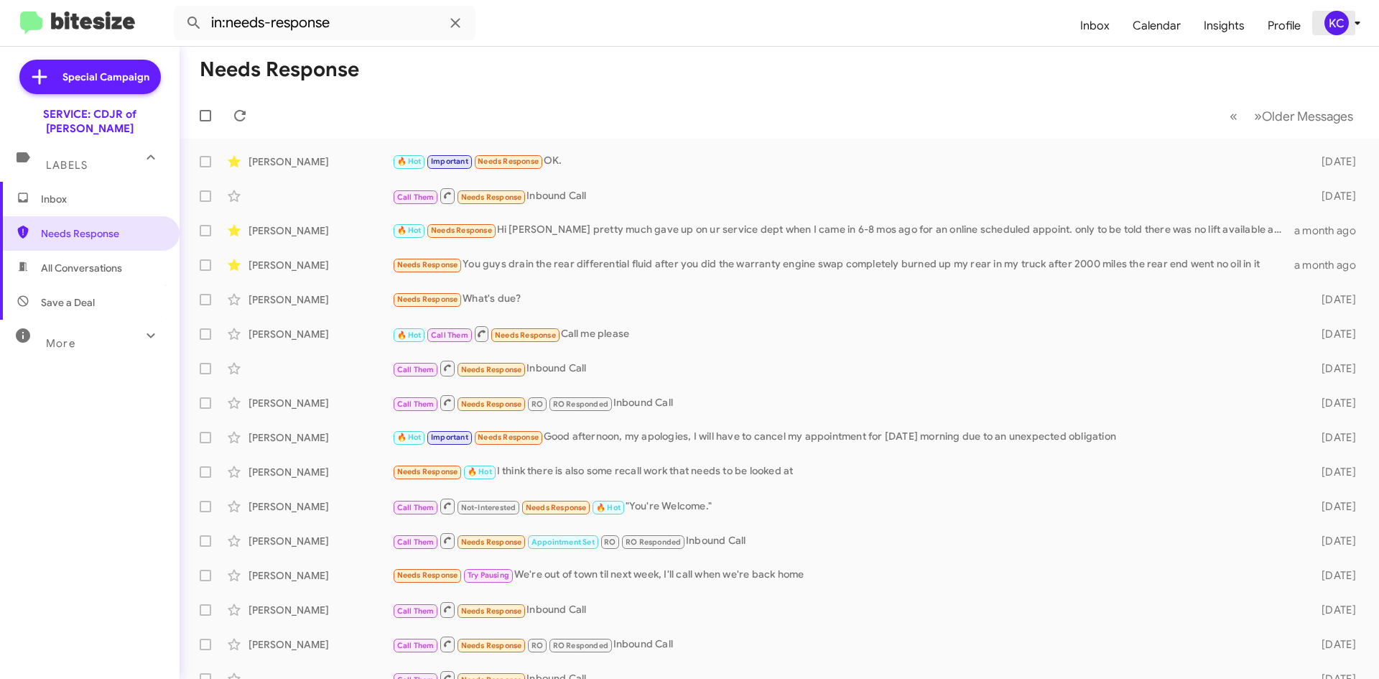
click at [1345, 22] on div "KC" at bounding box center [1337, 23] width 24 height 24
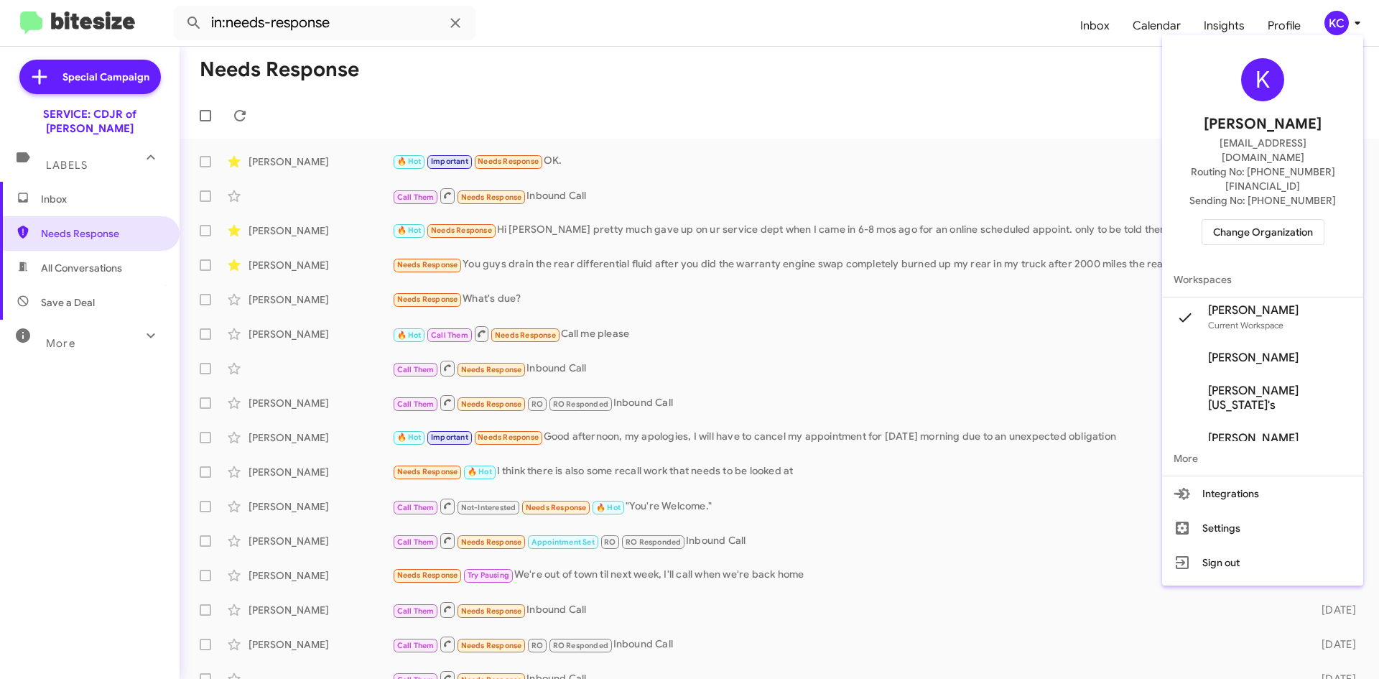
click at [1296, 220] on span "Change Organization" at bounding box center [1263, 232] width 100 height 24
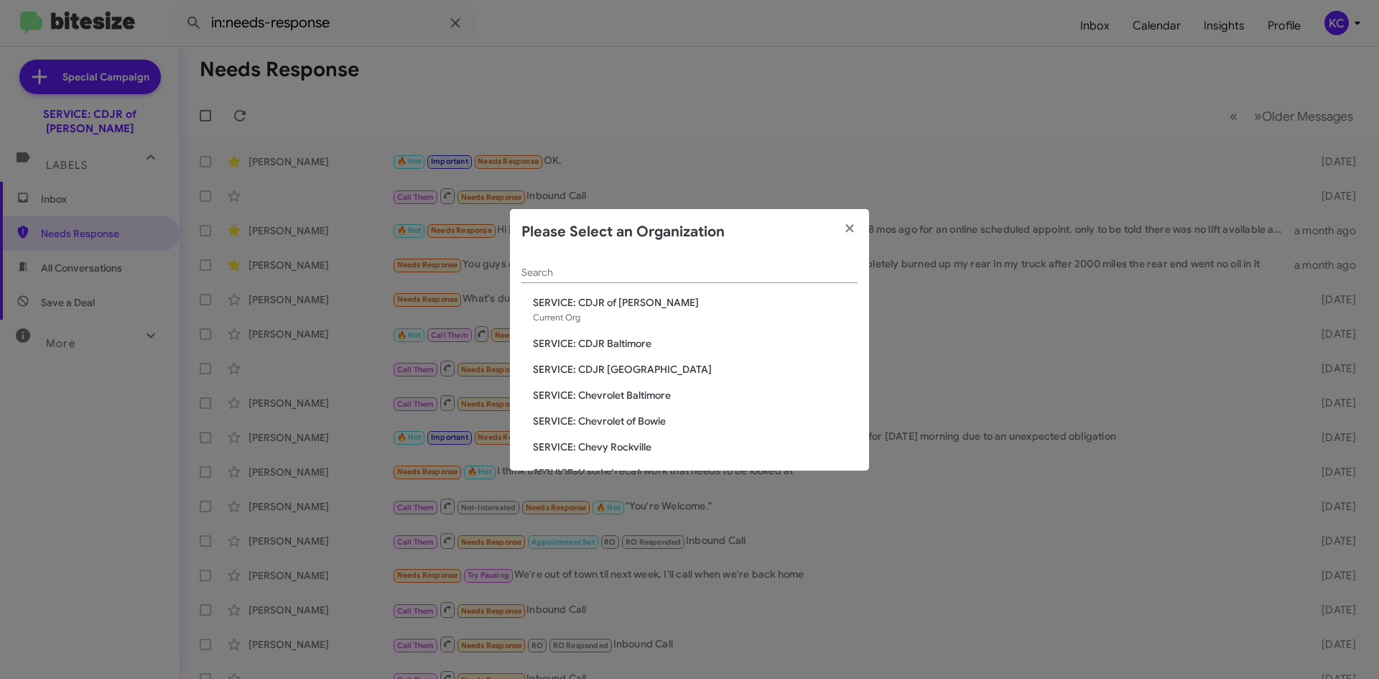
click at [637, 348] on span "SERVICE: CDJR Baltimore" at bounding box center [695, 343] width 325 height 14
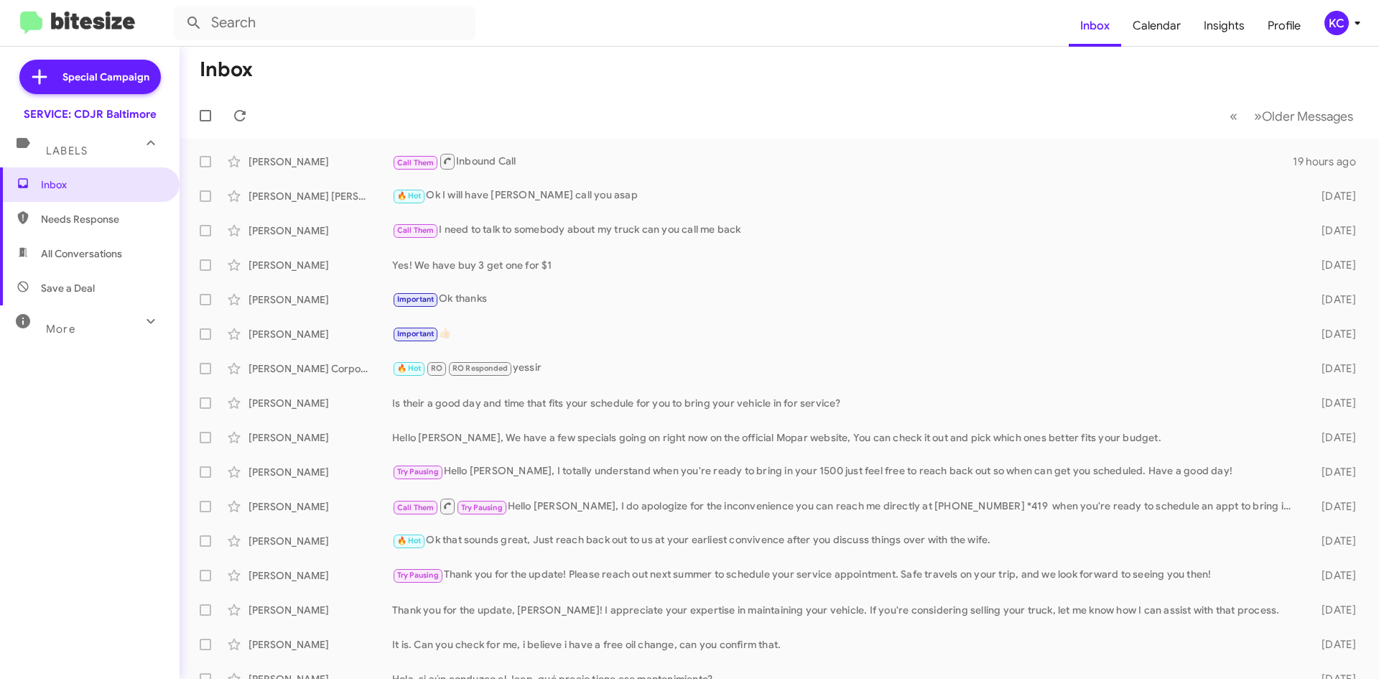
click at [1325, 20] on div "KC" at bounding box center [1337, 23] width 24 height 24
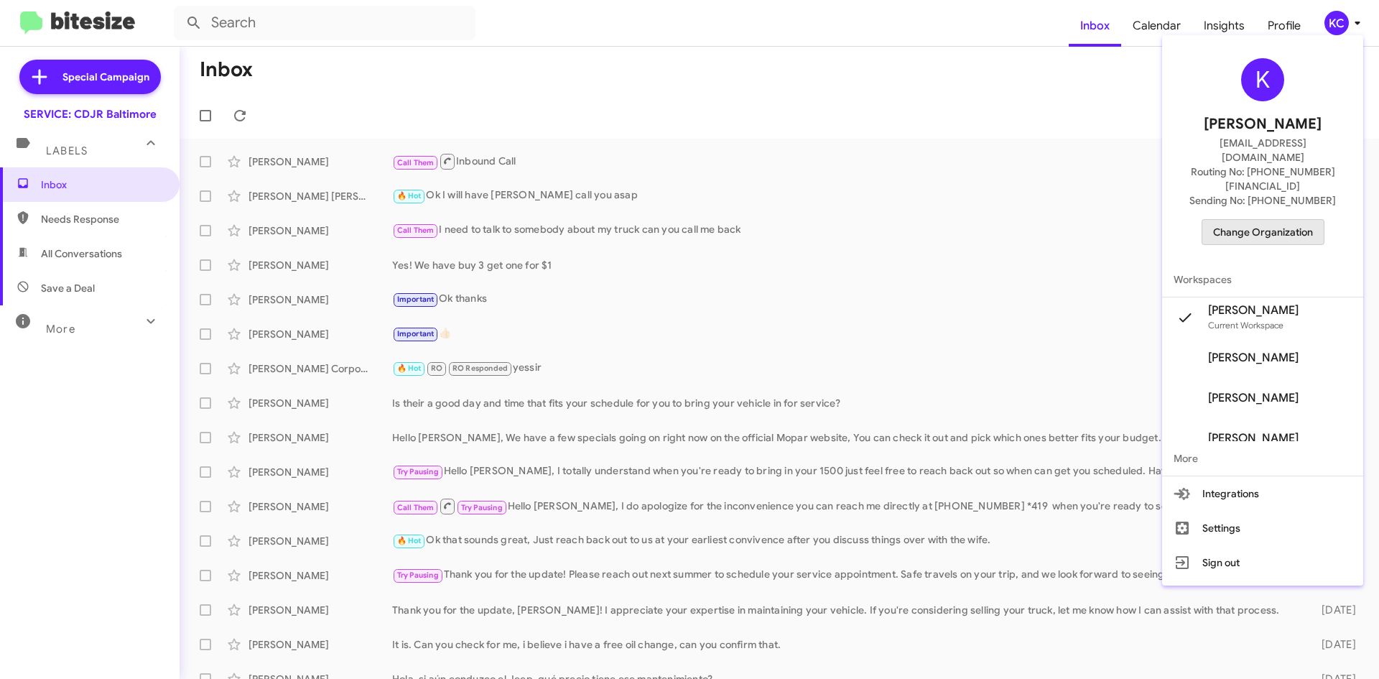
click at [1278, 220] on span "Change Organization" at bounding box center [1263, 232] width 100 height 24
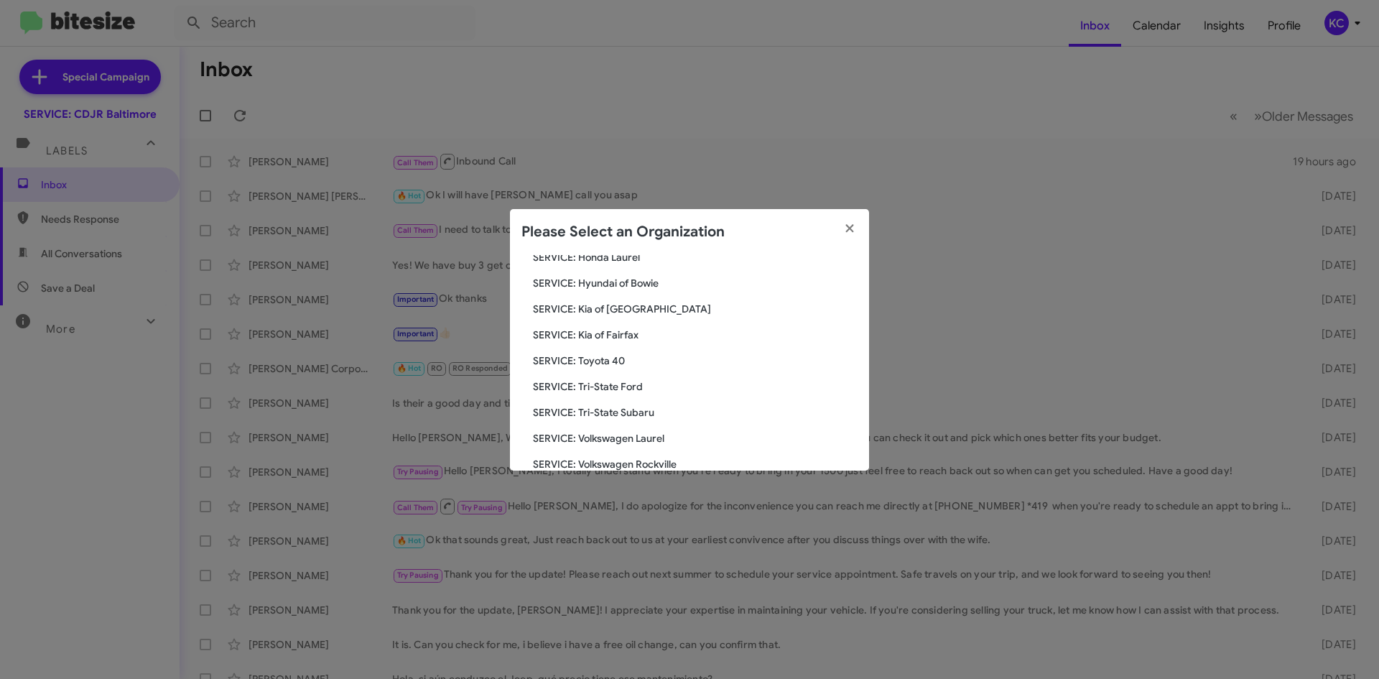
scroll to position [239, 0]
click at [635, 386] on span "SERVICE: Tri-State Subaru" at bounding box center [695, 388] width 325 height 14
